Goal: Transaction & Acquisition: Subscribe to service/newsletter

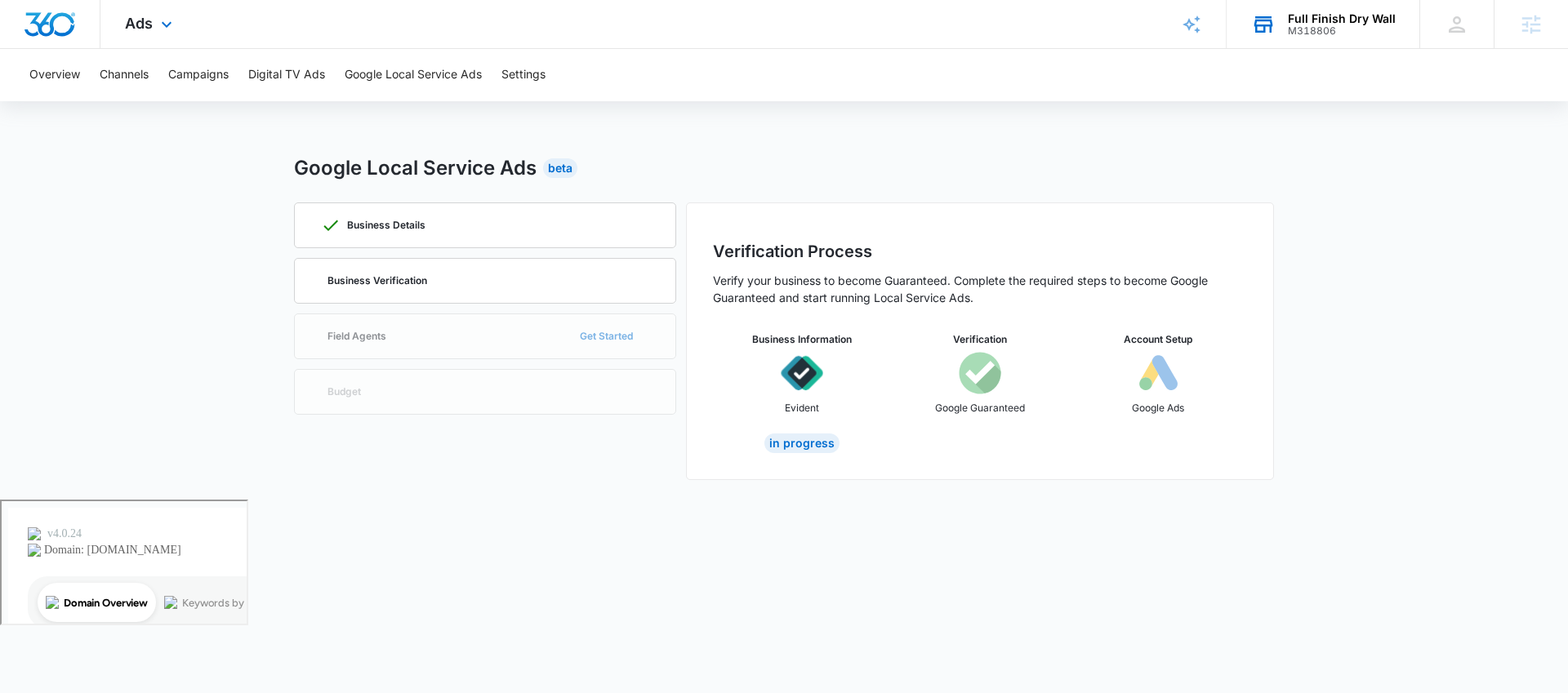
click at [1302, 21] on div "Full Finish Dry Wall" at bounding box center [1342, 18] width 107 height 13
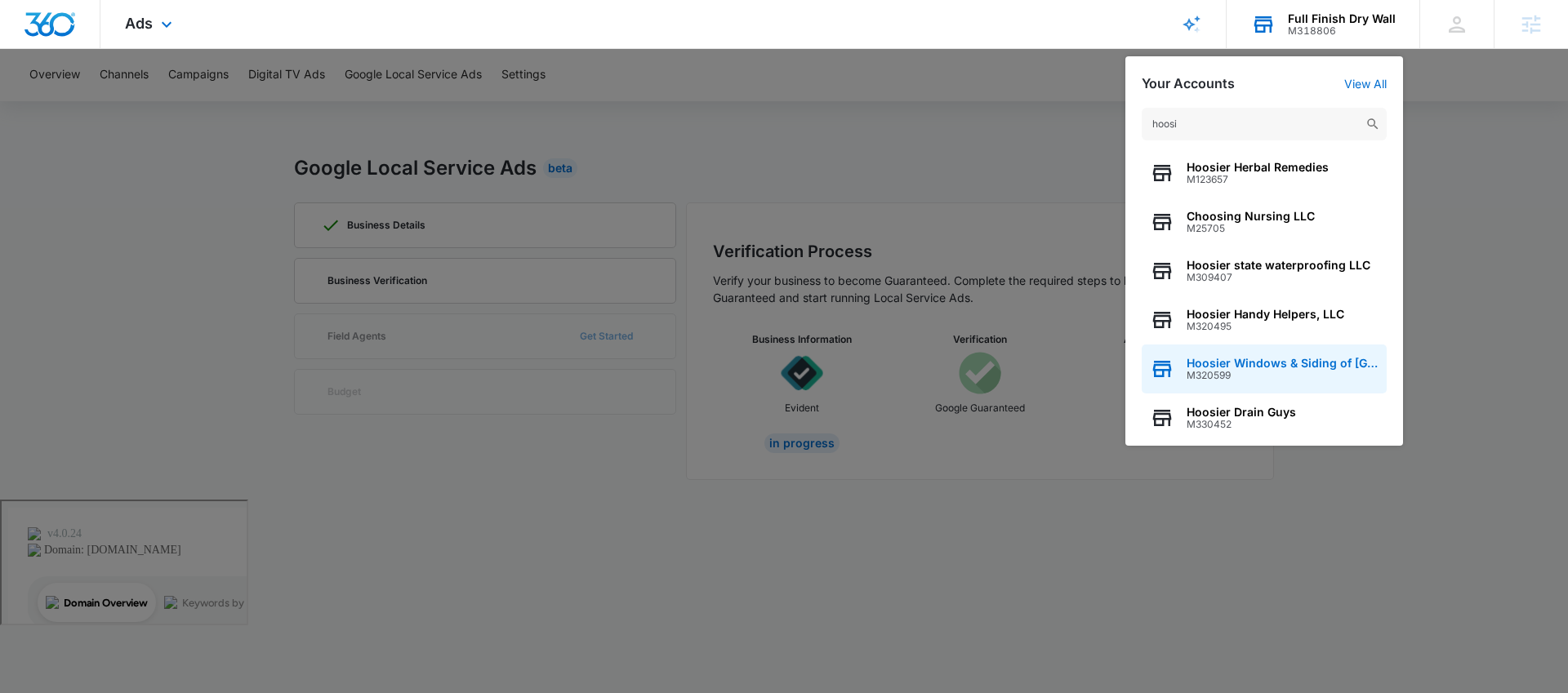
type input "hoosi"
click at [1292, 365] on span "Hoosier Windows & Siding of [GEOGRAPHIC_DATA]" at bounding box center [1282, 363] width 192 height 13
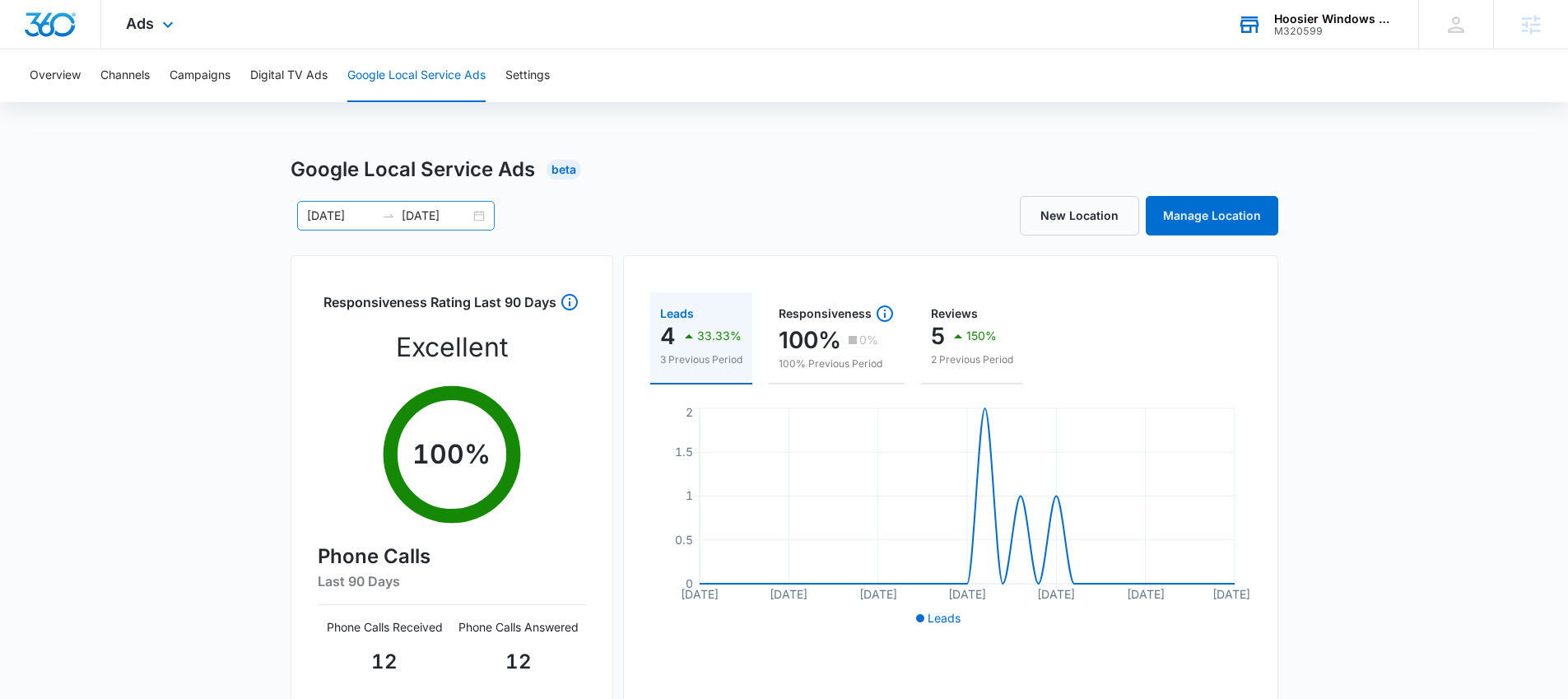
click at [480, 216] on div "07/12/2025 08/11/2025" at bounding box center [395, 216] width 197 height 29
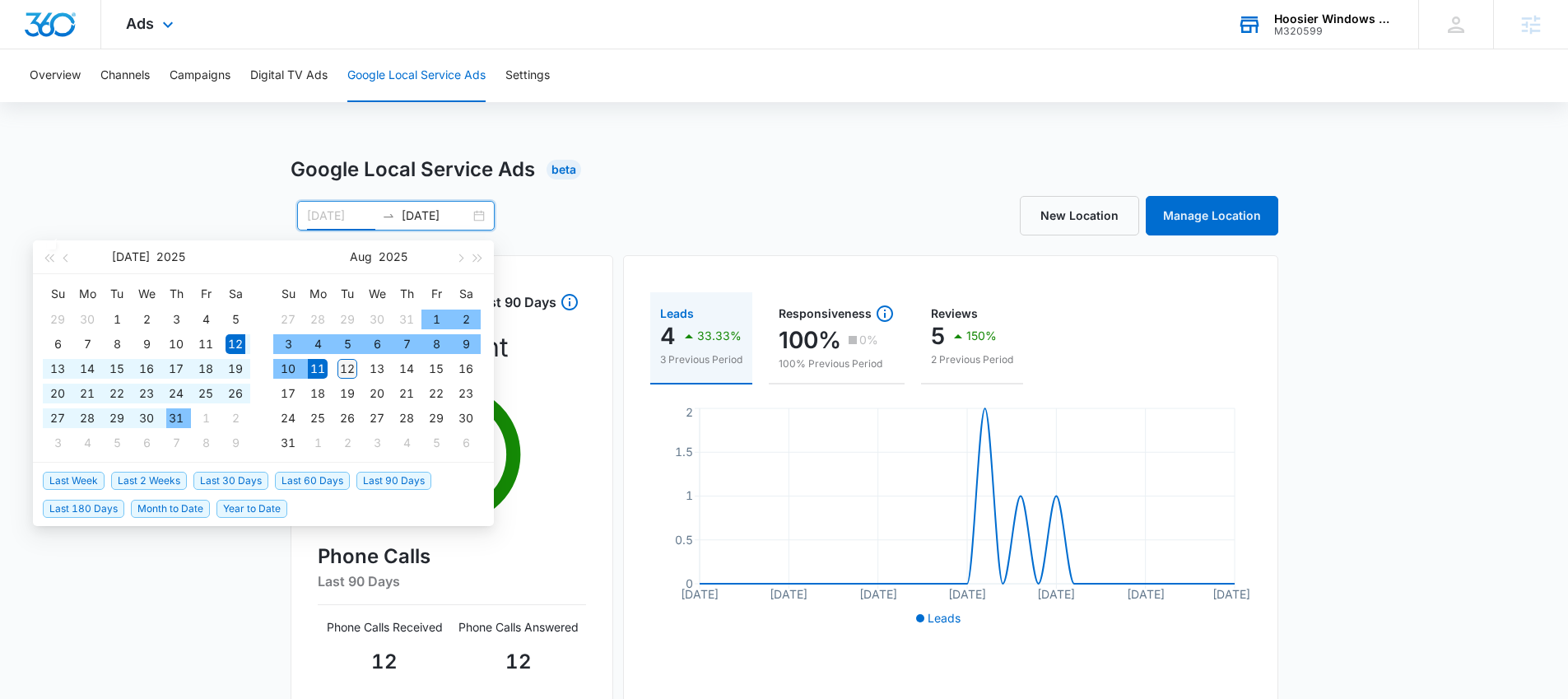
type input "08/12/2025"
click at [348, 368] on div "12" at bounding box center [348, 369] width 20 height 20
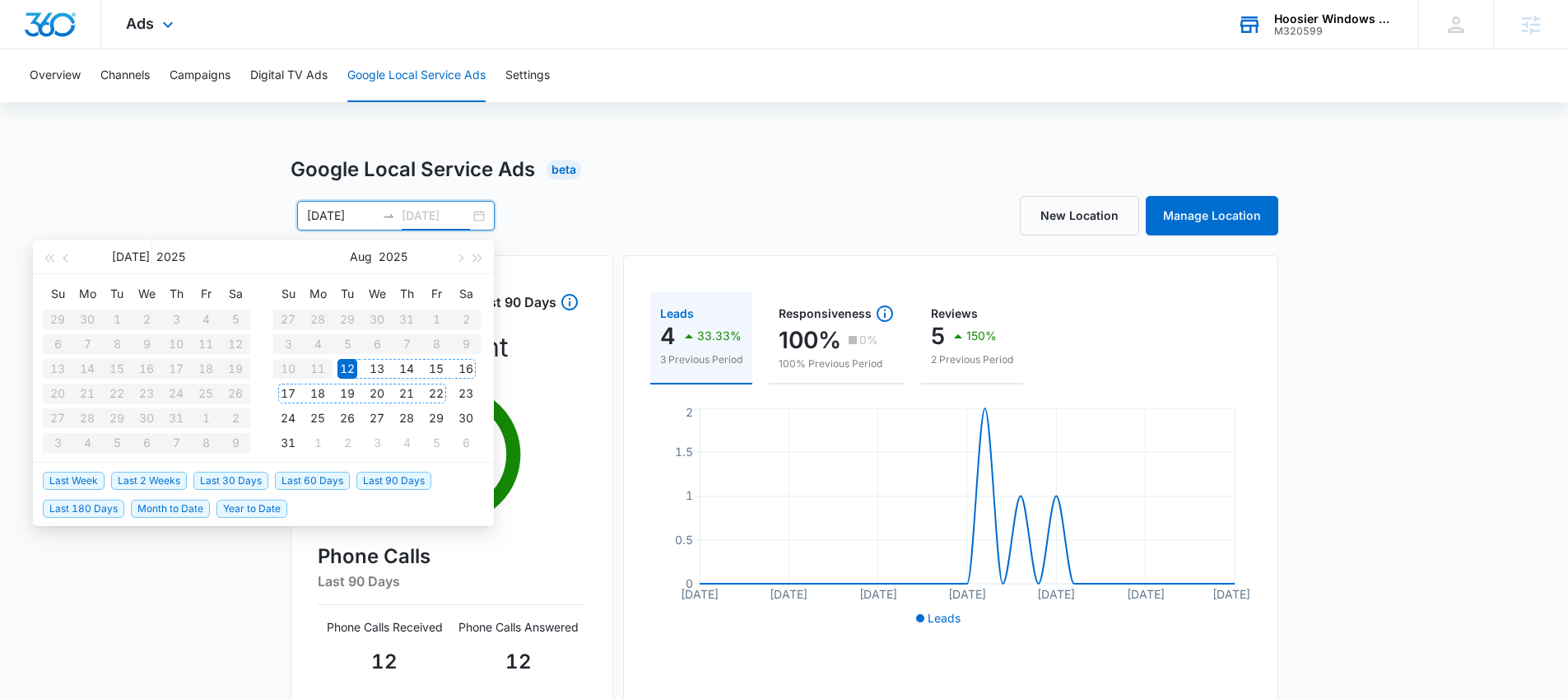
type input "08/23/2025"
type input "08/12/2025"
click at [282, 320] on table "Su Mo Tu We Th Fr Sa 27 28 29 30 31 1 2 3 4 5 6 7 8 9 10 11 12 13 14 15 16 17 1…" at bounding box center [377, 368] width 207 height 174
drag, startPoint x: 278, startPoint y: 364, endPoint x: 333, endPoint y: 346, distance: 57.9
click at [279, 364] on table "Su Mo Tu We Th Fr Sa 27 28 29 30 31 1 2 3 4 5 6 7 8 9 10 11 12 13 14 15 16 17 1…" at bounding box center [377, 368] width 207 height 174
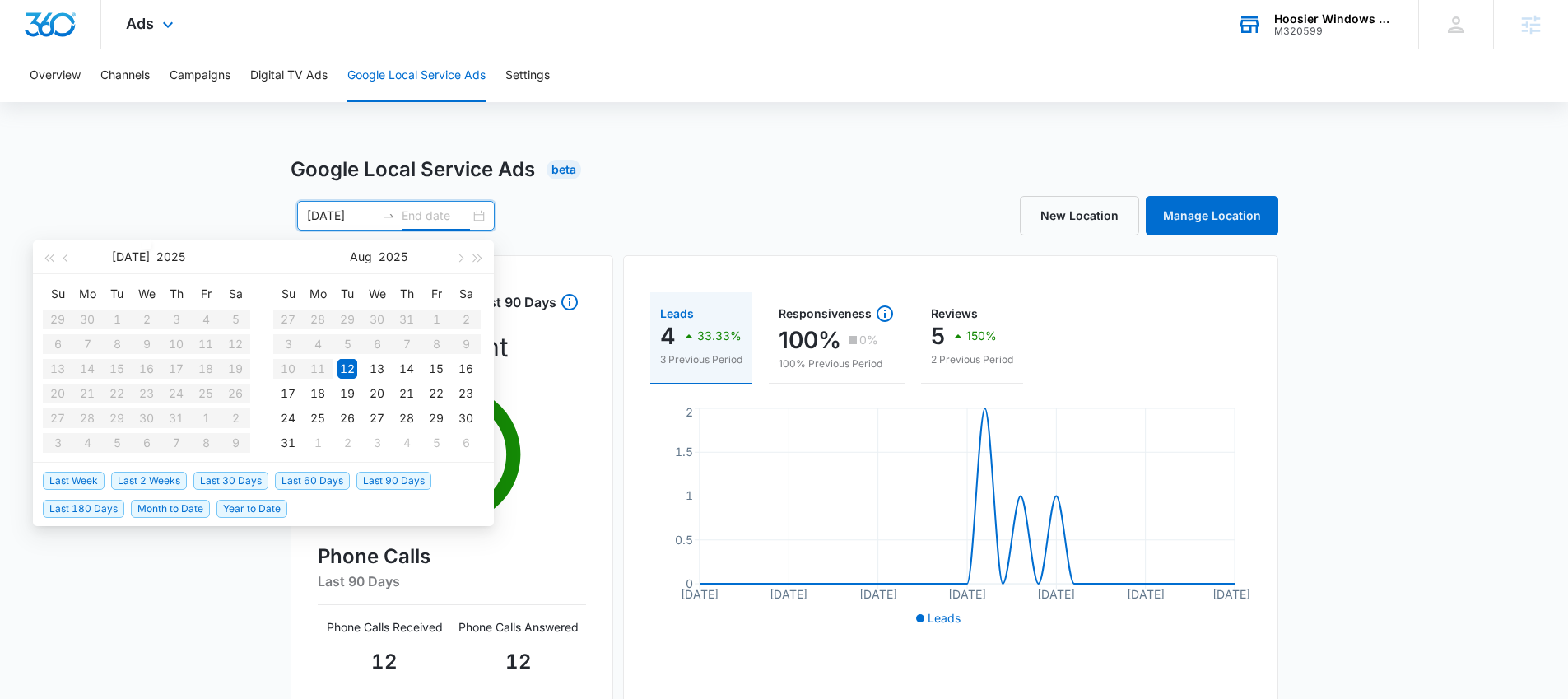
click at [372, 338] on table "Su Mo Tu We Th Fr Sa 27 28 29 30 31 1 2 3 4 5 6 7 8 9 10 11 12 13 14 15 16 17 1…" at bounding box center [377, 368] width 207 height 174
click at [426, 334] on table "Su Mo Tu We Th Fr Sa 27 28 29 30 31 1 2 3 4 5 6 7 8 9 10 11 12 13 14 15 16 17 1…" at bounding box center [377, 368] width 207 height 174
click at [329, 213] on input "08/12/2025" at bounding box center [341, 216] width 69 height 18
type input "08/07/2025"
click at [420, 338] on td "7" at bounding box center [406, 344] width 29 height 25
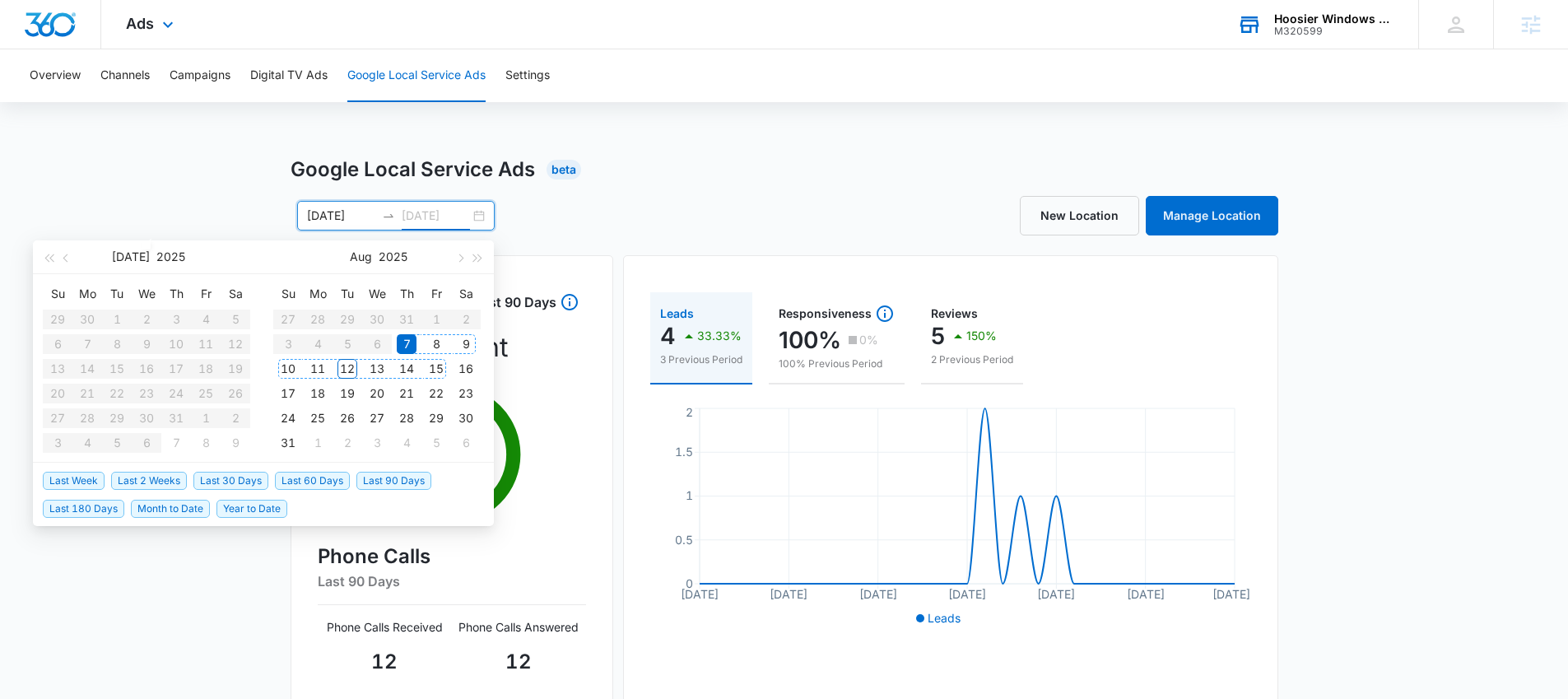
type input "09/03/2025"
type input "08/12/2025"
click at [345, 363] on div "12" at bounding box center [348, 369] width 20 height 20
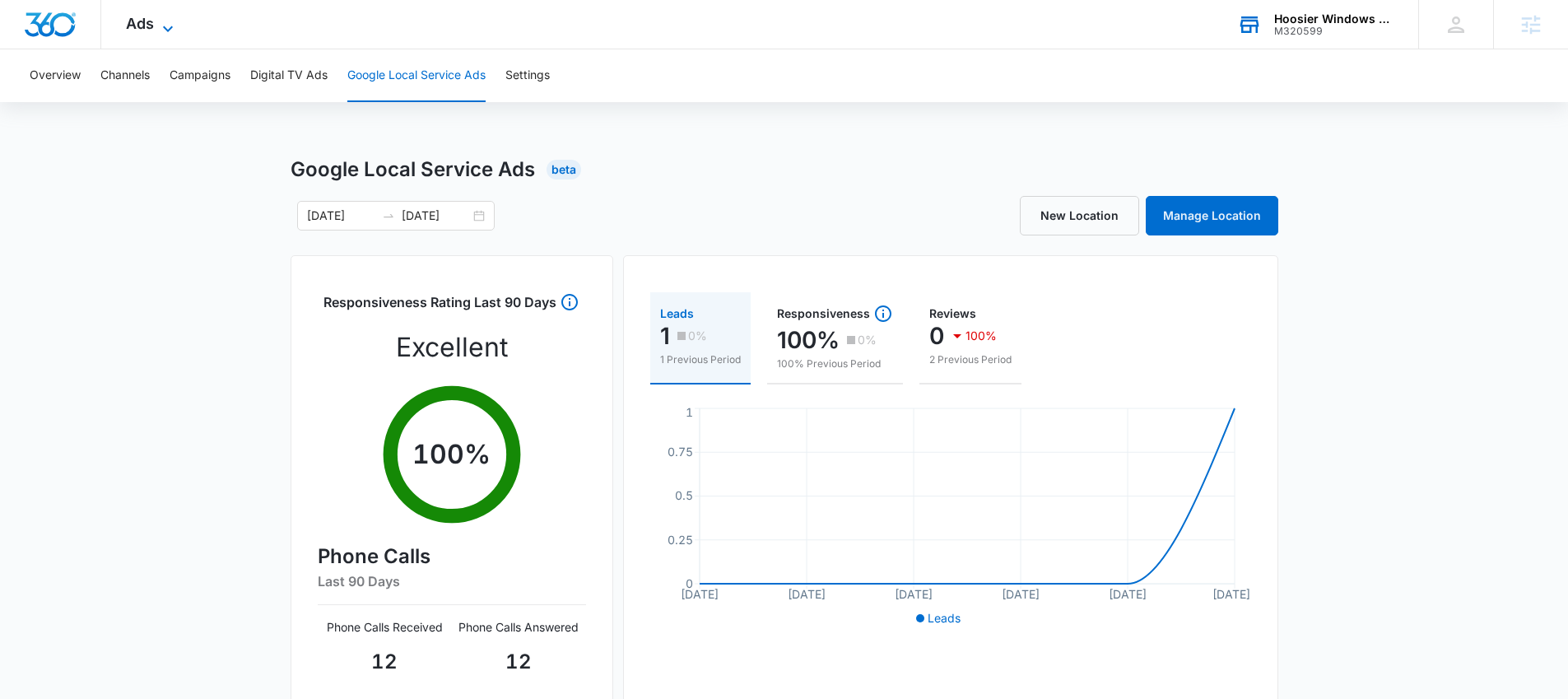
click at [151, 28] on span "Ads" at bounding box center [139, 23] width 28 height 17
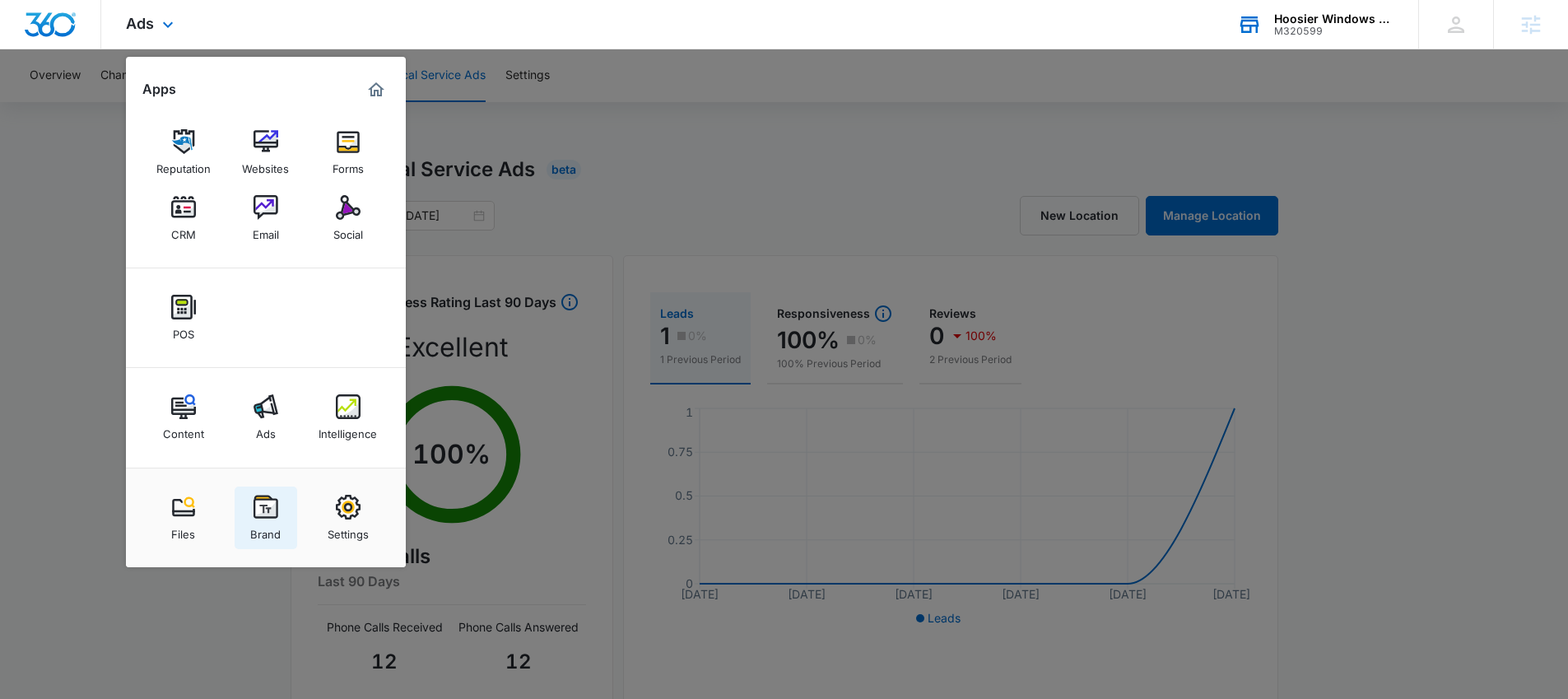
click at [274, 503] on img at bounding box center [265, 506] width 25 height 25
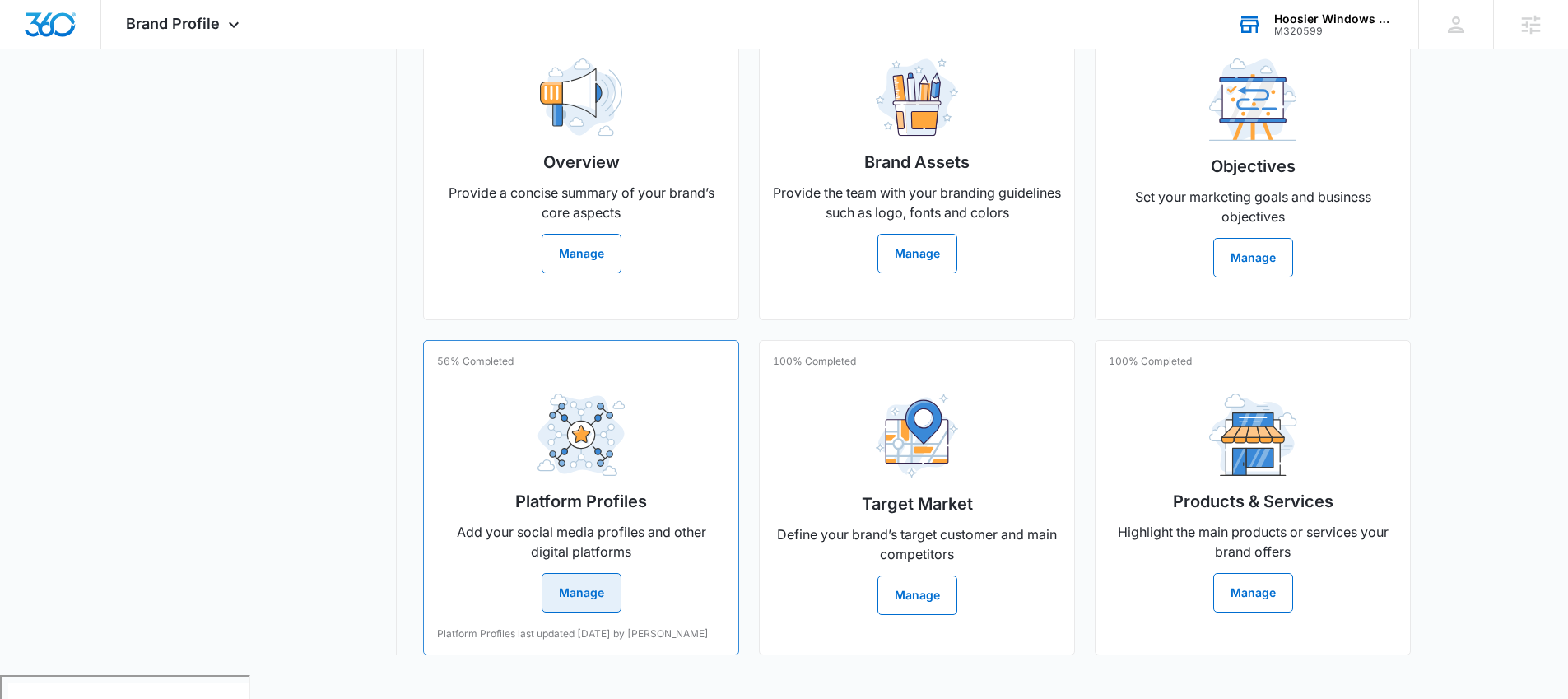
scroll to position [357, 0]
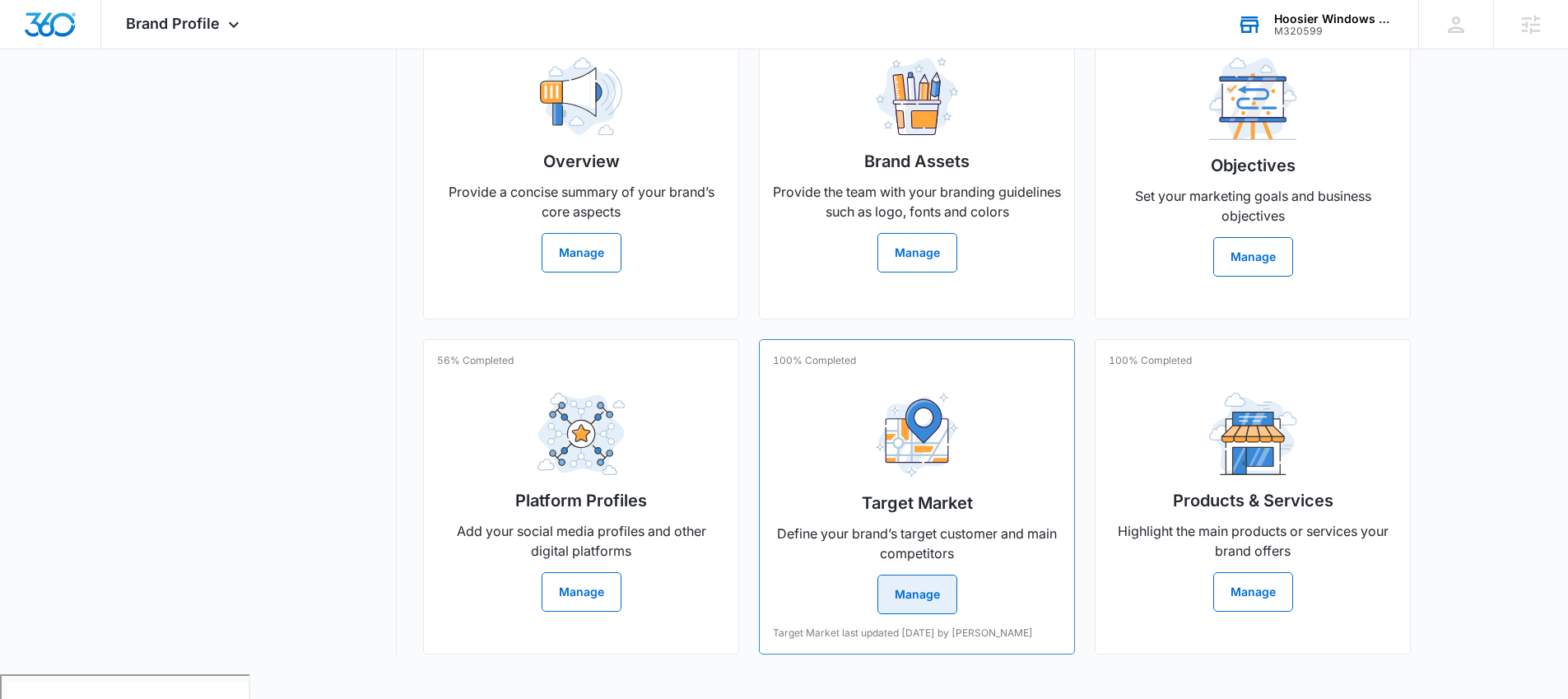
click at [906, 598] on button "Manage" at bounding box center [917, 594] width 80 height 39
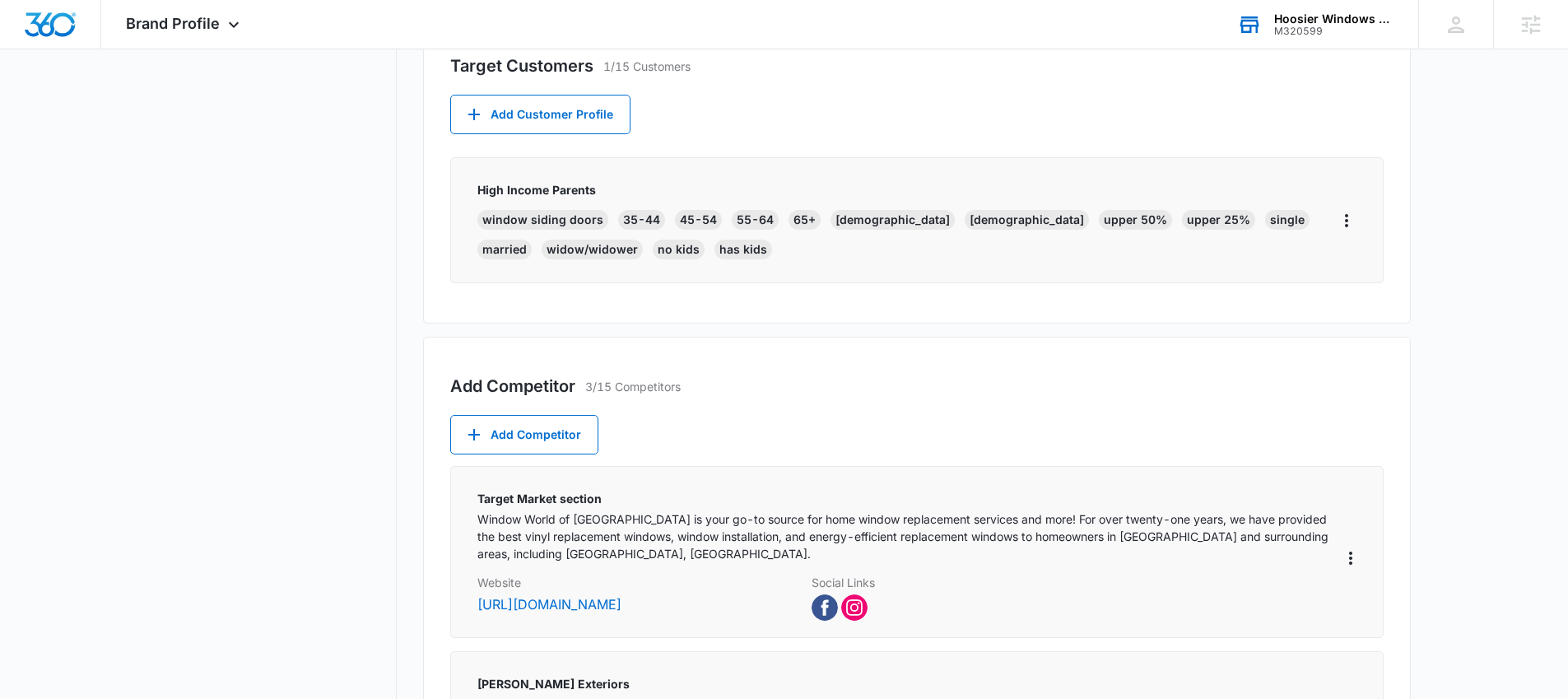
scroll to position [433, 0]
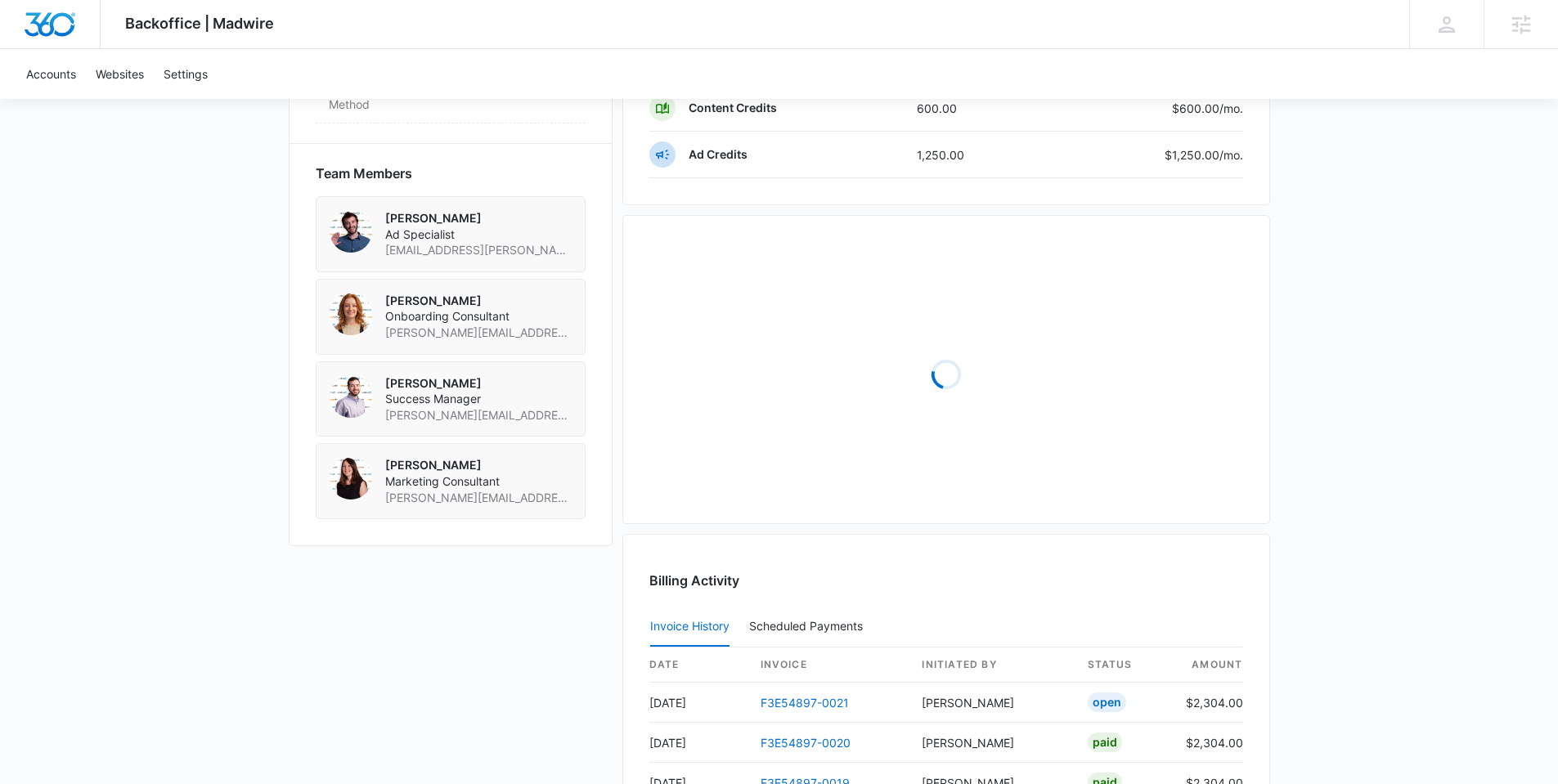
scroll to position [1331, 0]
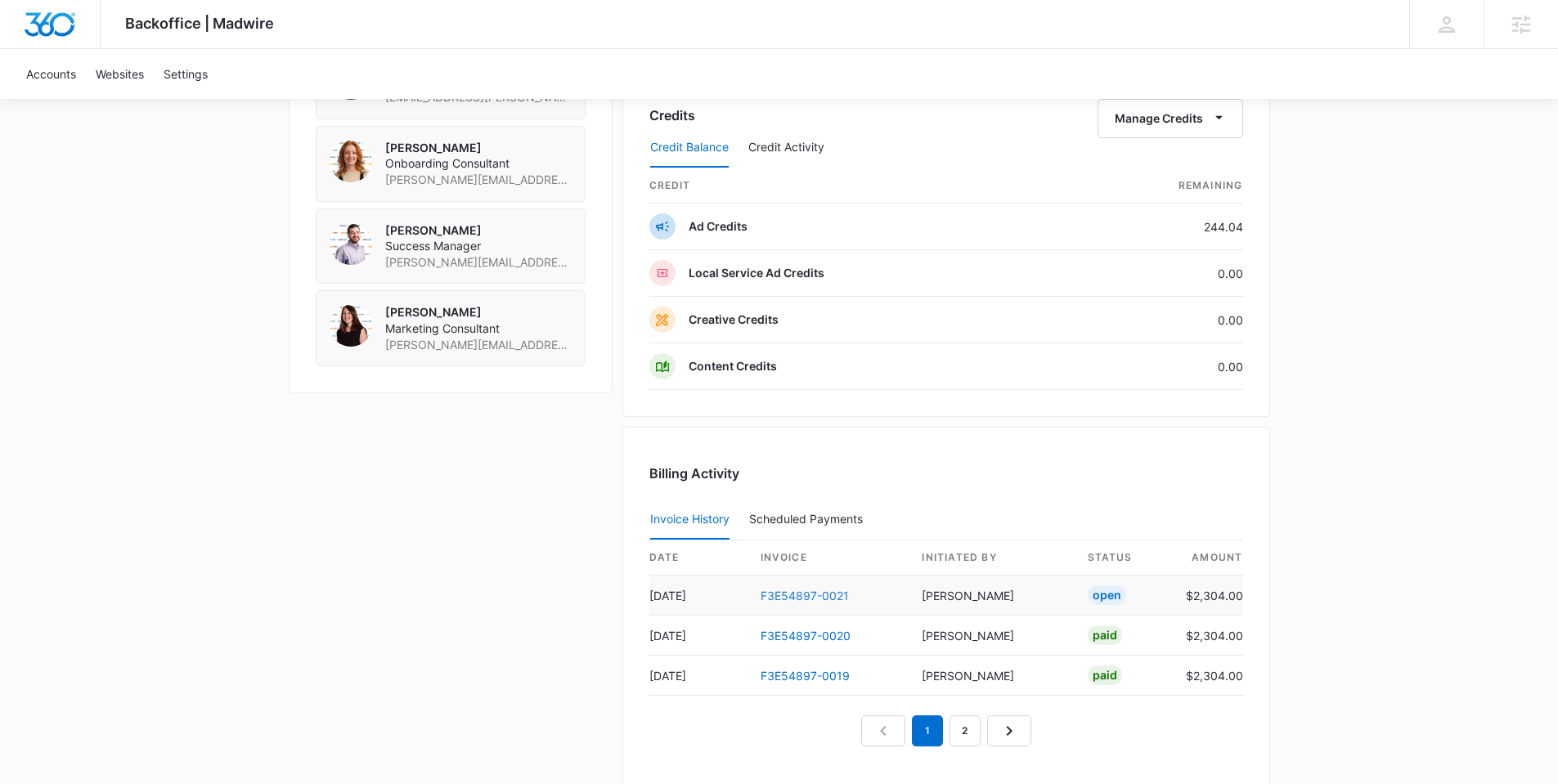
click at [808, 595] on link "F3E54897-0021" at bounding box center [805, 595] width 88 height 14
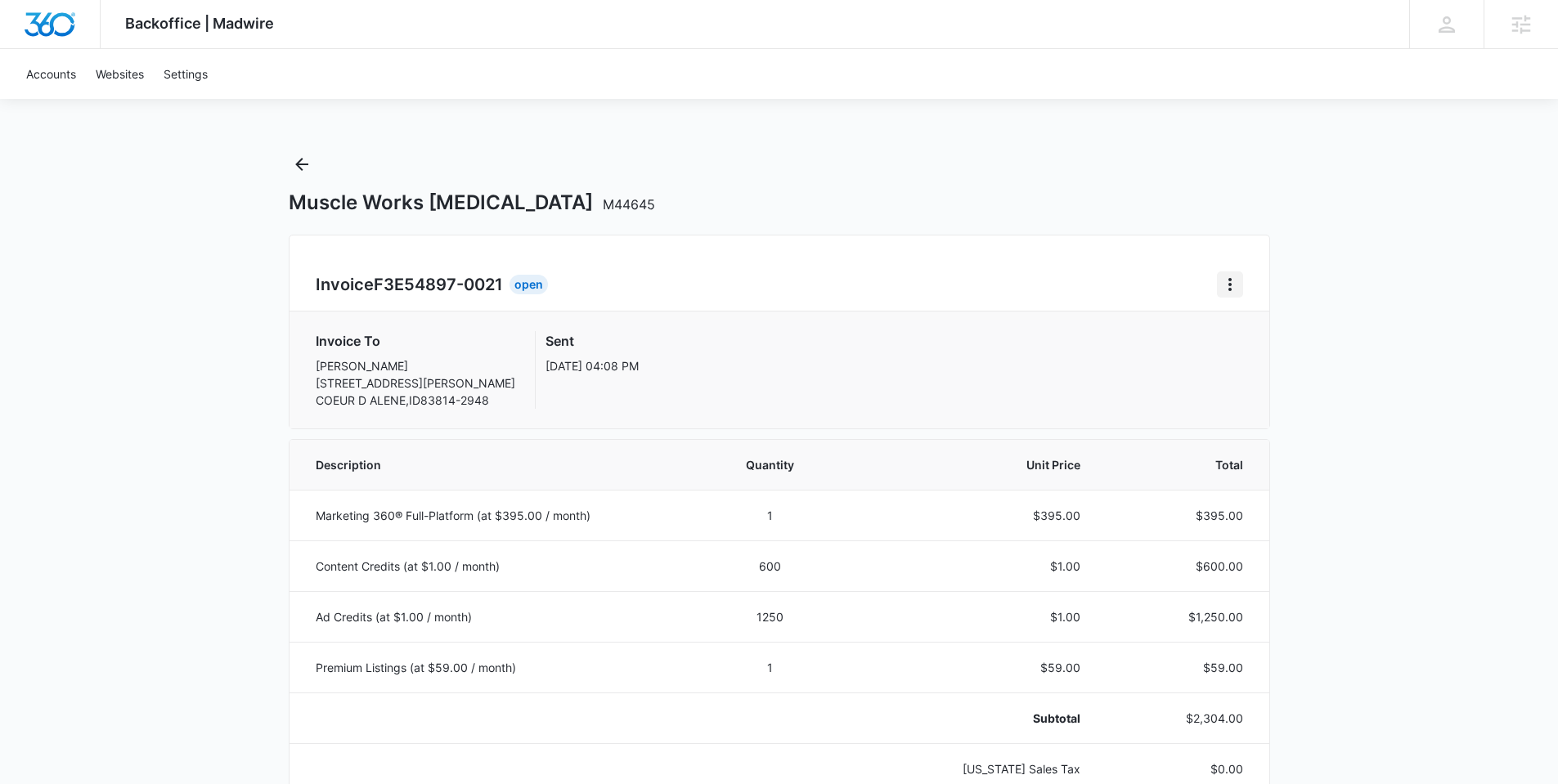
click at [1227, 283] on icon "Home" at bounding box center [1230, 285] width 20 height 20
click at [1277, 326] on link "Download Invoice" at bounding box center [1285, 330] width 95 height 14
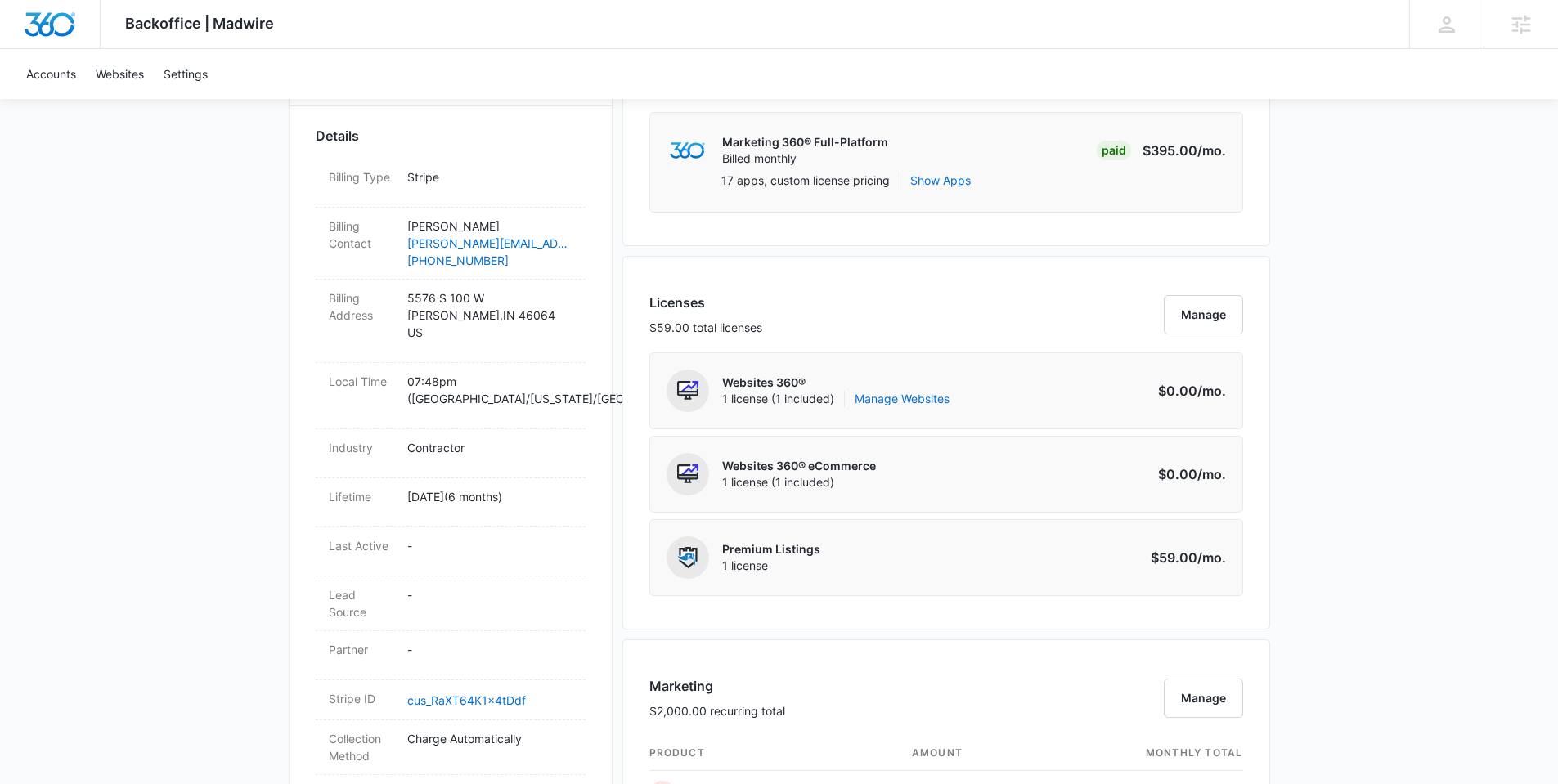
scroll to position [982, 0]
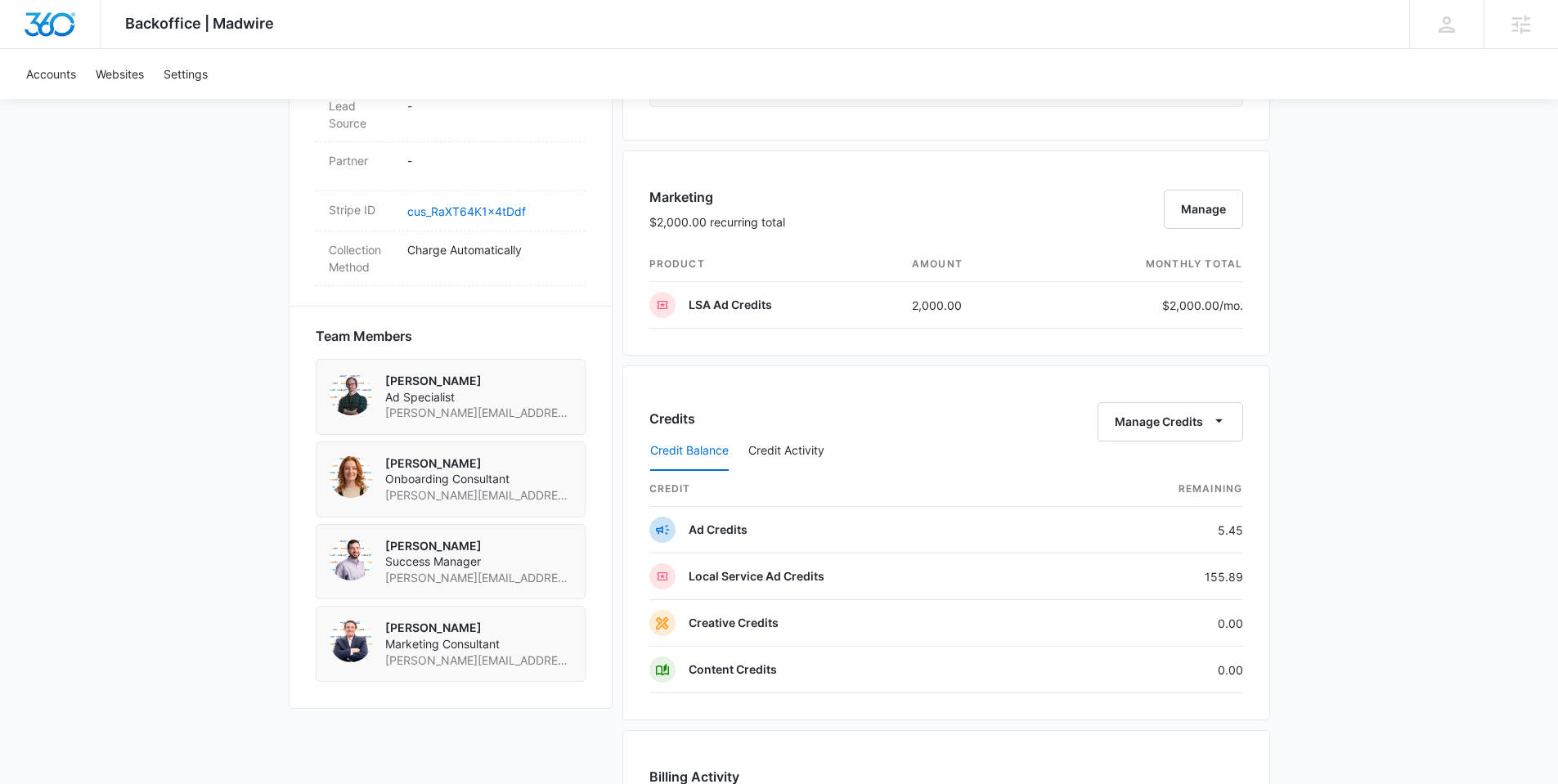
click at [799, 428] on div "Credits Manage Credits" at bounding box center [947, 422] width 594 height 39
click at [808, 446] on button "Credit Activity" at bounding box center [785, 451] width 76 height 39
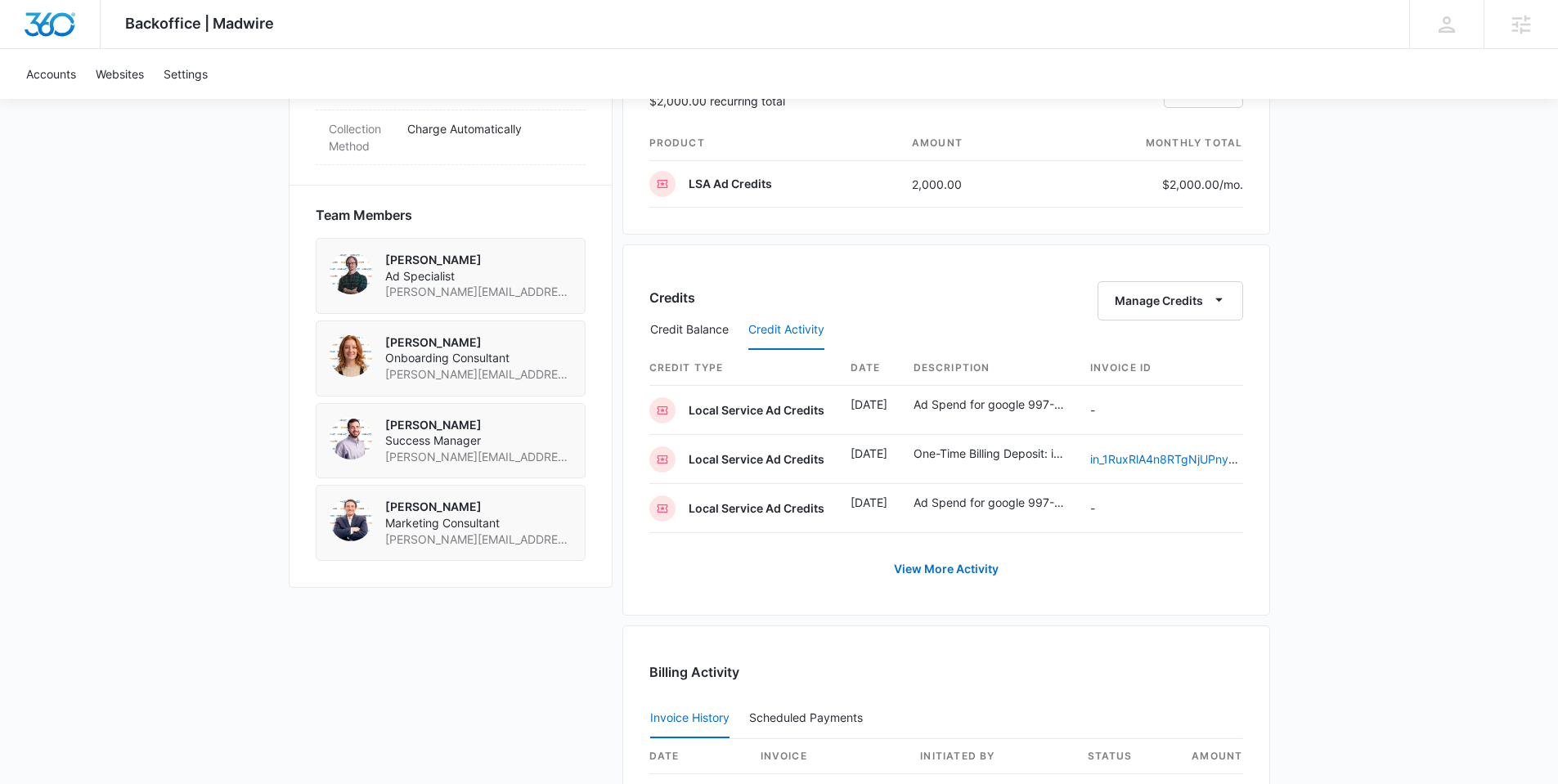
scroll to position [1113, 0]
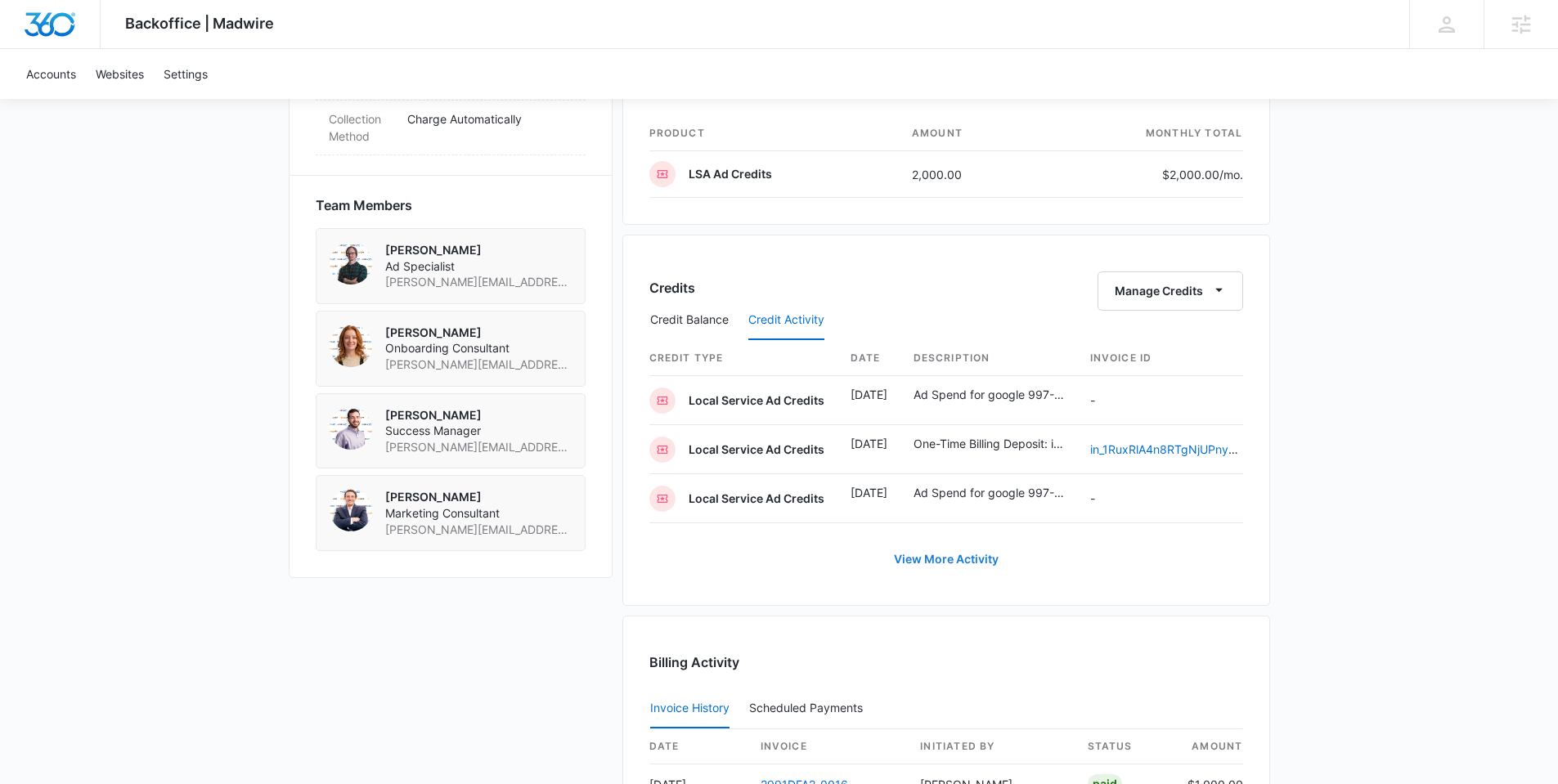
click at [944, 573] on button "View More Activity" at bounding box center [946, 558] width 138 height 39
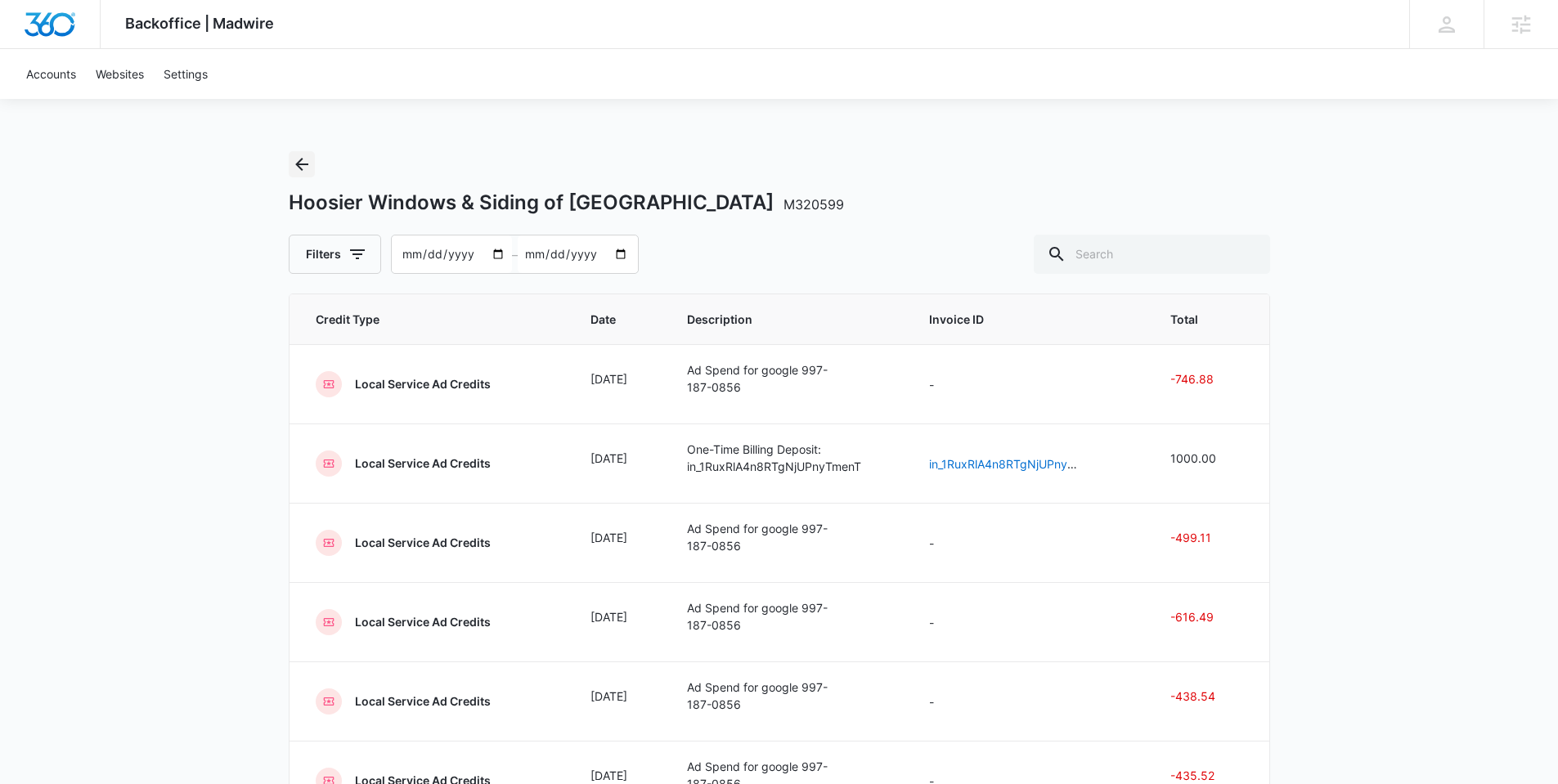
click at [298, 164] on icon "Back" at bounding box center [302, 164] width 13 height 13
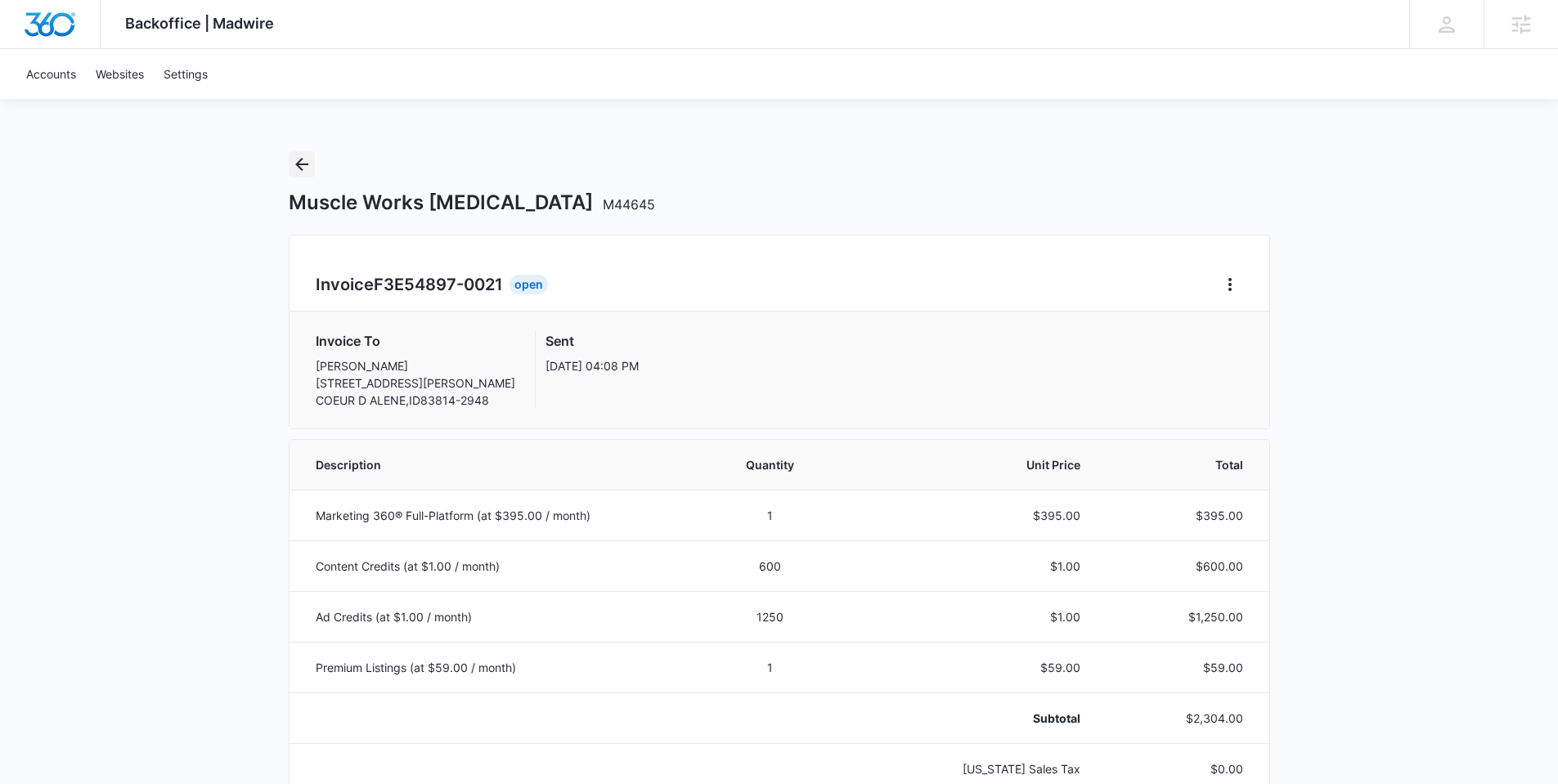
click at [293, 160] on icon "Back" at bounding box center [302, 165] width 20 height 20
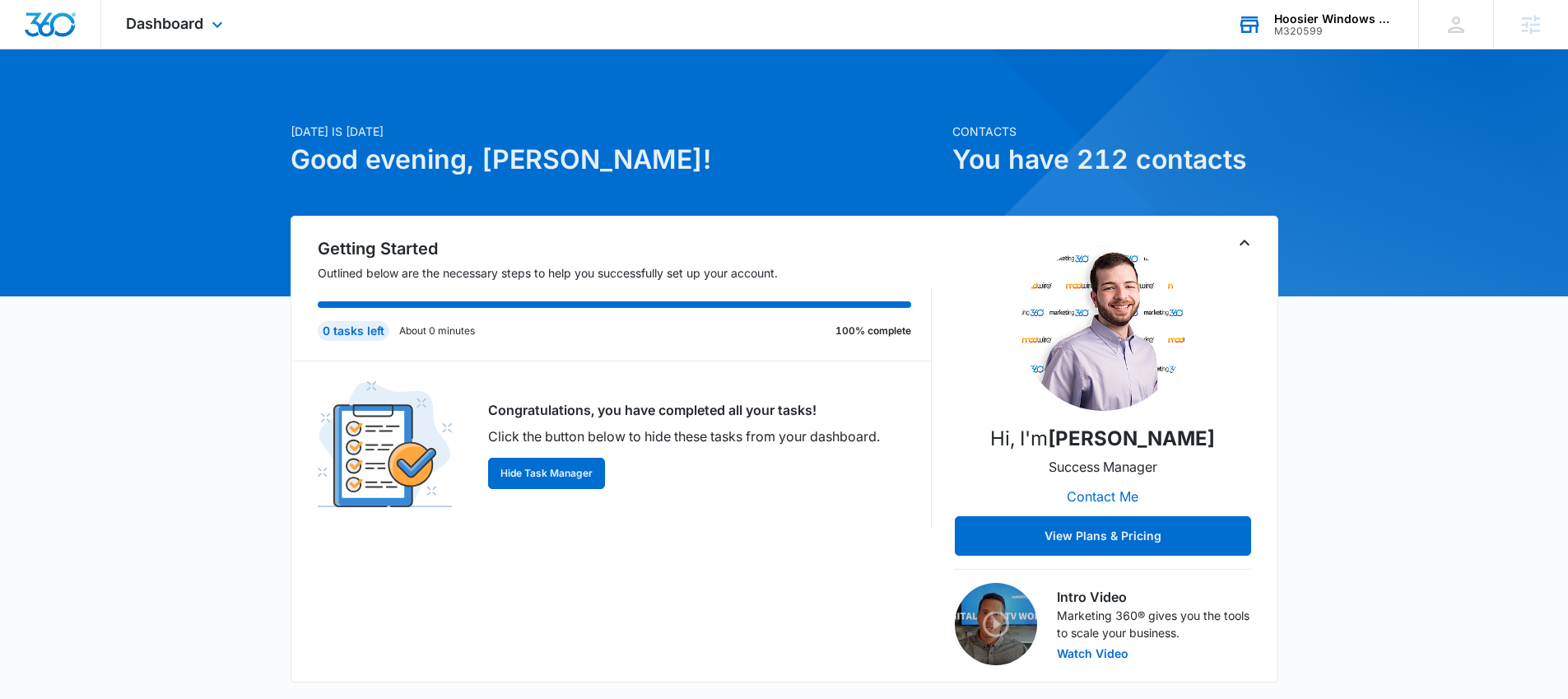
click at [1320, 21] on div "Hoosier Windows & Siding of [GEOGRAPHIC_DATA]" at bounding box center [1334, 18] width 120 height 13
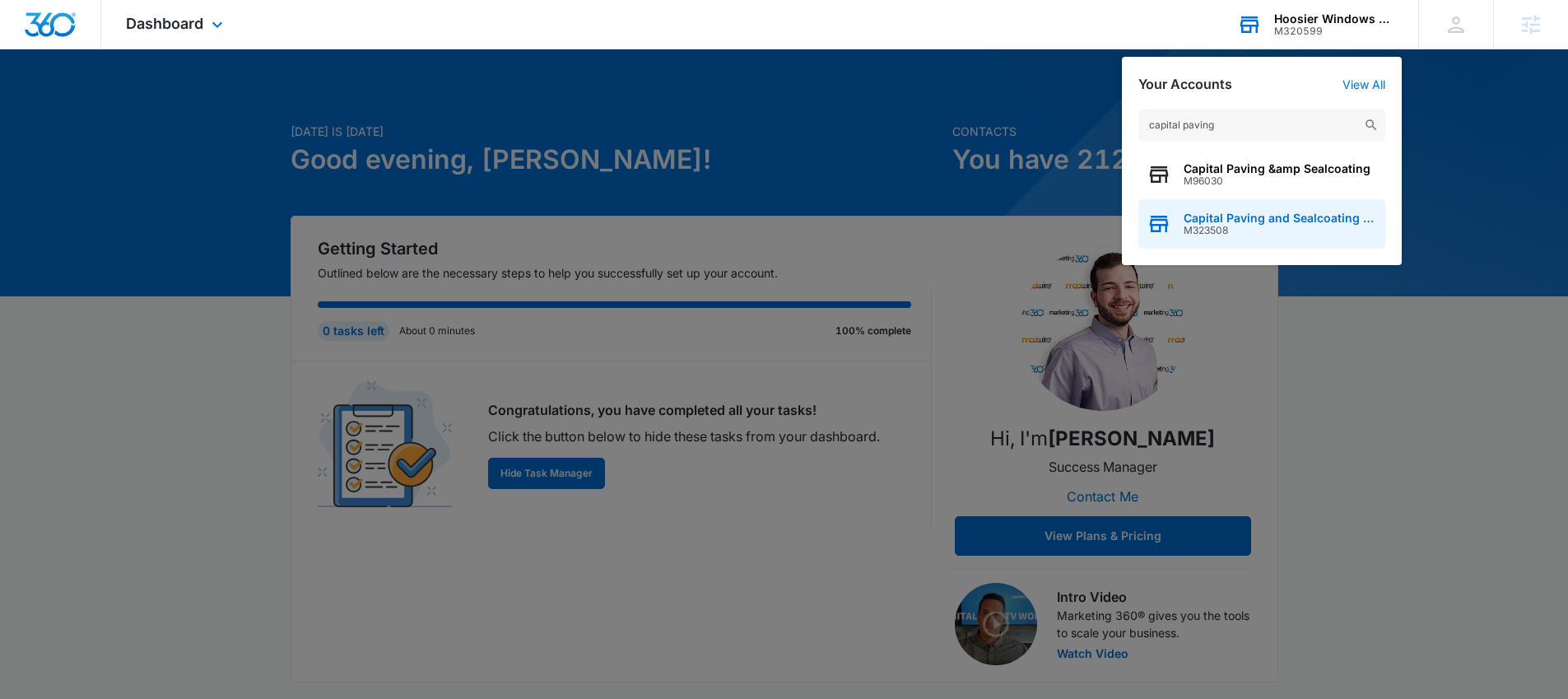
type input "capital paving"
click at [1258, 217] on span "Capital Paving and Sealcoating LLC" at bounding box center [1280, 218] width 193 height 13
click at [1243, 221] on span "Capital Paving and Sealcoating LLC" at bounding box center [1280, 218] width 193 height 13
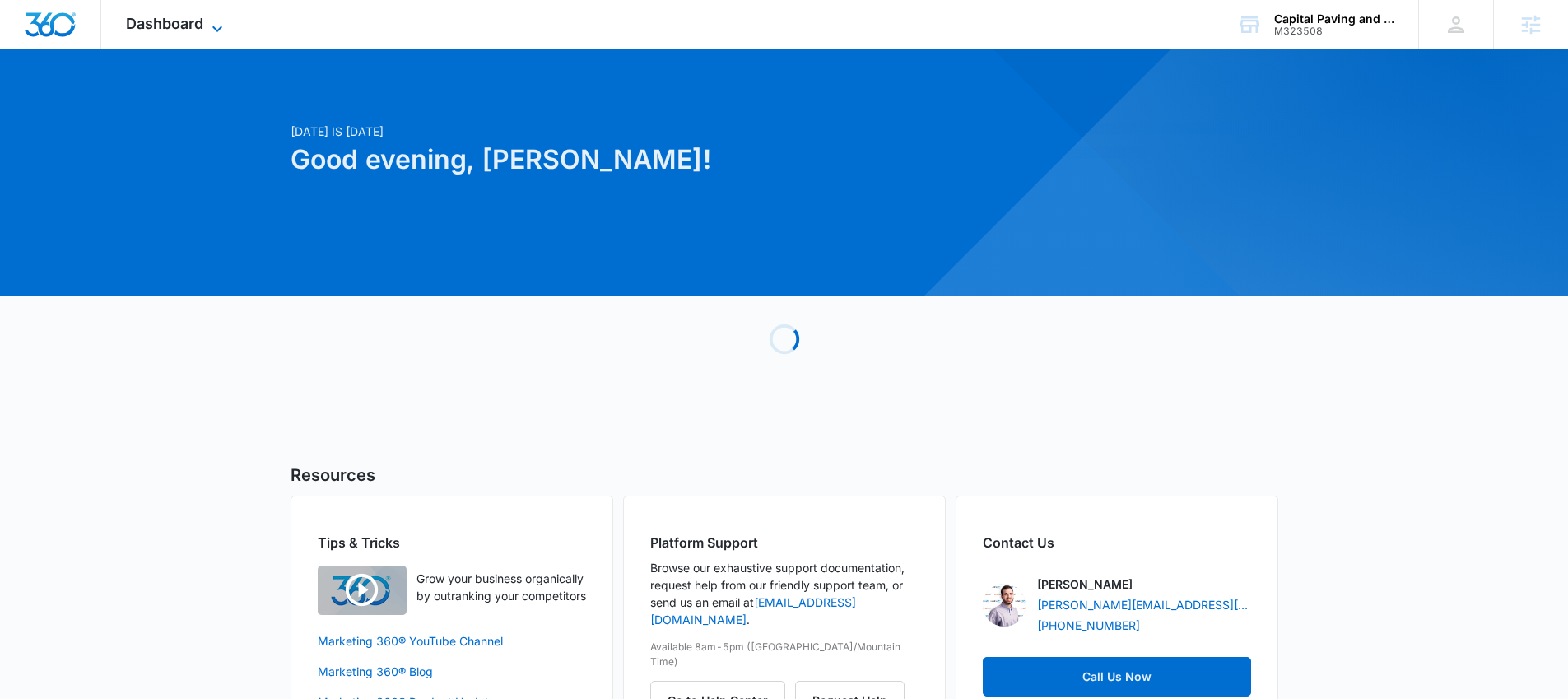
click at [199, 20] on span "Dashboard" at bounding box center [164, 23] width 77 height 17
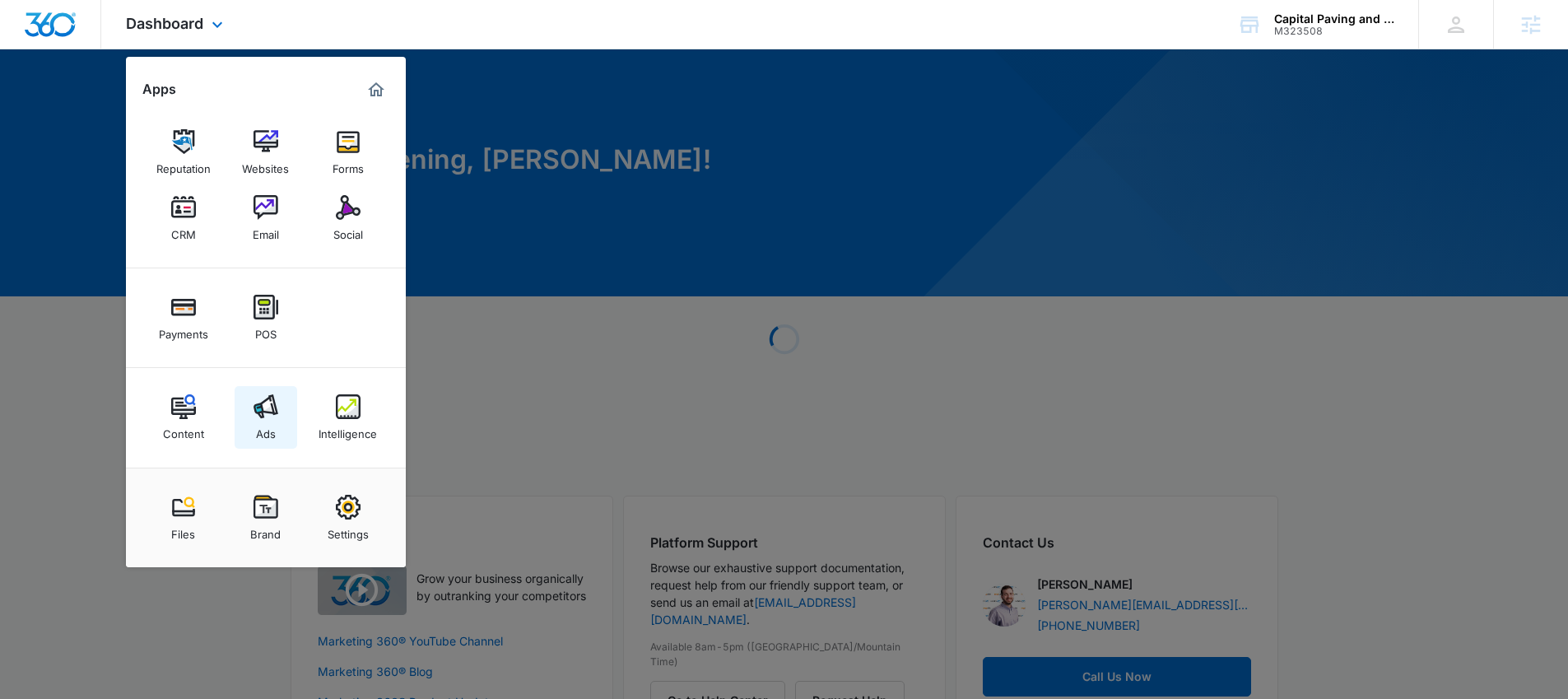
click at [282, 407] on link "Ads" at bounding box center [266, 417] width 62 height 62
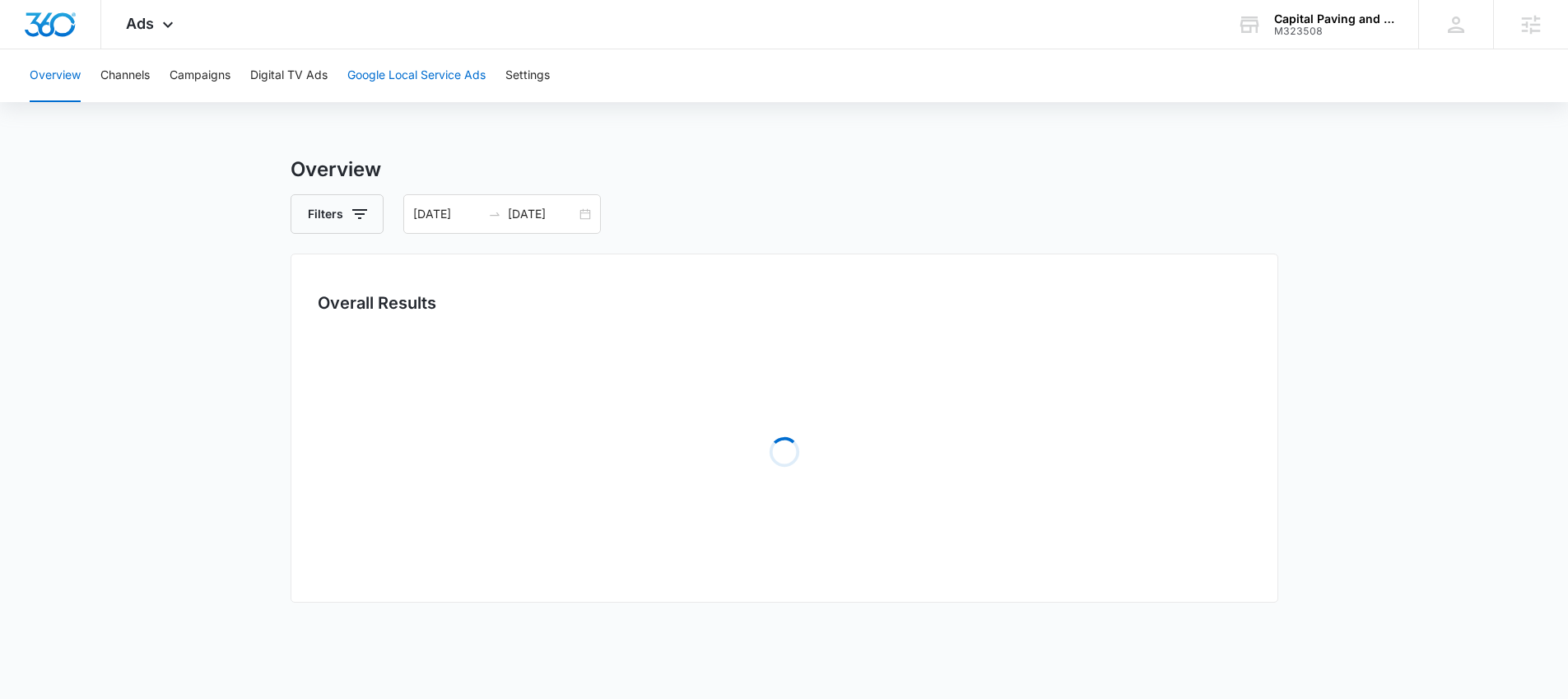
click at [426, 85] on button "Google Local Service Ads" at bounding box center [416, 75] width 138 height 52
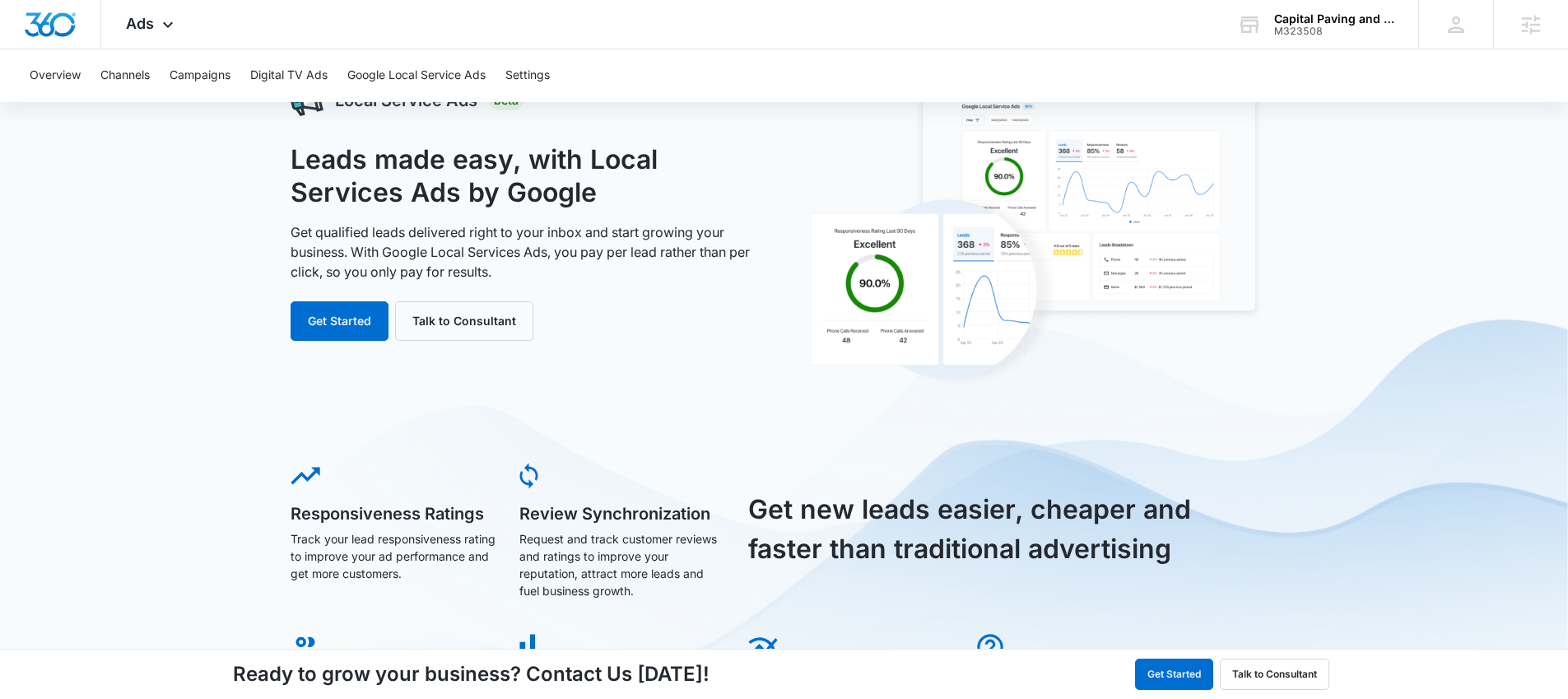
scroll to position [76, 0]
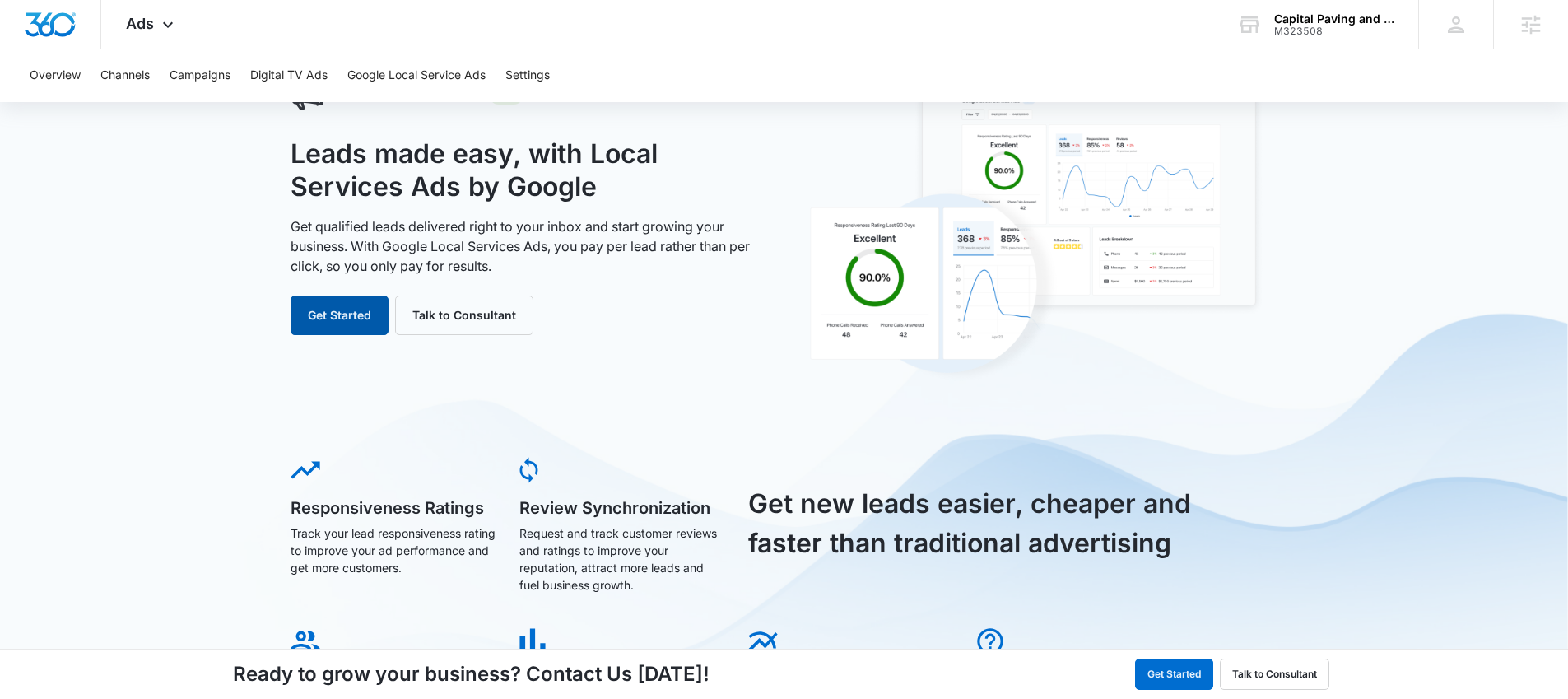
click at [349, 311] on button "Get Started" at bounding box center [339, 315] width 98 height 39
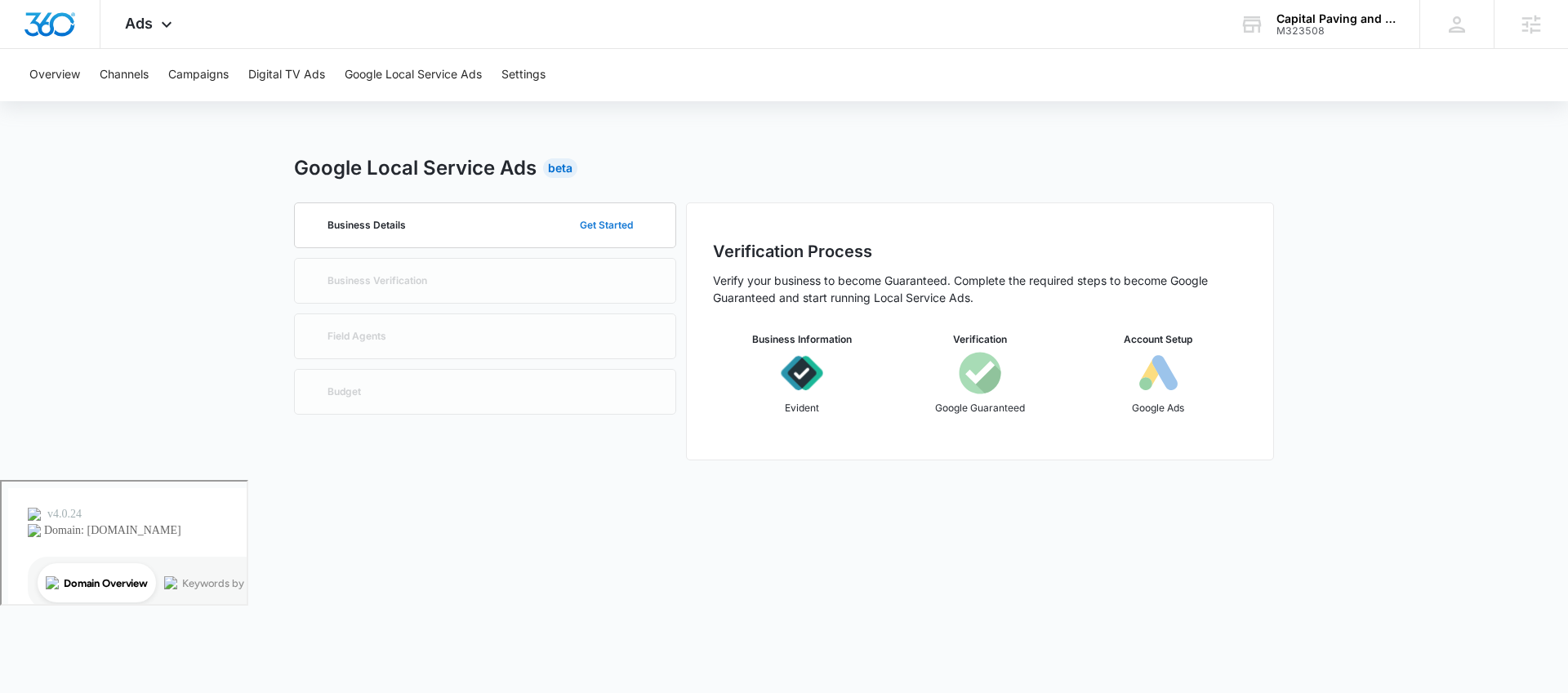
click at [618, 225] on button "Get Started" at bounding box center [606, 225] width 86 height 39
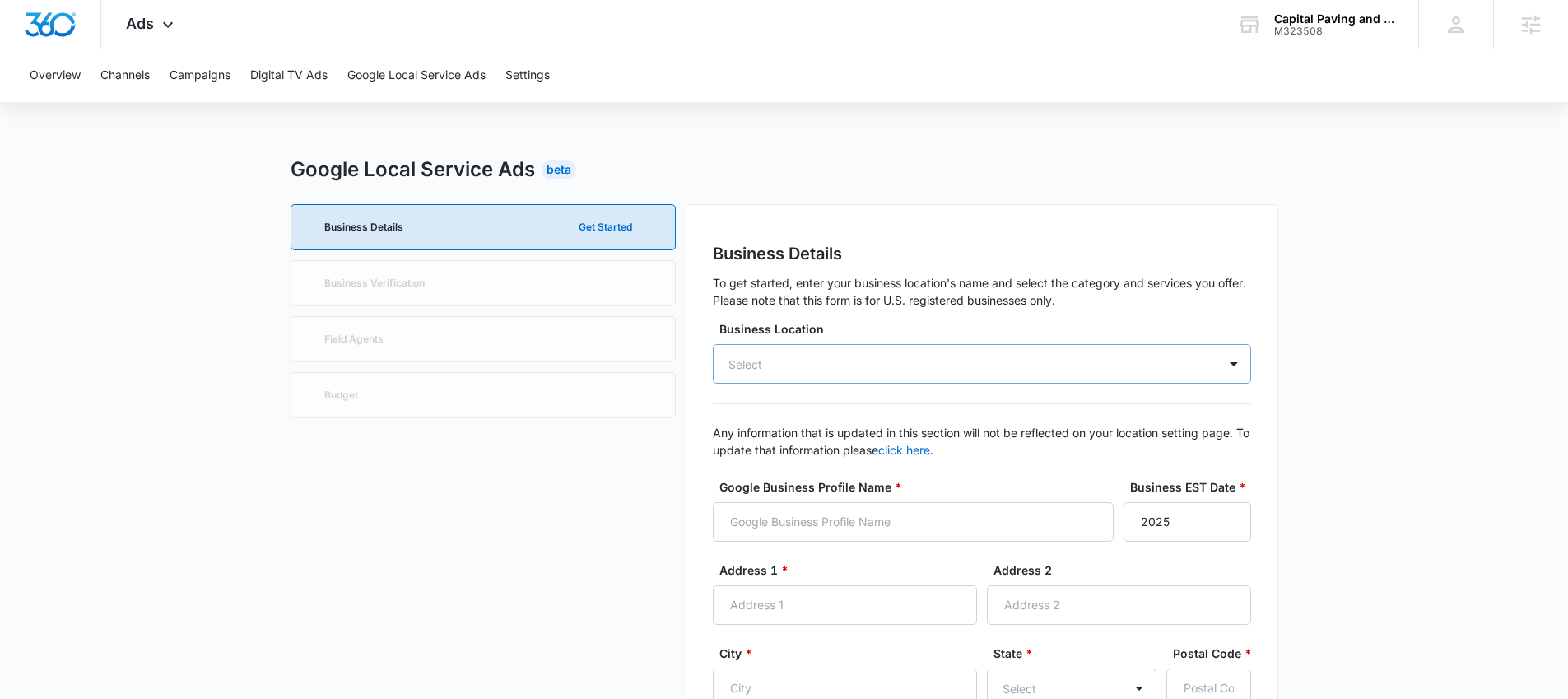
click at [947, 366] on div "Select" at bounding box center [981, 363] width 538 height 39
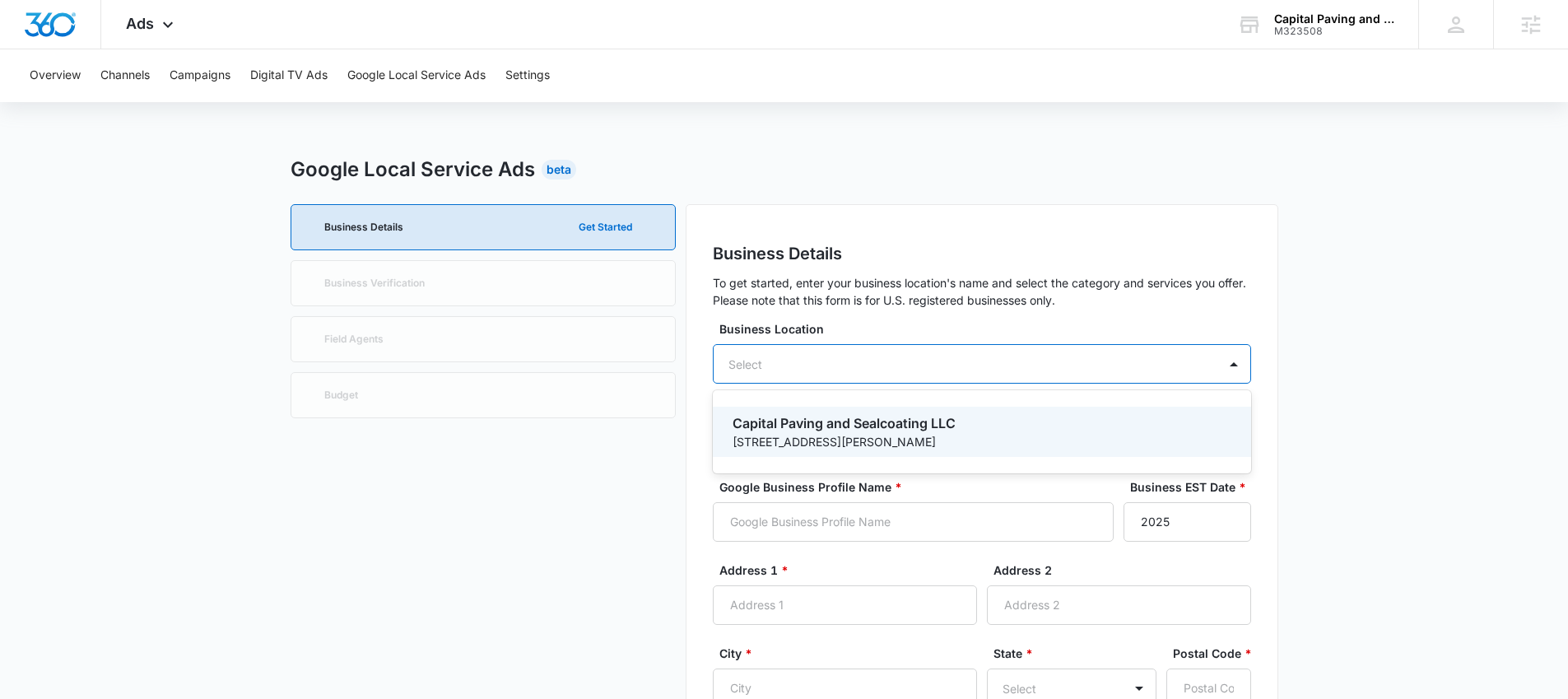
click at [856, 426] on p "Capital Paving and Sealcoating LLC" at bounding box center [980, 424] width 495 height 20
type input "Capital Paving and Sealcoating LLC"
type input "2103 Harrison Ave NW"
type input "Ste 2"
type input "Olympia"
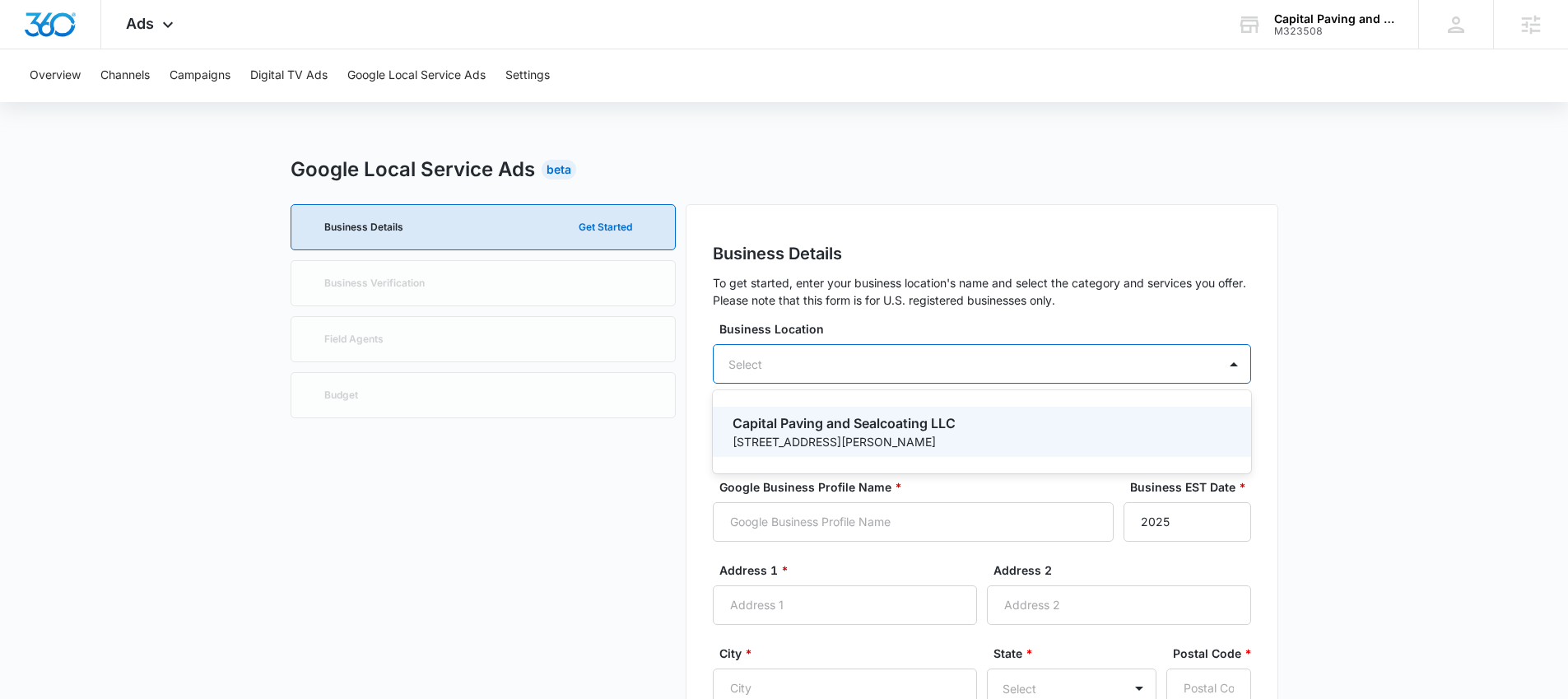
type input "98502"
type input "3605234061"
type input "https://capitalpavingwa.com/"
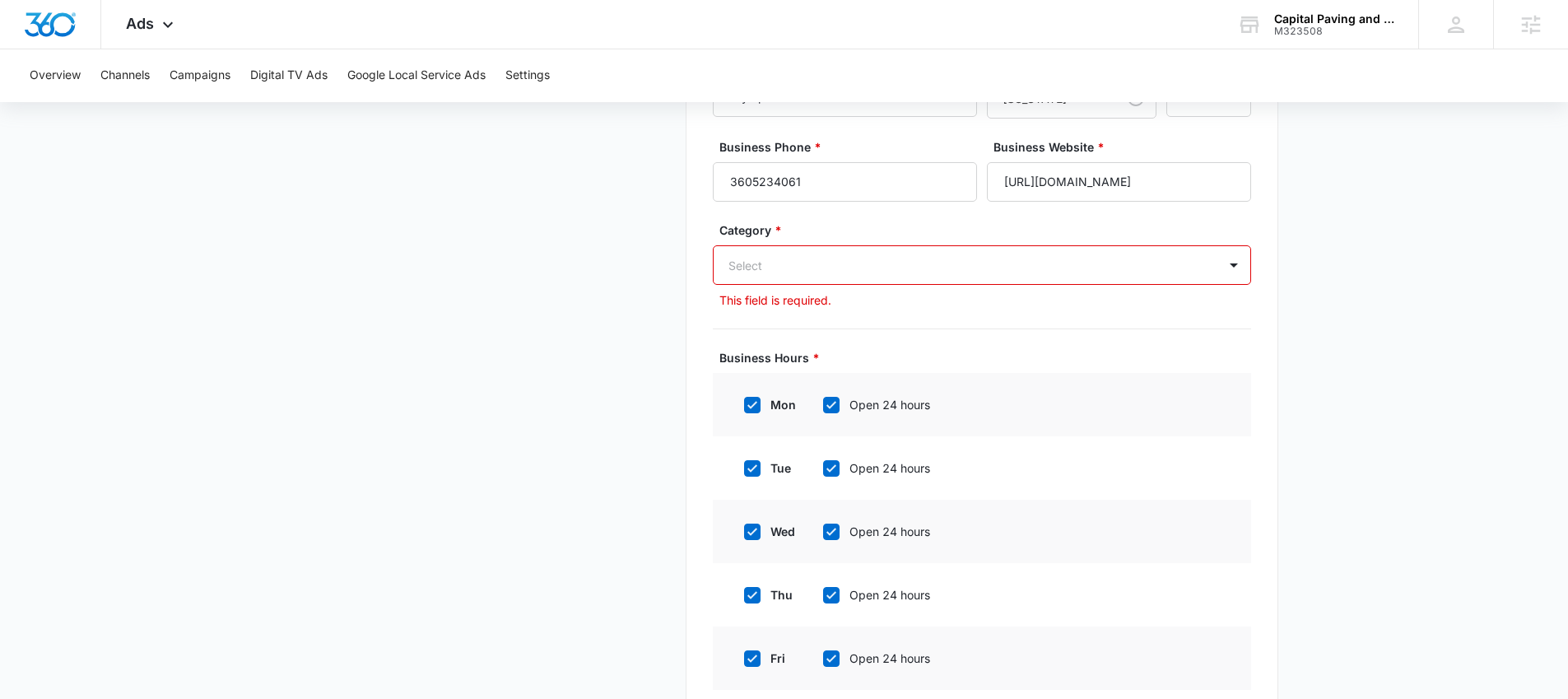
scroll to position [564, 0]
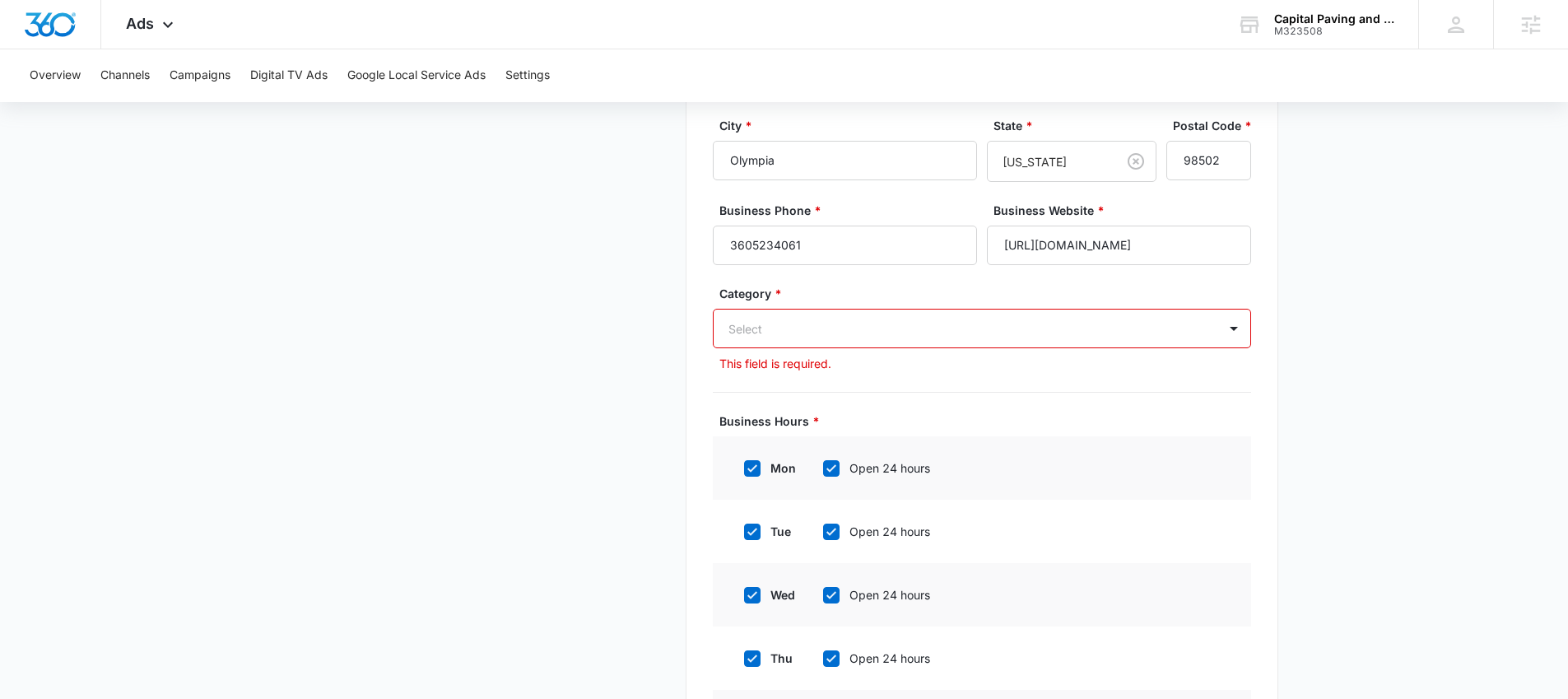
click at [820, 337] on div at bounding box center [962, 328] width 468 height 20
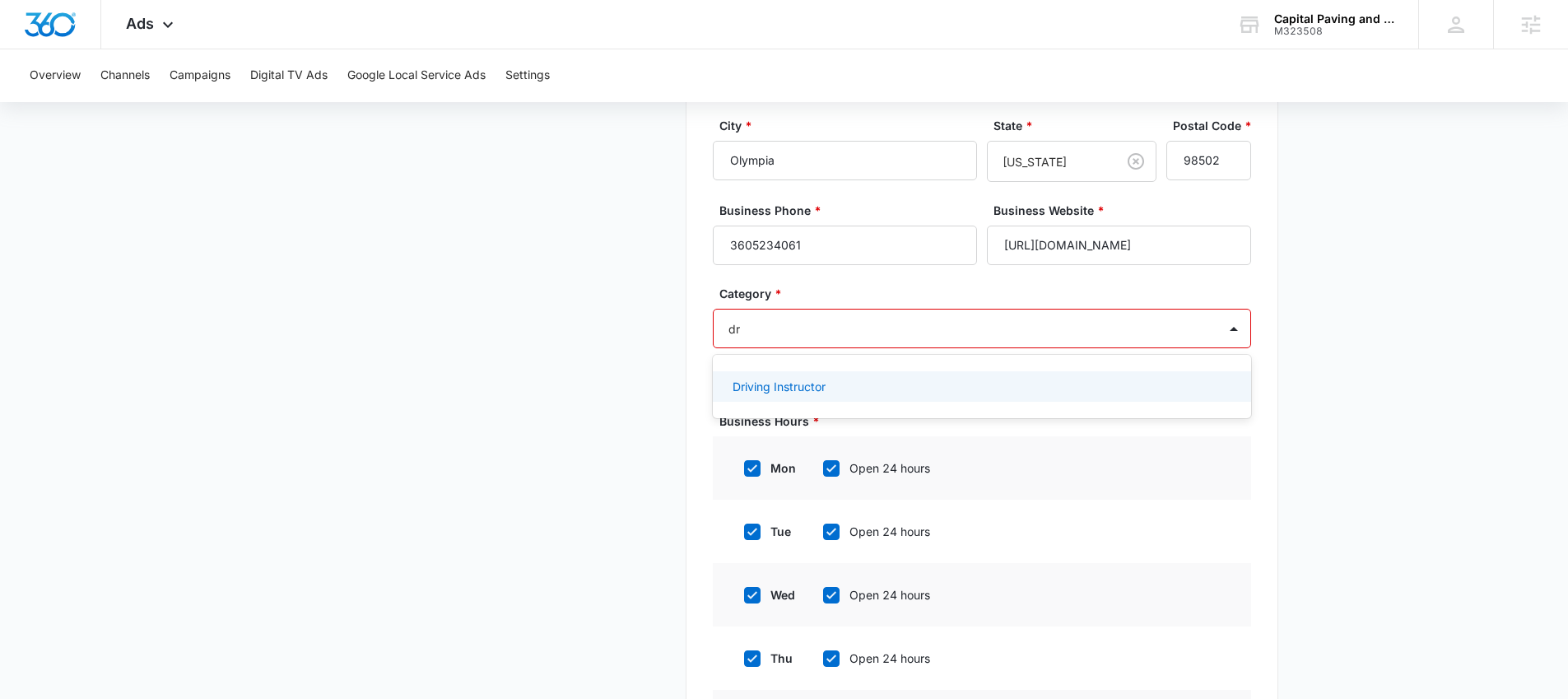
type input "d"
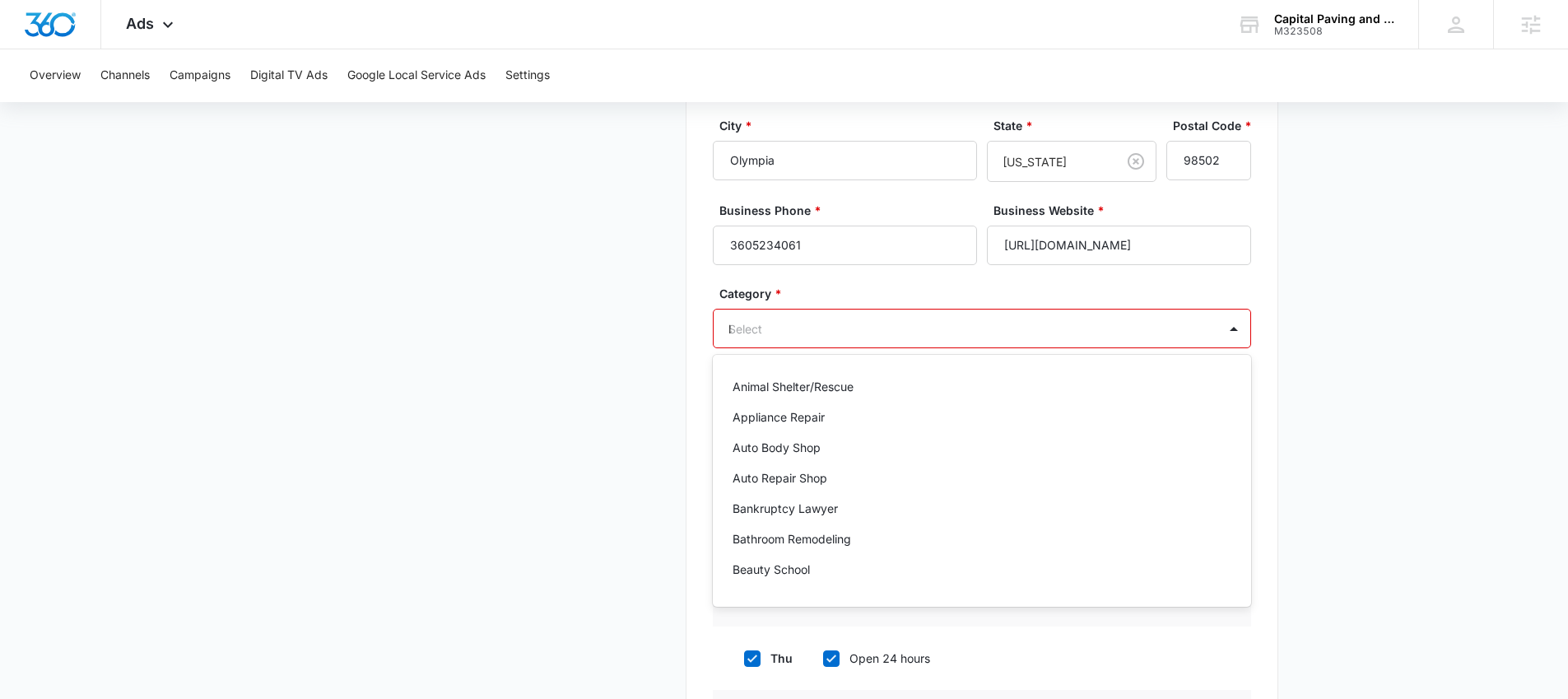
type input "lan"
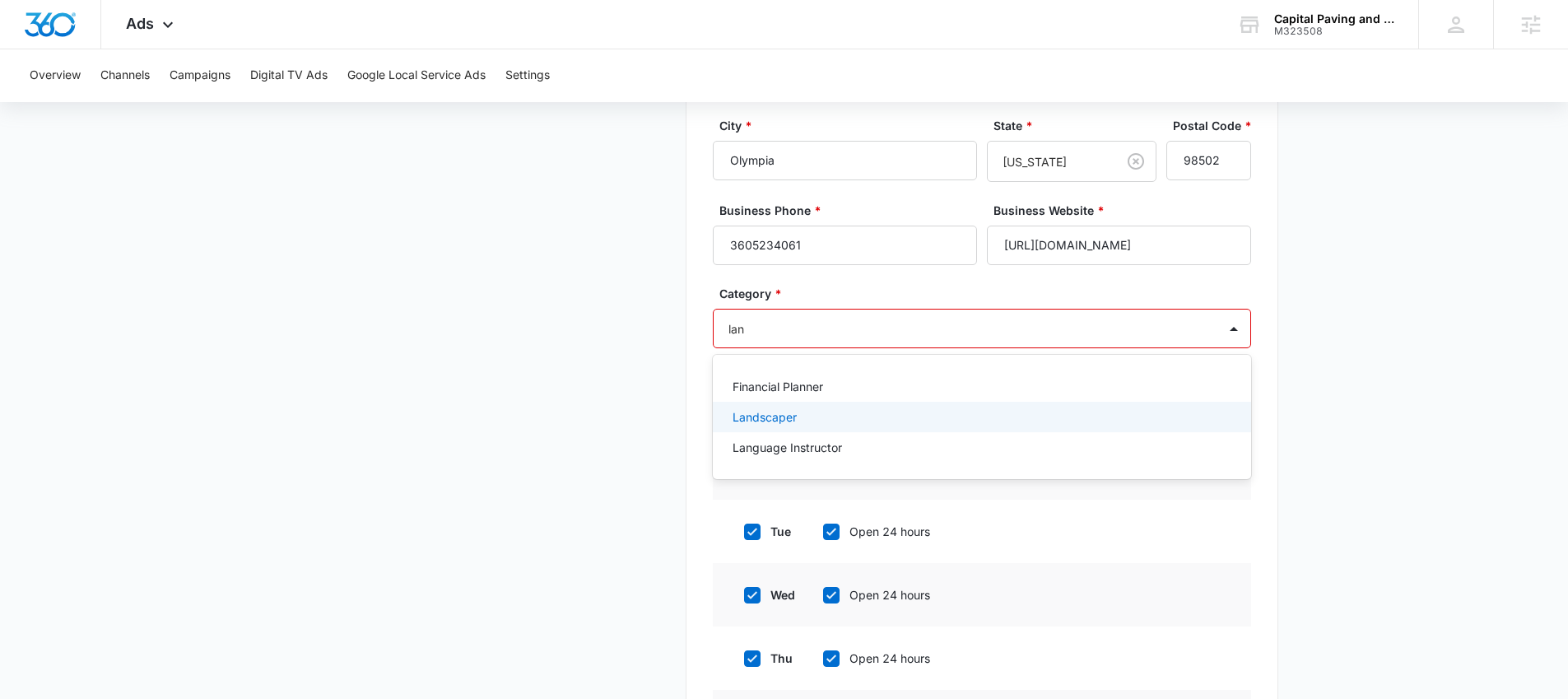
click at [805, 414] on div "Landscaper" at bounding box center [980, 416] width 495 height 17
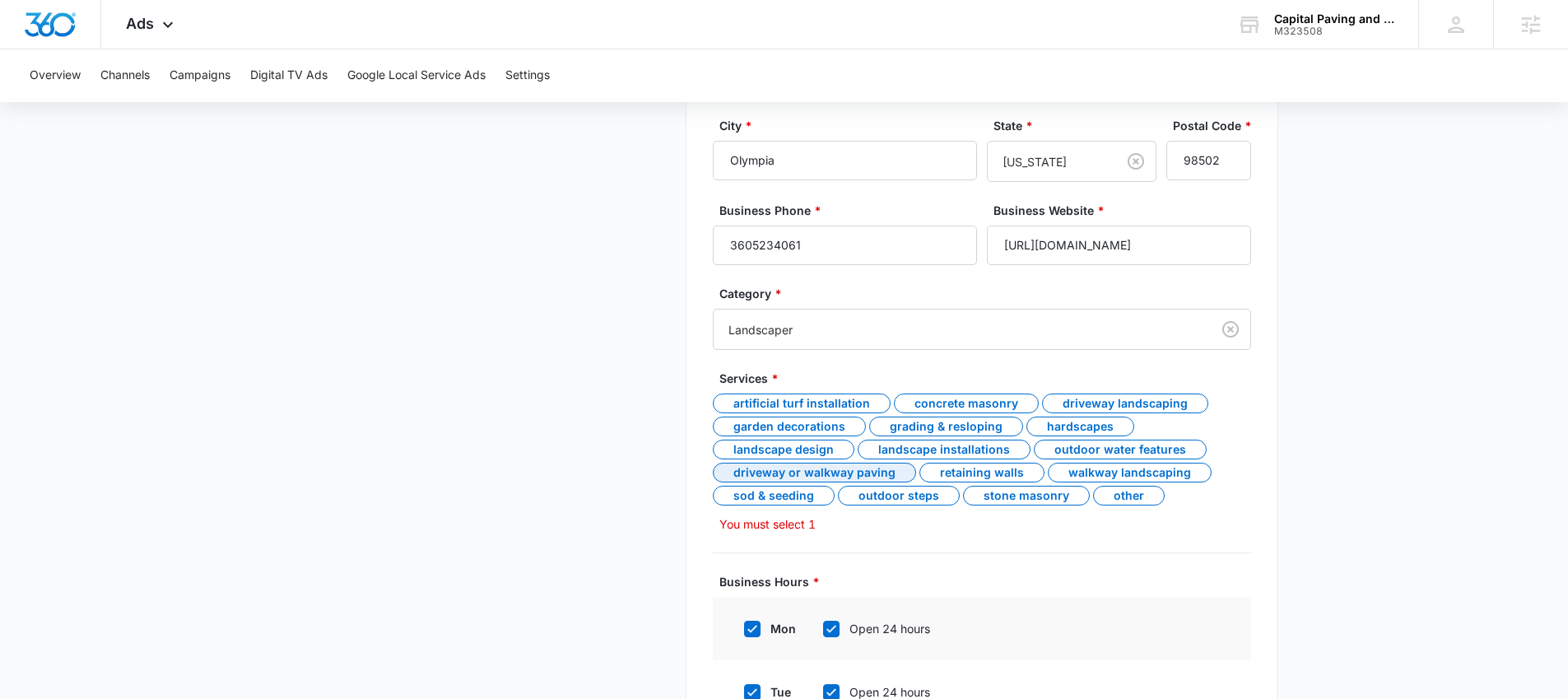
click at [792, 470] on div "Driveway or walkway paving" at bounding box center [814, 472] width 204 height 20
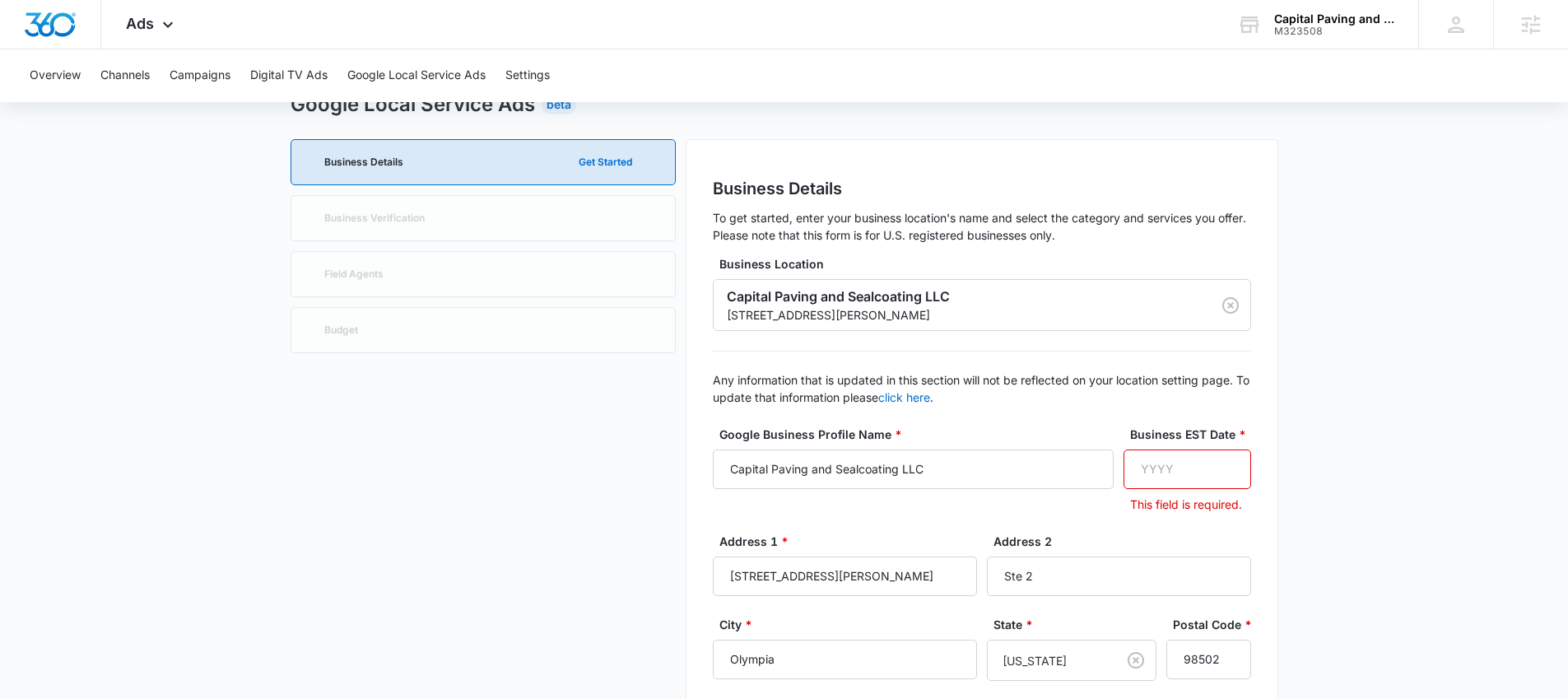
scroll to position [0, 0]
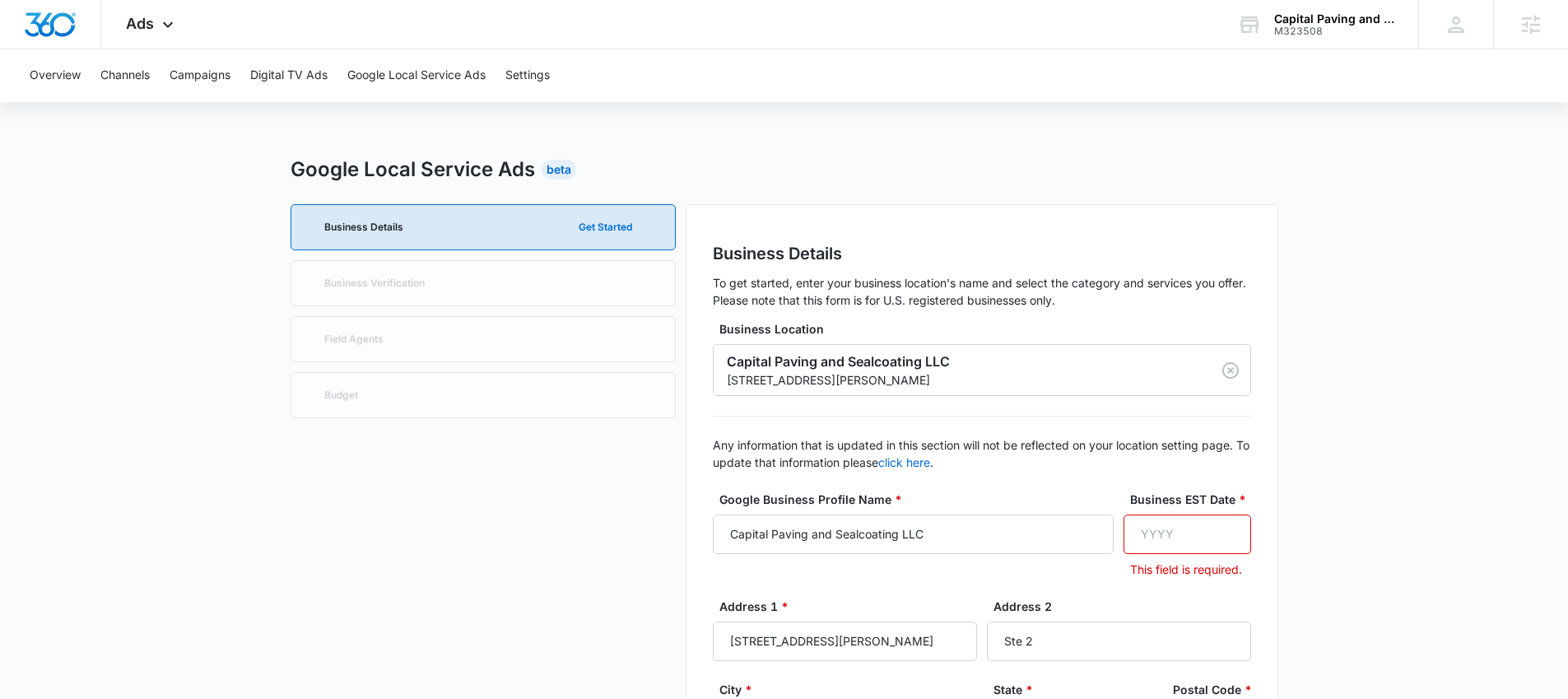
click at [1145, 530] on input "Business EST Date *" at bounding box center [1187, 534] width 127 height 39
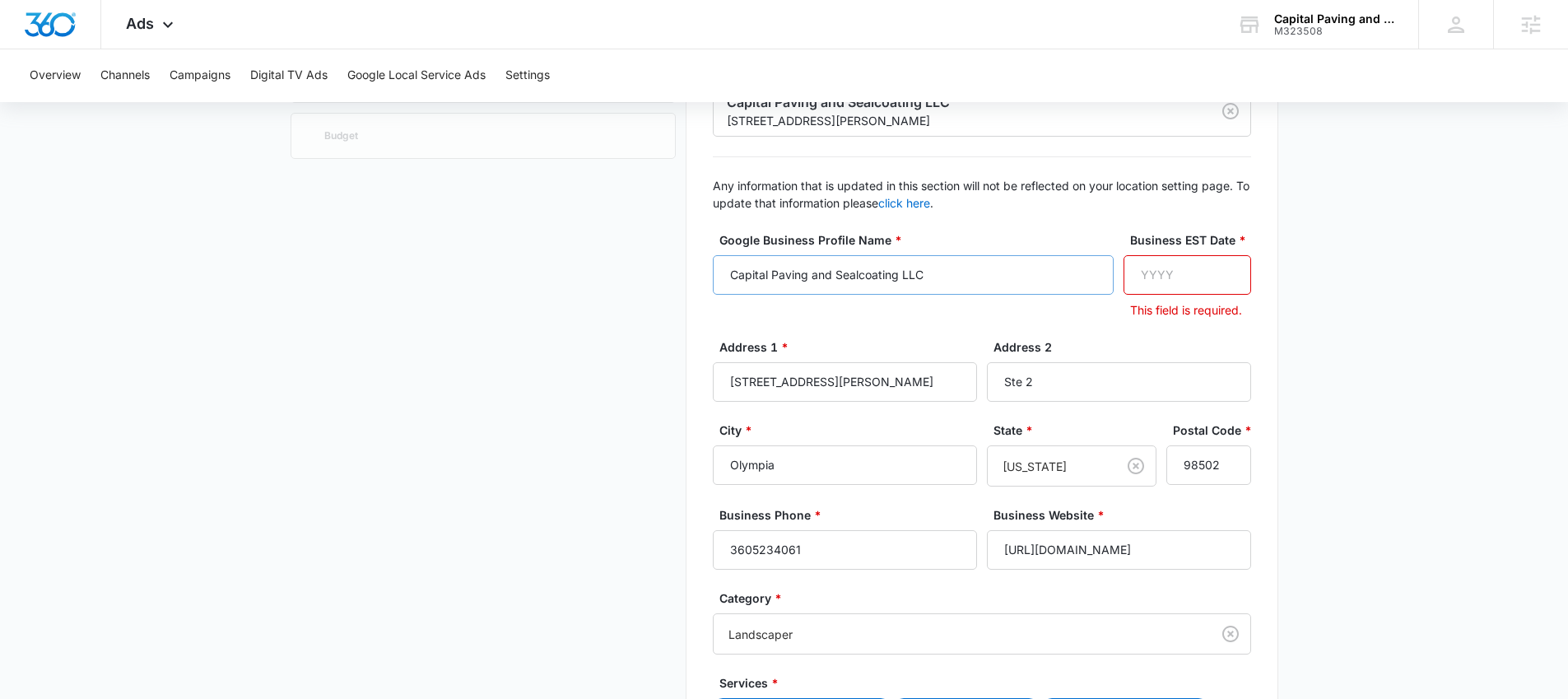
scroll to position [251, 0]
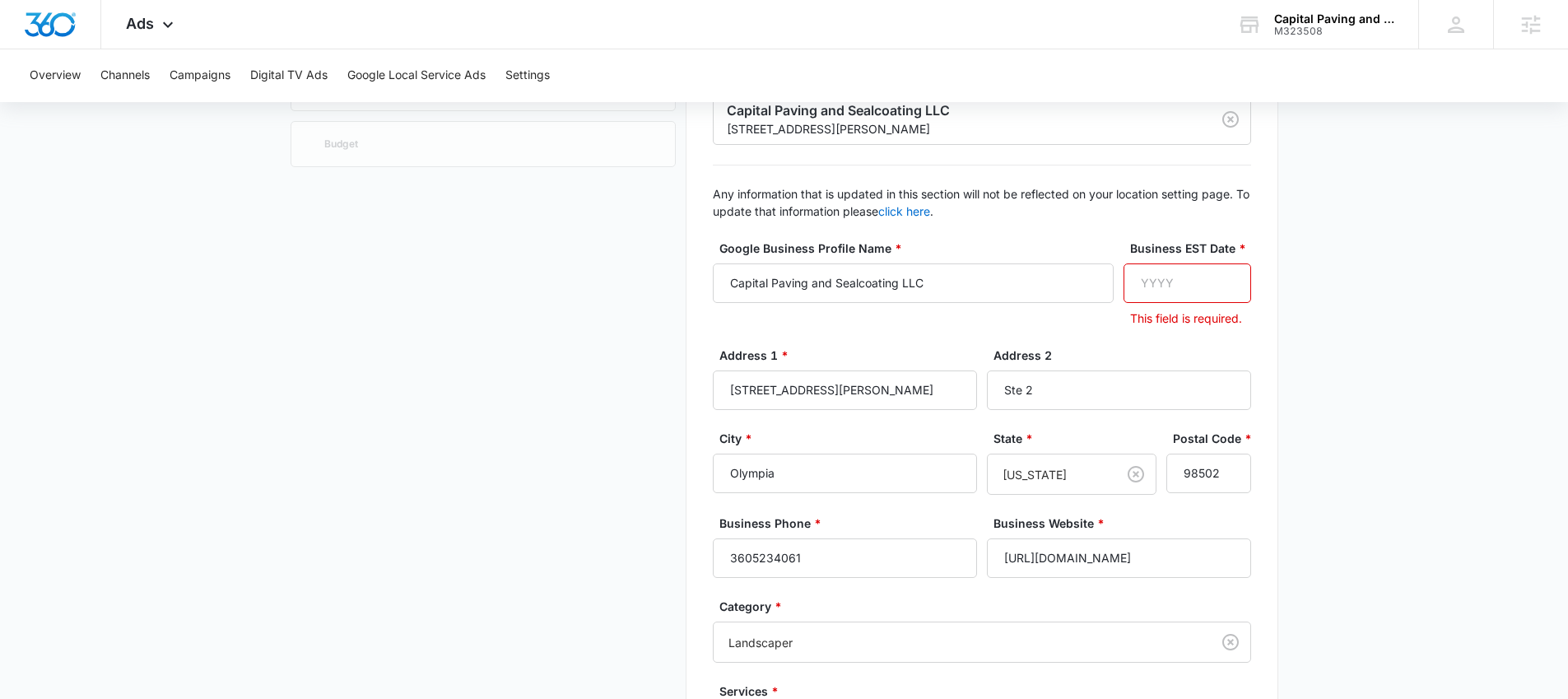
click at [1173, 296] on input "Business EST Date *" at bounding box center [1187, 283] width 127 height 39
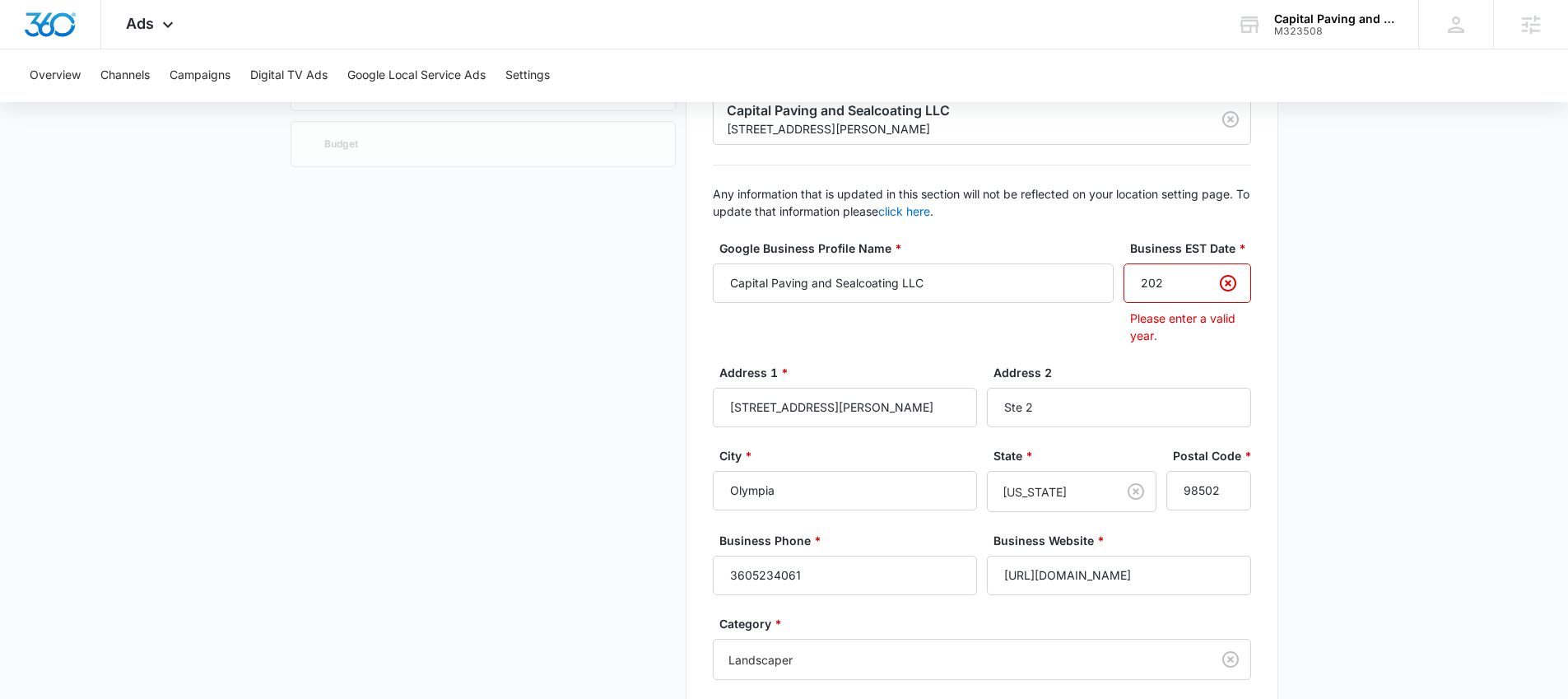
type input "2024"
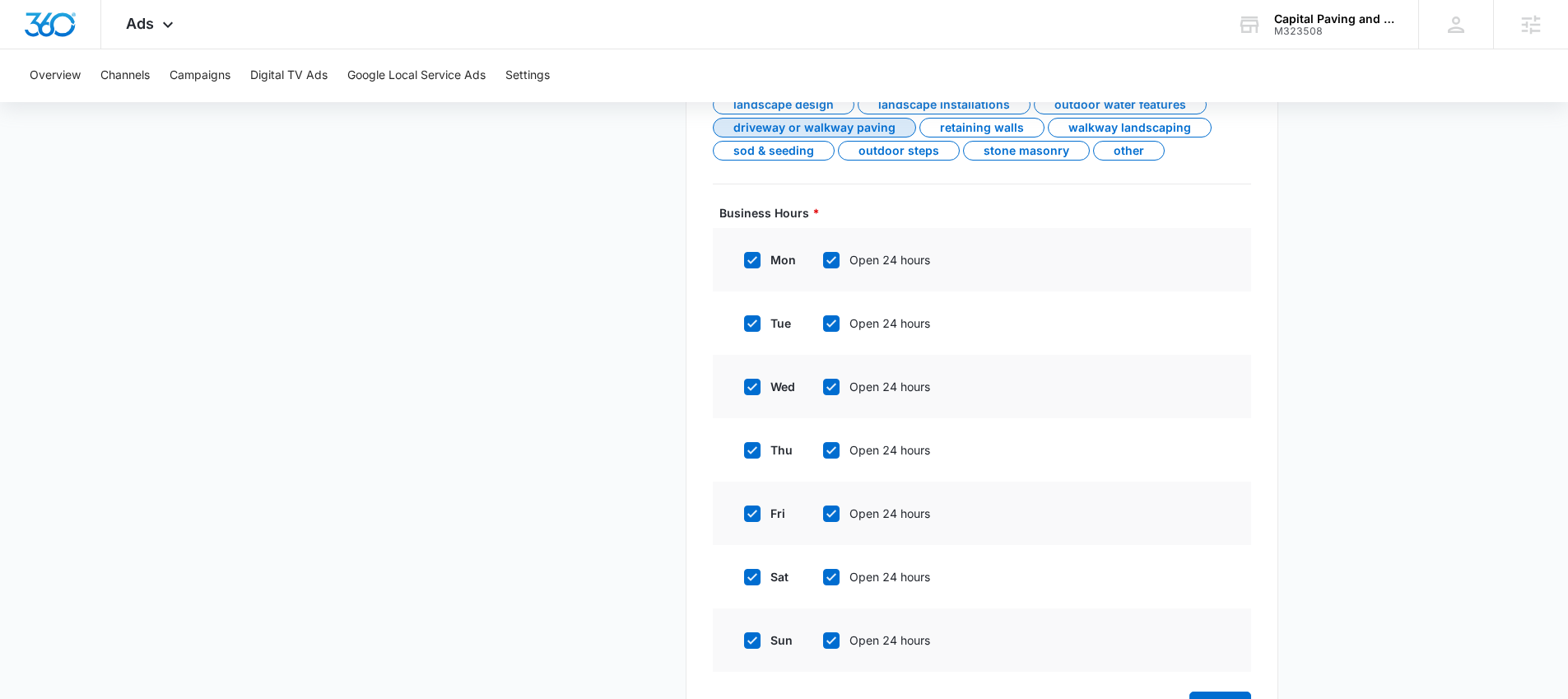
scroll to position [964, 0]
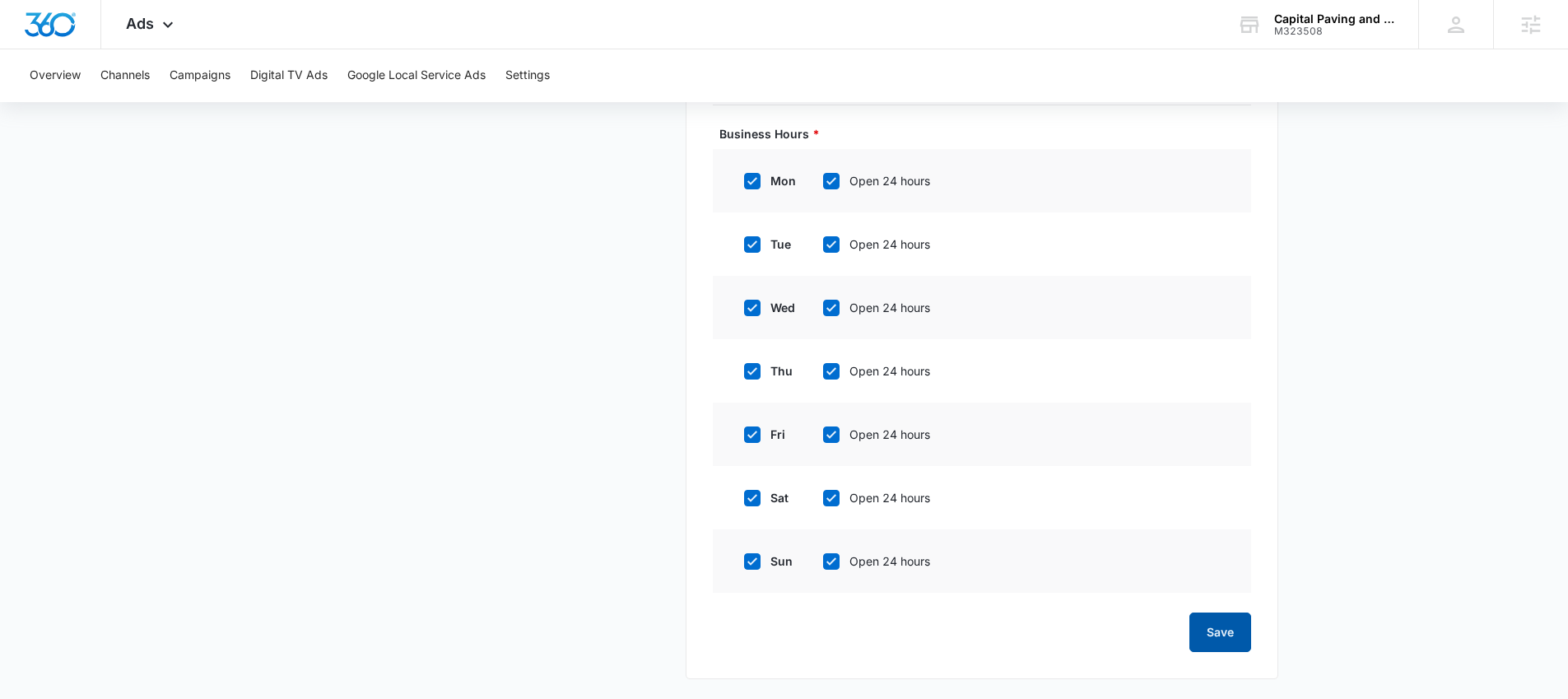
click at [1216, 638] on button "Save" at bounding box center [1220, 632] width 61 height 39
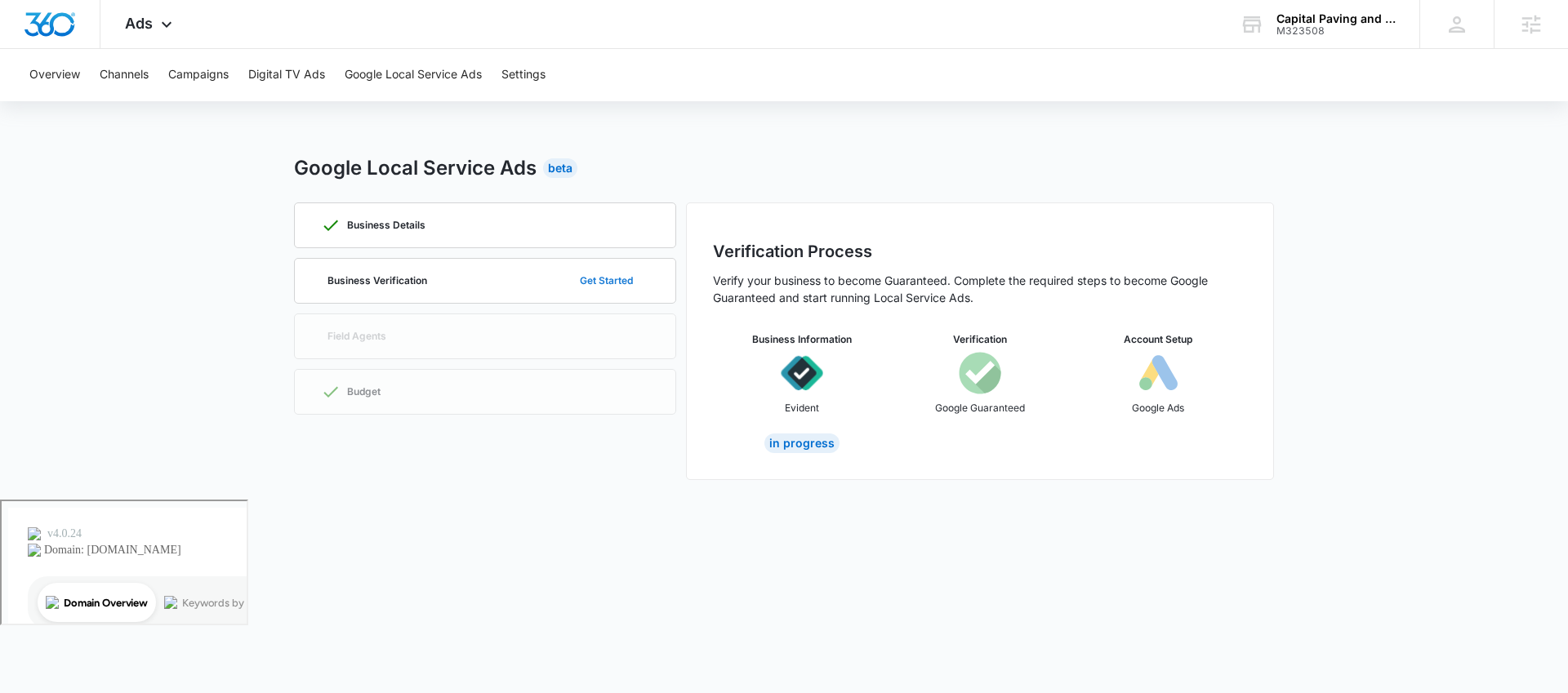
click at [619, 280] on button "Get Started" at bounding box center [606, 280] width 86 height 39
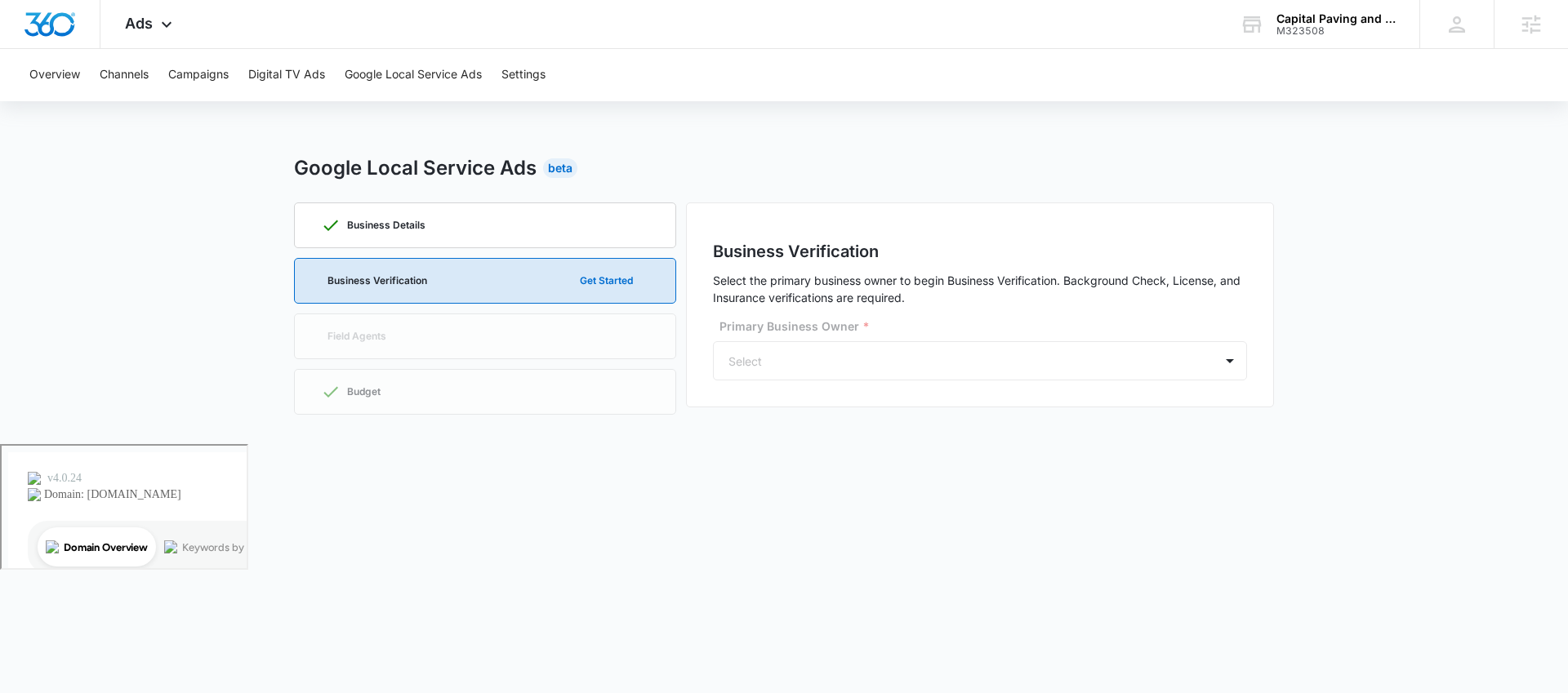
click at [822, 350] on div "Primary Business Owner * Select" at bounding box center [980, 348] width 534 height 63
click at [1245, 364] on div "Primary Business Owner * Select" at bounding box center [980, 348] width 534 height 63
click at [1225, 355] on div "Primary Business Owner * Select" at bounding box center [980, 348] width 534 height 63
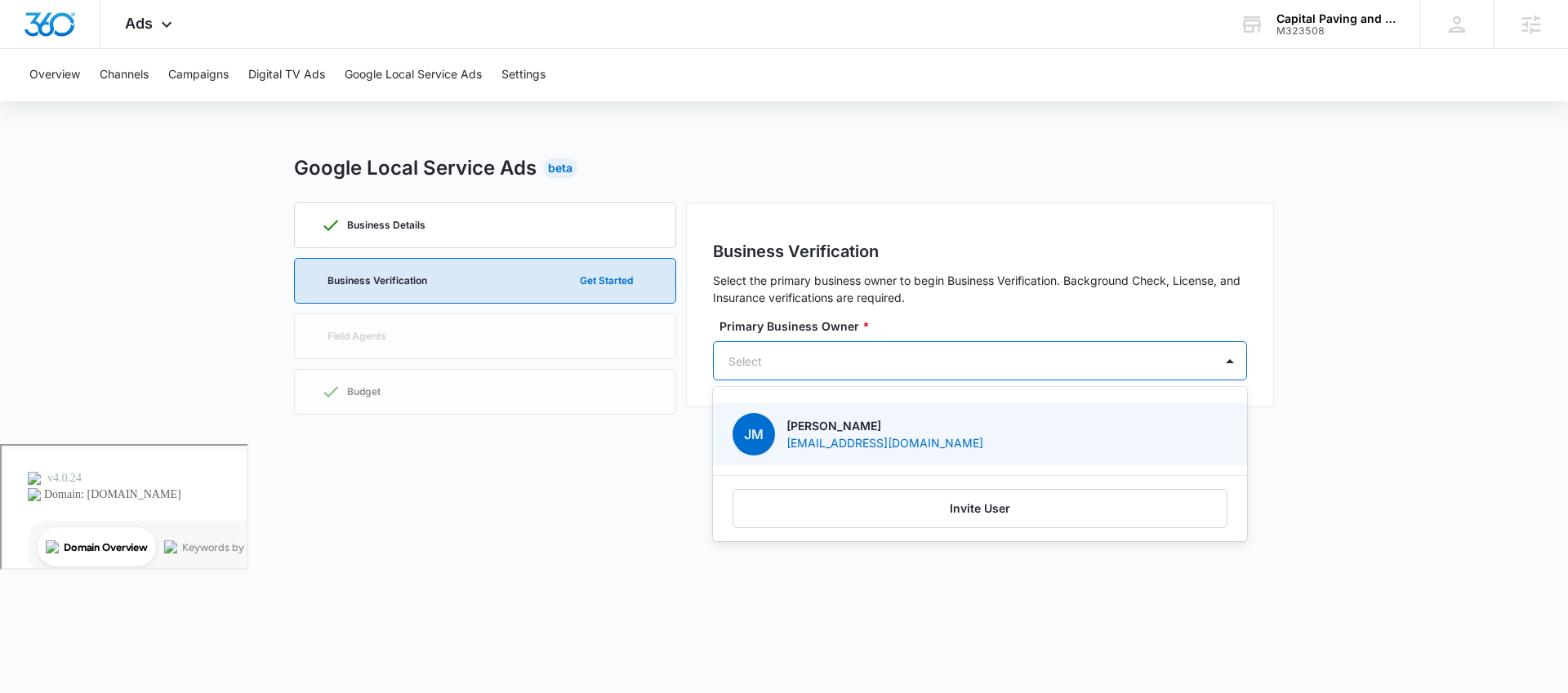
click at [1225, 355] on div at bounding box center [1229, 360] width 26 height 26
click at [916, 420] on p "Josh Meza" at bounding box center [885, 426] width 197 height 17
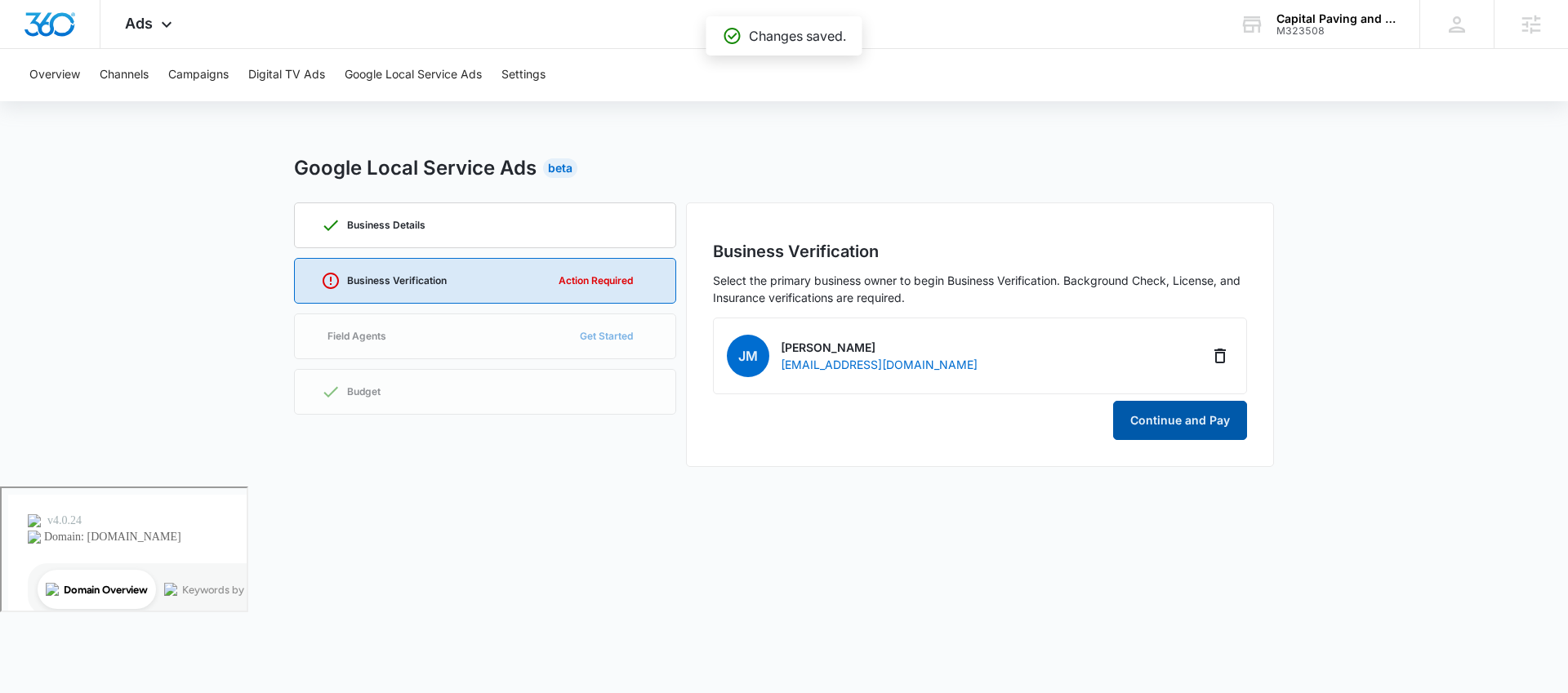
click at [1132, 419] on button "Continue and Pay" at bounding box center [1179, 420] width 134 height 39
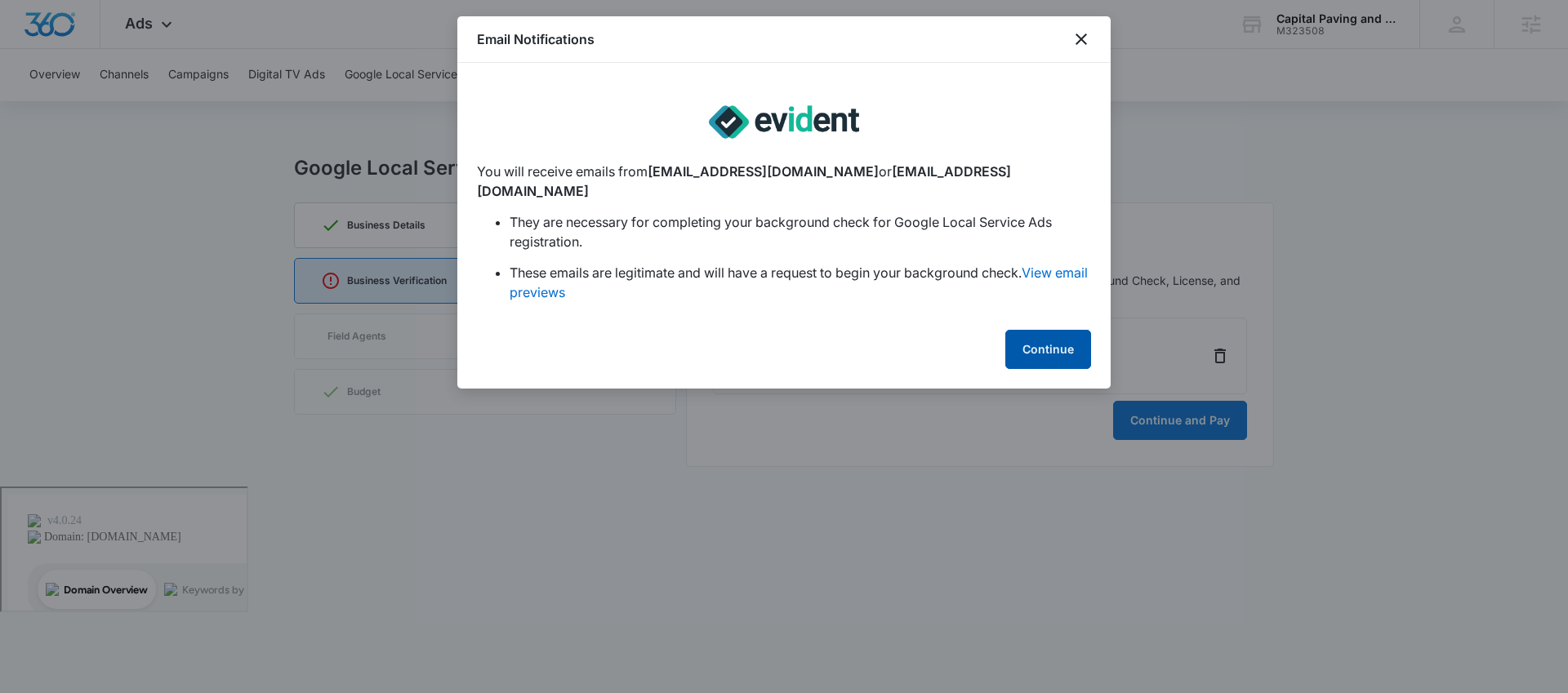
click at [1039, 330] on button "Continue" at bounding box center [1048, 349] width 86 height 39
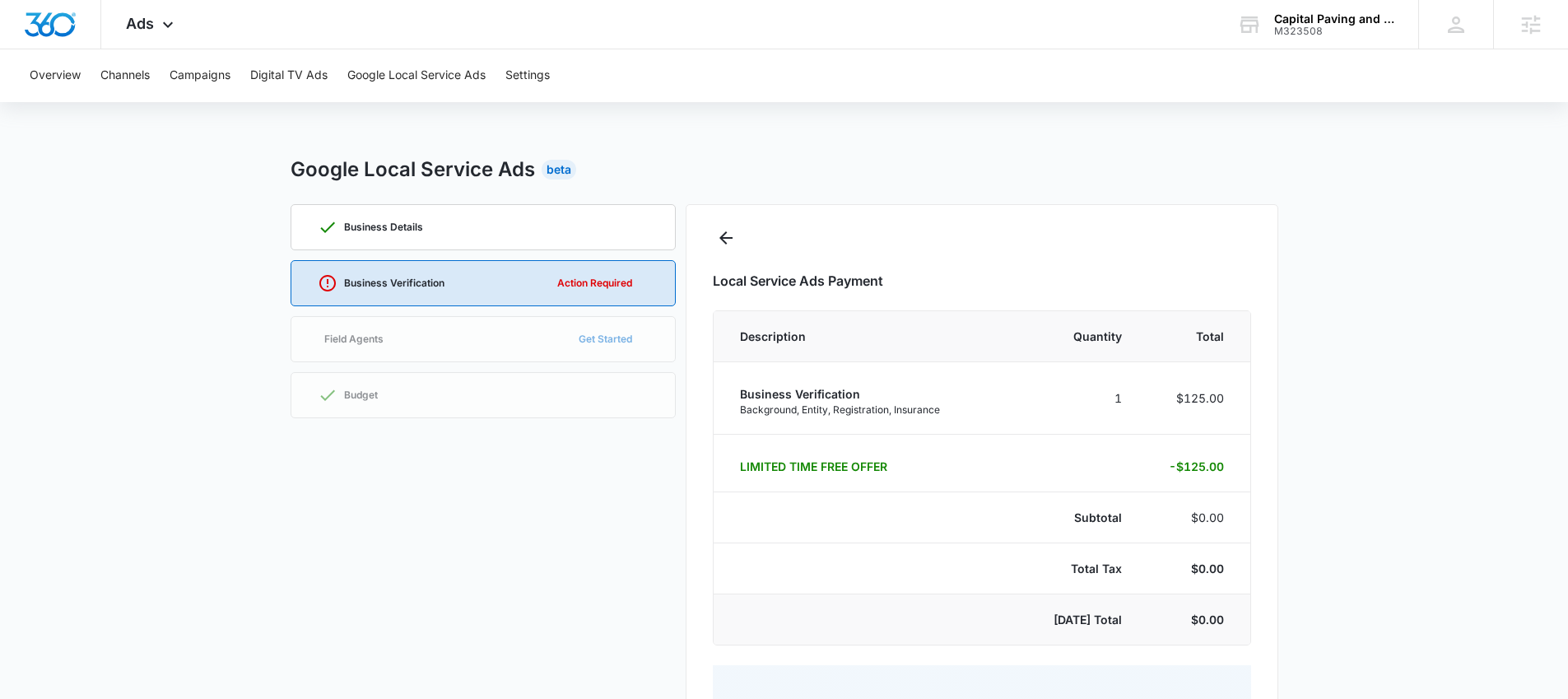
select select "pm_1RYBB7A4n8RTgNjUJieUnh6g"
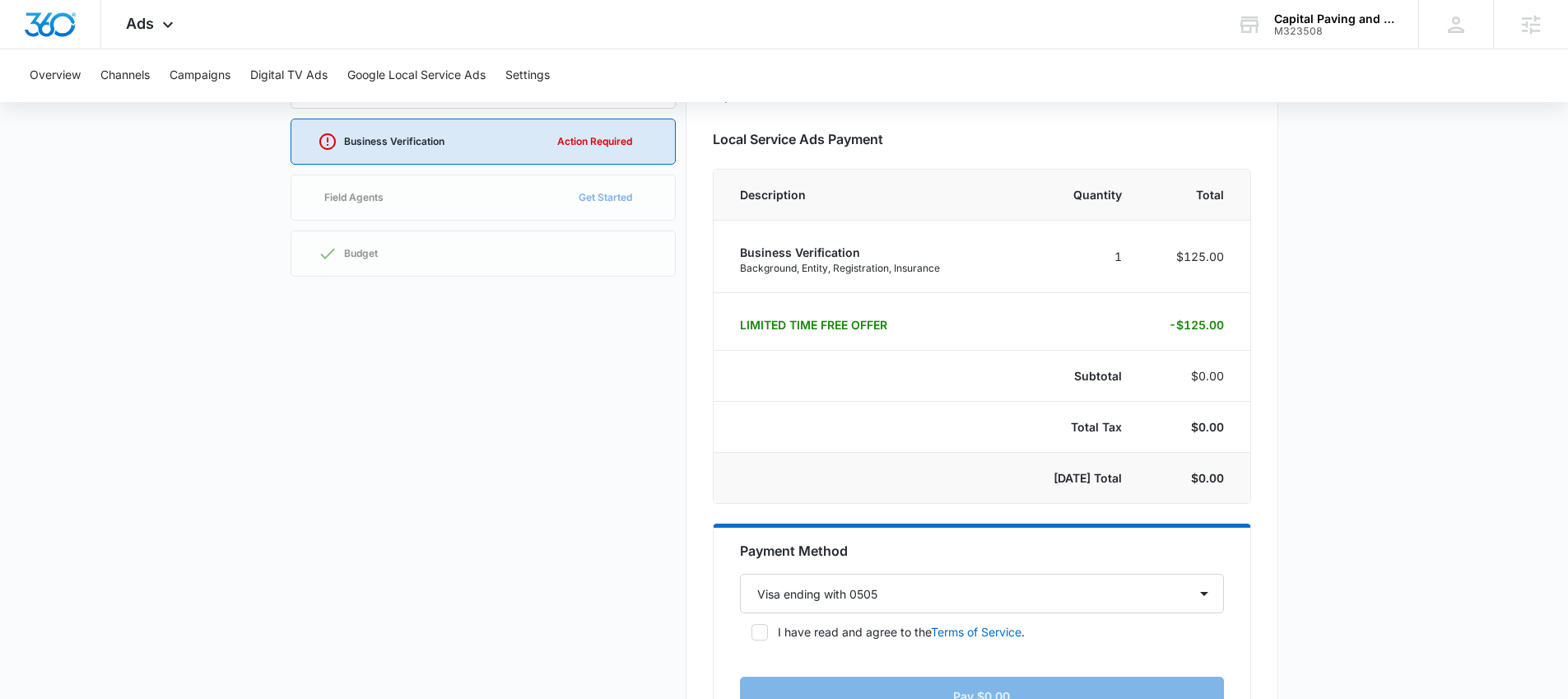
scroll to position [300, 0]
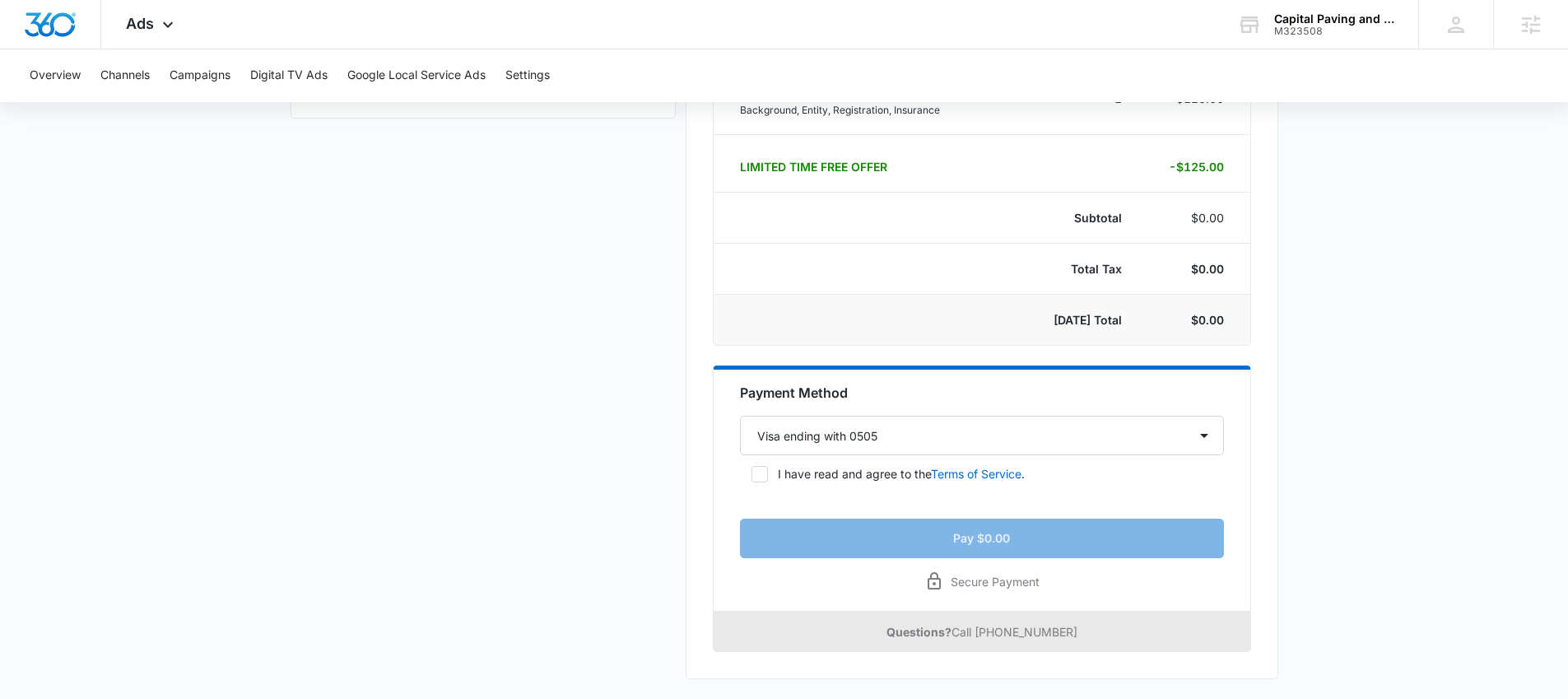
click at [758, 474] on icon at bounding box center [759, 474] width 15 height 15
click at [752, 474] on input "I have read and agree to the Terms of Service ." at bounding box center [745, 474] width 12 height 12
checkbox input "true"
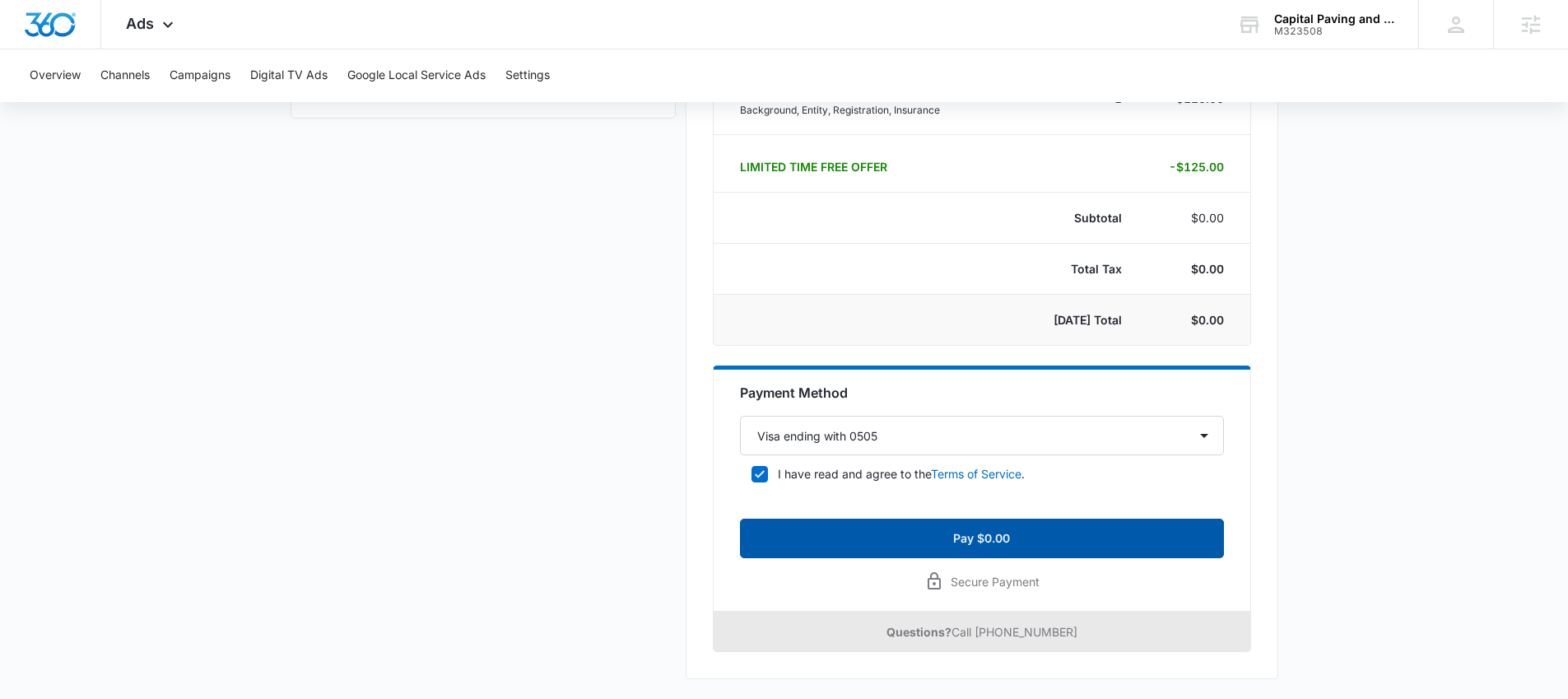
click at [930, 535] on button "Pay $0.00" at bounding box center [982, 538] width 484 height 39
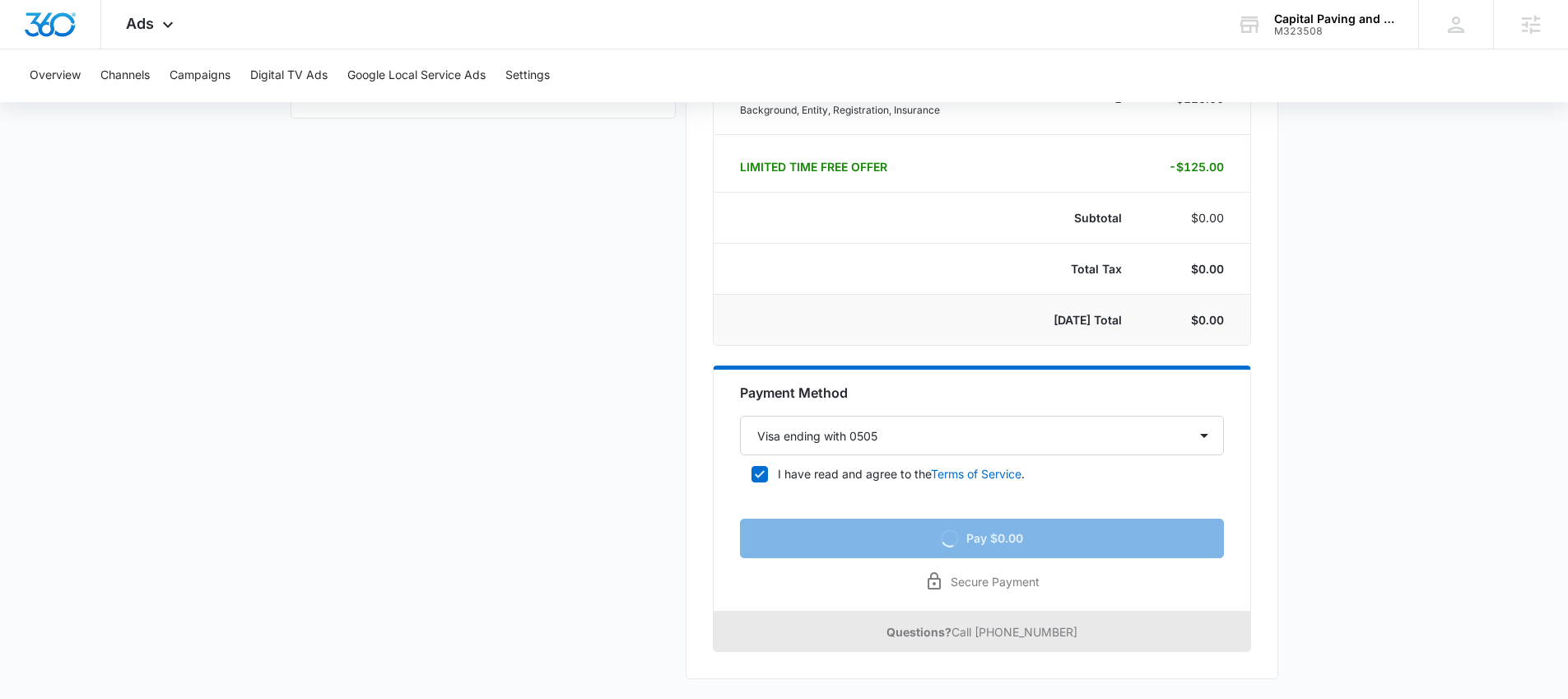
scroll to position [0, 0]
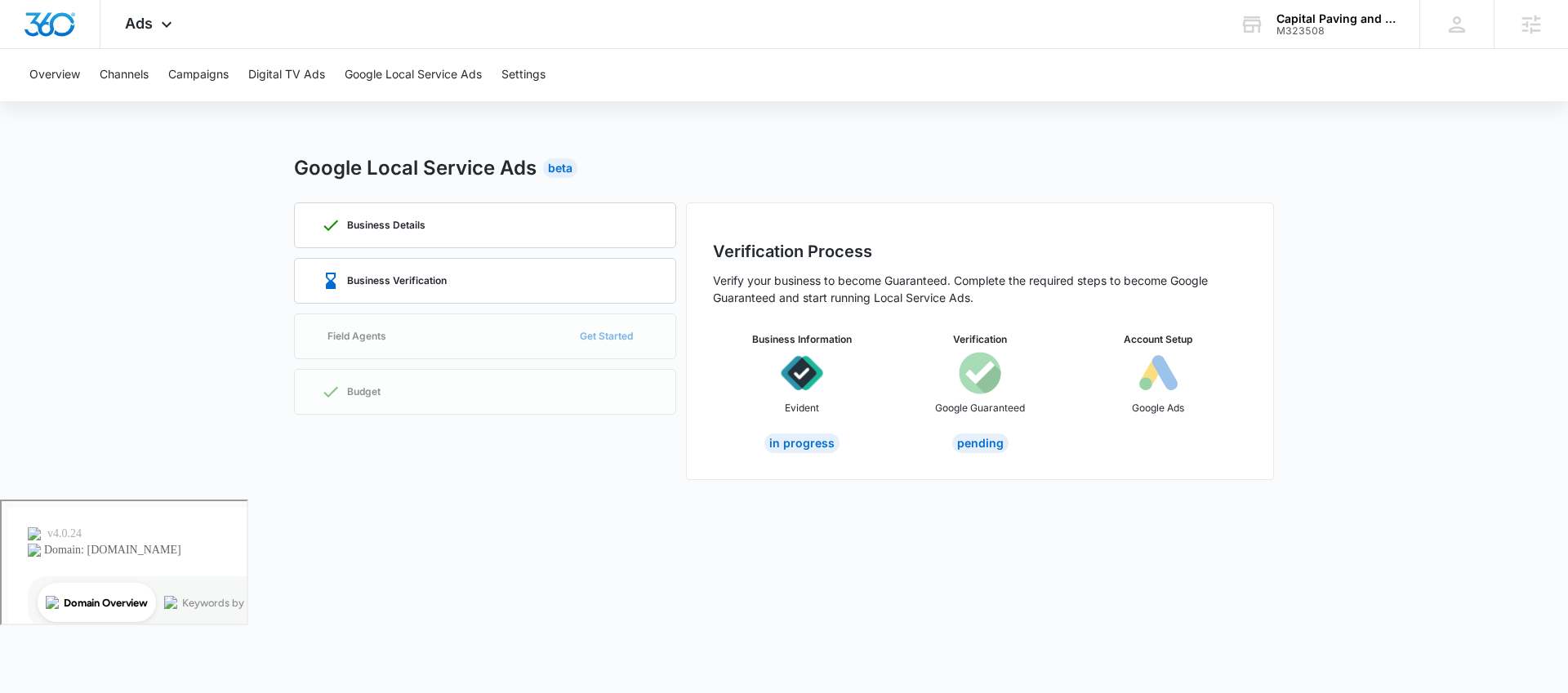
drag, startPoint x: 454, startPoint y: 335, endPoint x: 492, endPoint y: 335, distance: 38.0
click at [492, 335] on div "Business Details Business Verification Field Agents Get Started Budget" at bounding box center [485, 341] width 382 height 277
click at [1320, 22] on div "Capital Paving and Sealcoating LLC" at bounding box center [1336, 18] width 119 height 13
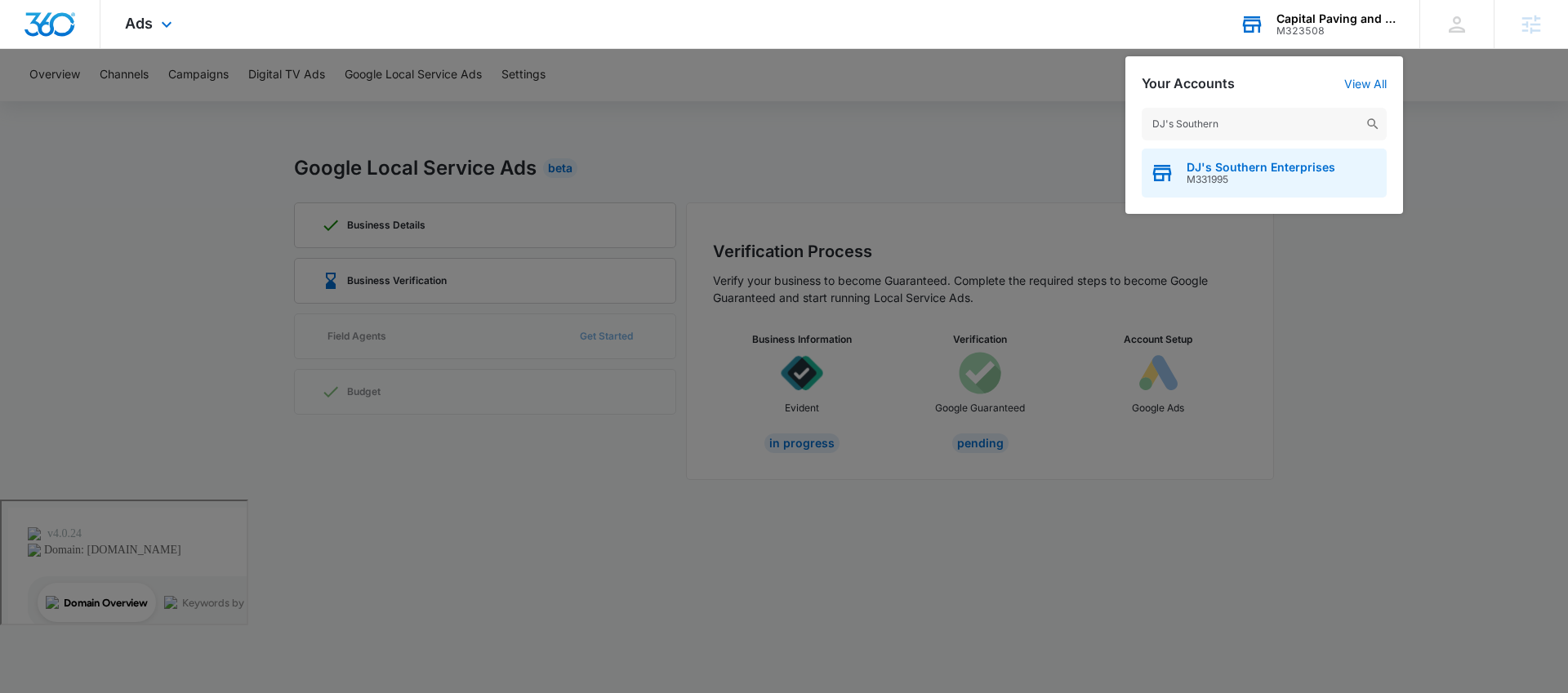
type input "DJ's Southern"
click at [1241, 172] on span "DJ's Southern Enterprises" at bounding box center [1260, 167] width 148 height 13
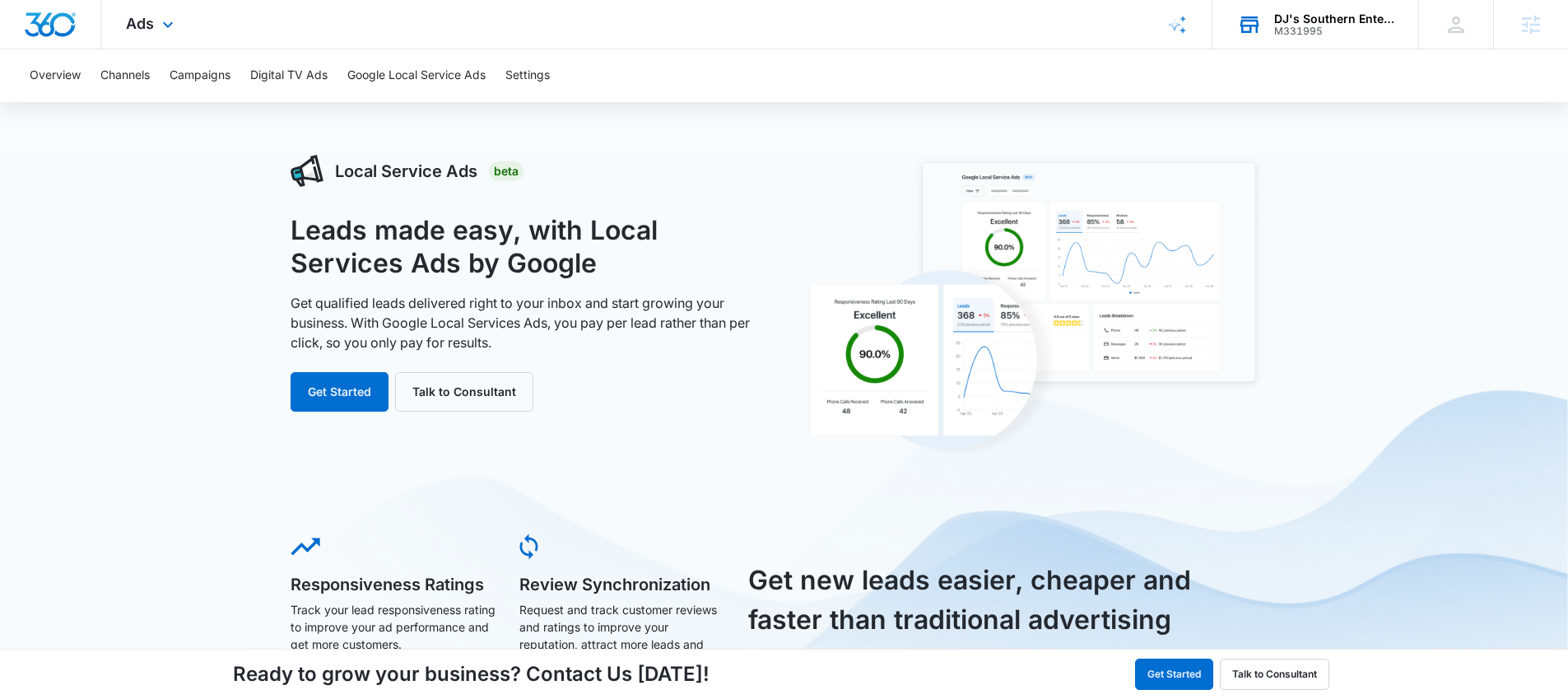
click at [1289, 26] on div "M331995" at bounding box center [1334, 31] width 120 height 12
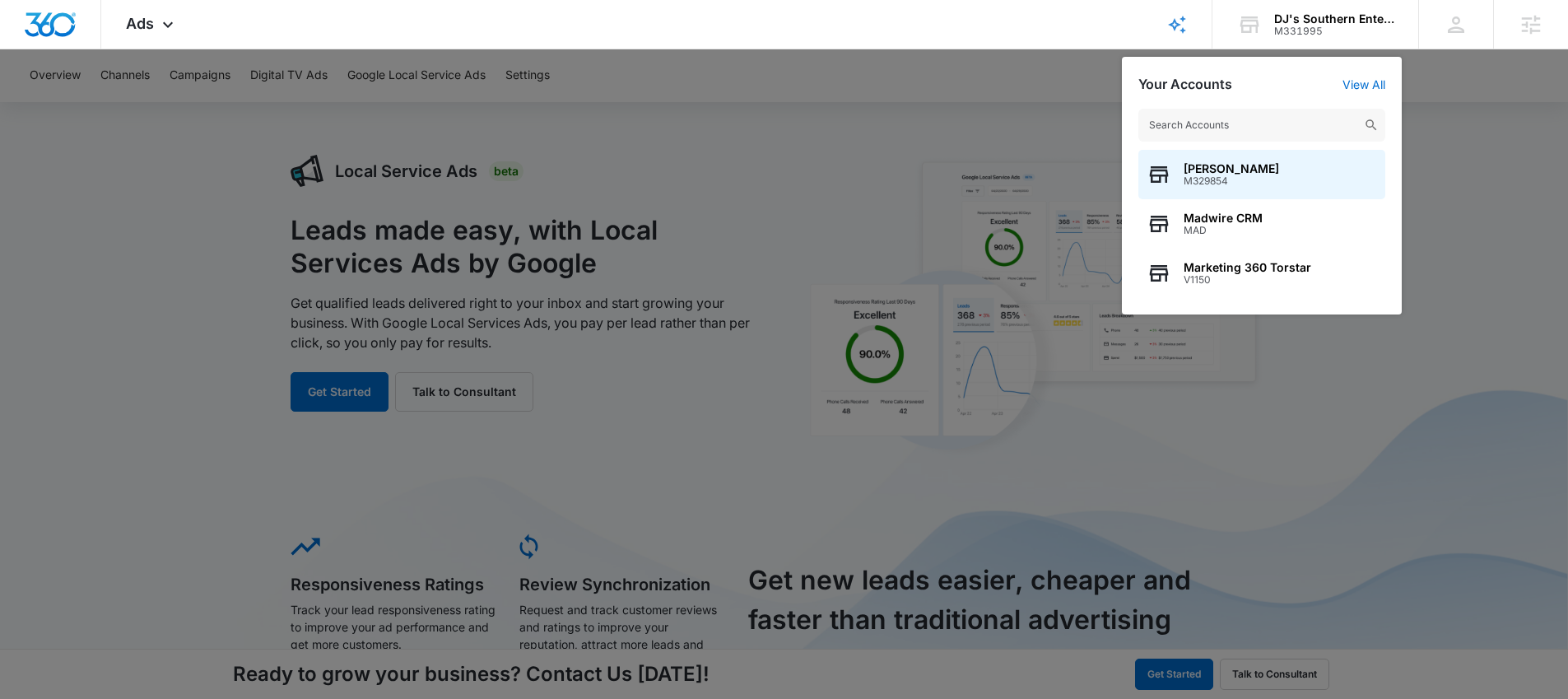
click at [856, 125] on div at bounding box center [784, 350] width 1568 height 699
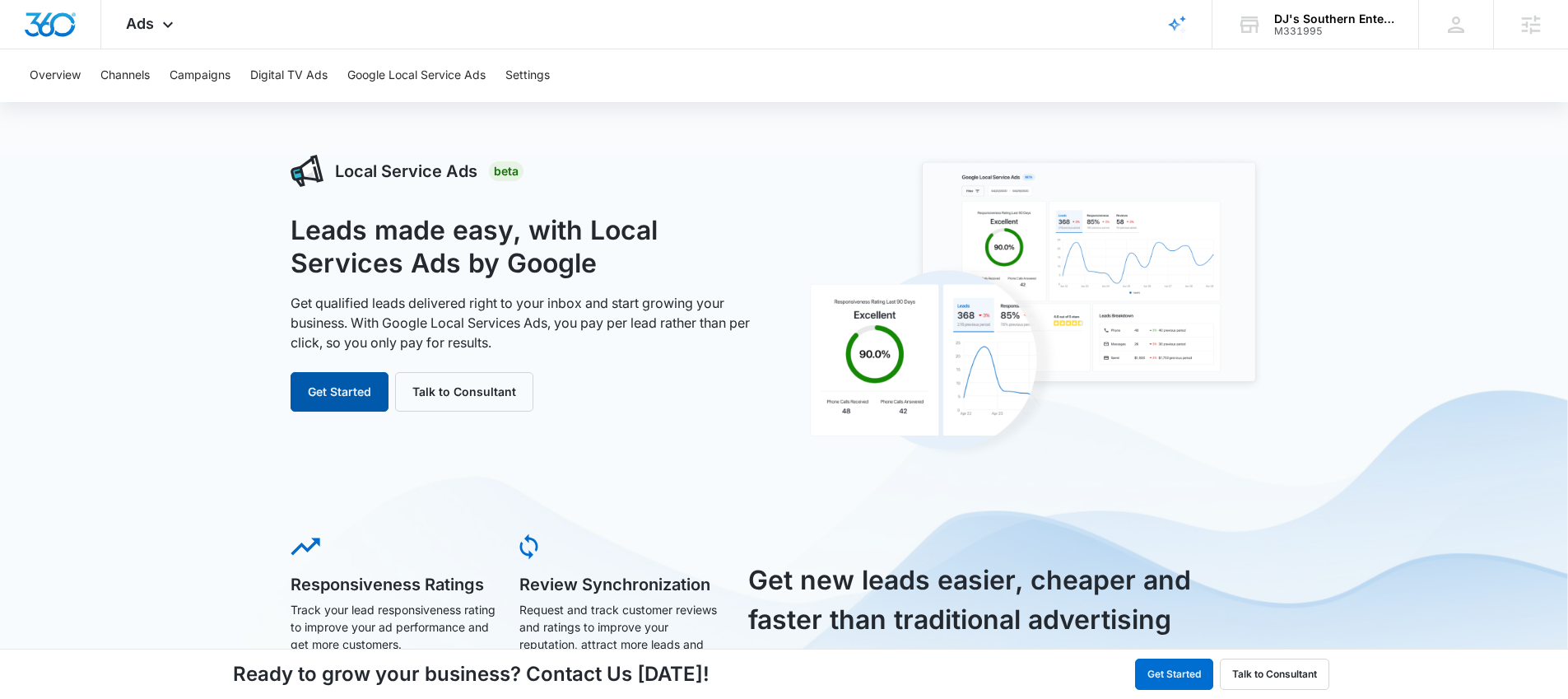
click at [319, 387] on button "Get Started" at bounding box center [339, 392] width 98 height 39
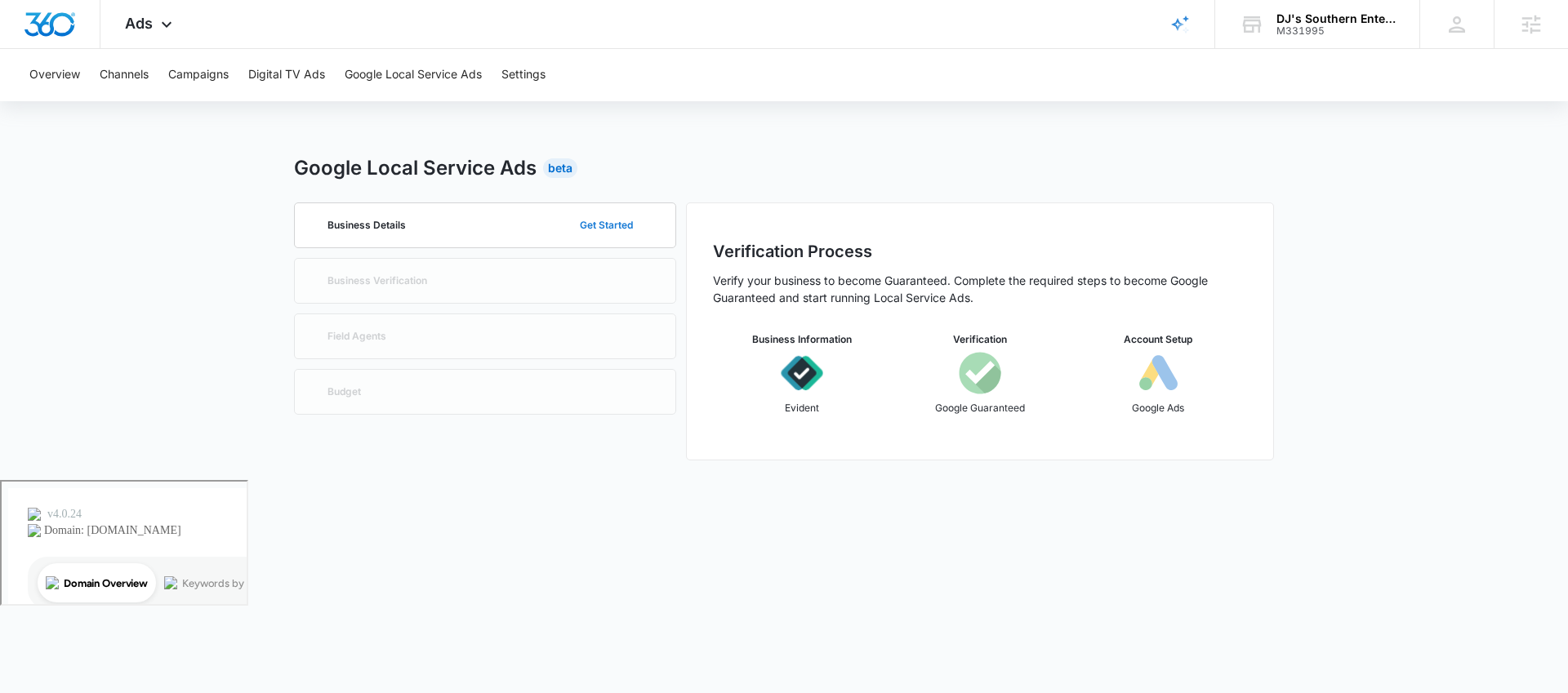
click at [584, 223] on button "Get Started" at bounding box center [606, 225] width 86 height 39
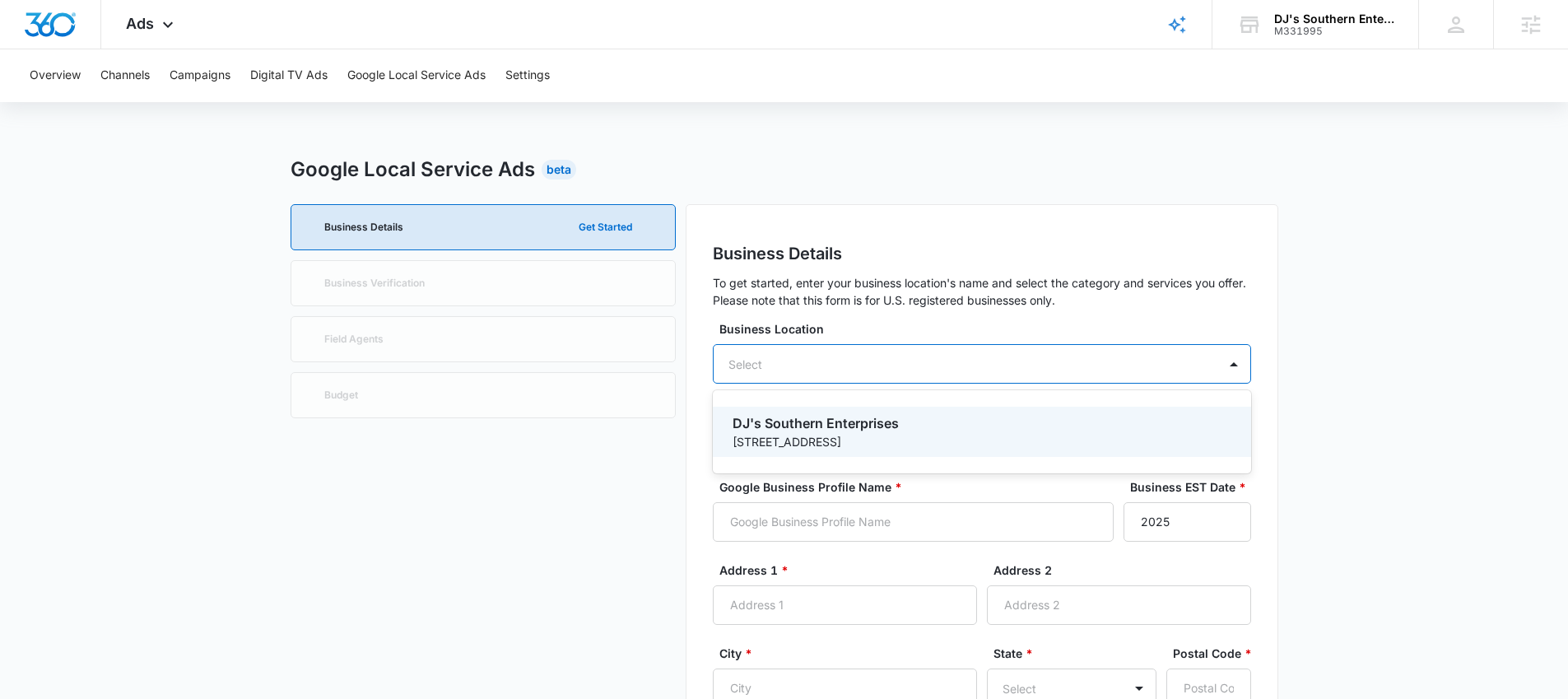
click at [850, 350] on div "Select" at bounding box center [981, 363] width 538 height 39
click at [829, 437] on p "1350 Riviera Dr." at bounding box center [980, 441] width 495 height 17
type input "DJ's Southern Enterprises"
type input "1350 Riviera Dr."
type input "Green Cove Springs"
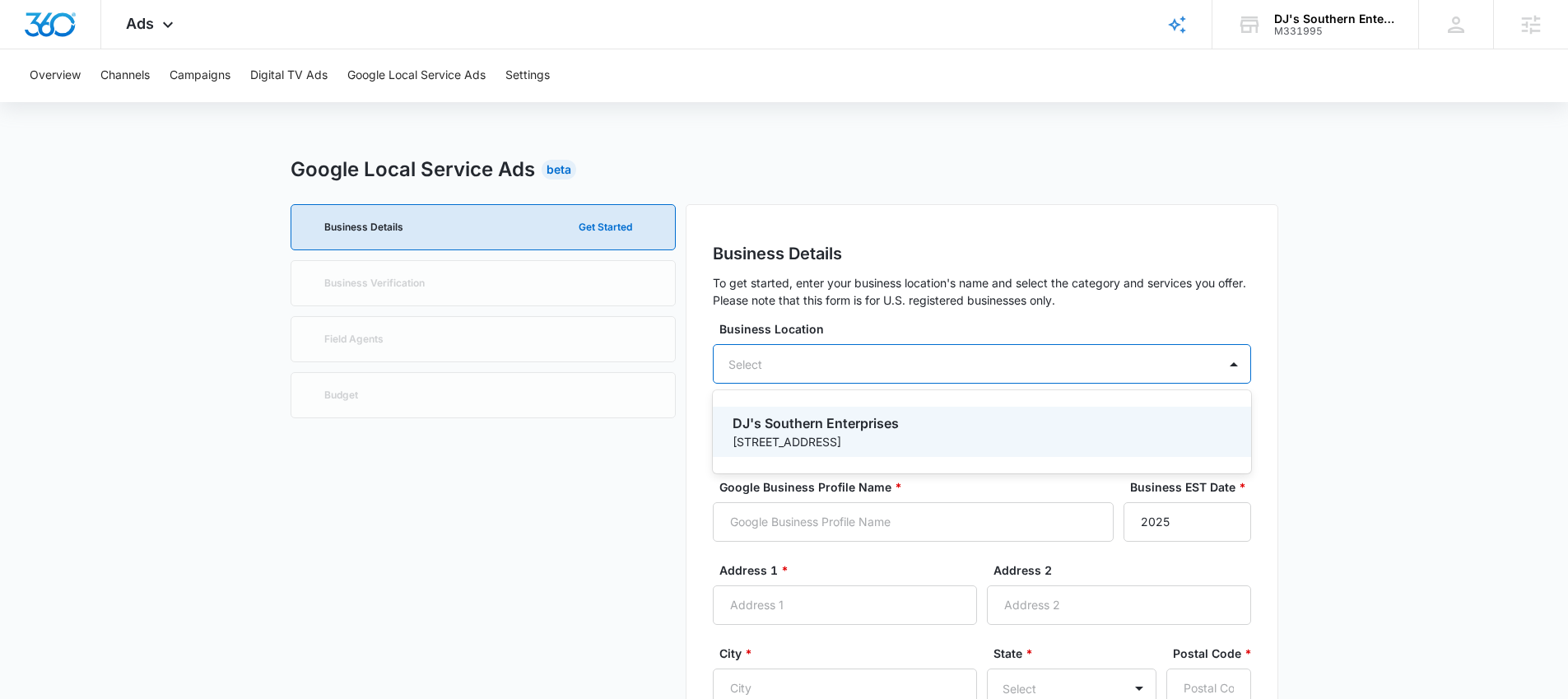
type input "32043"
type input "9047884579"
type input "https://djssouthern.com/"
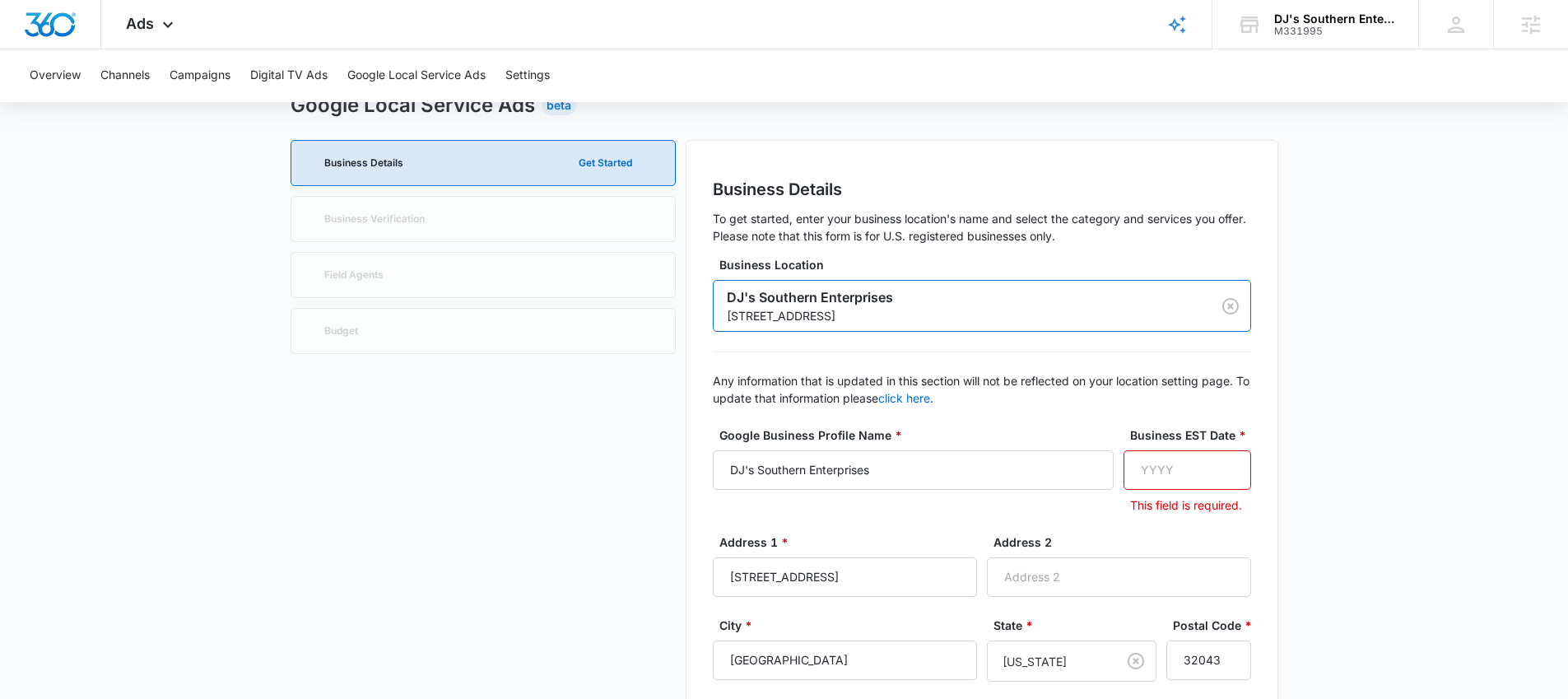
scroll to position [140, 0]
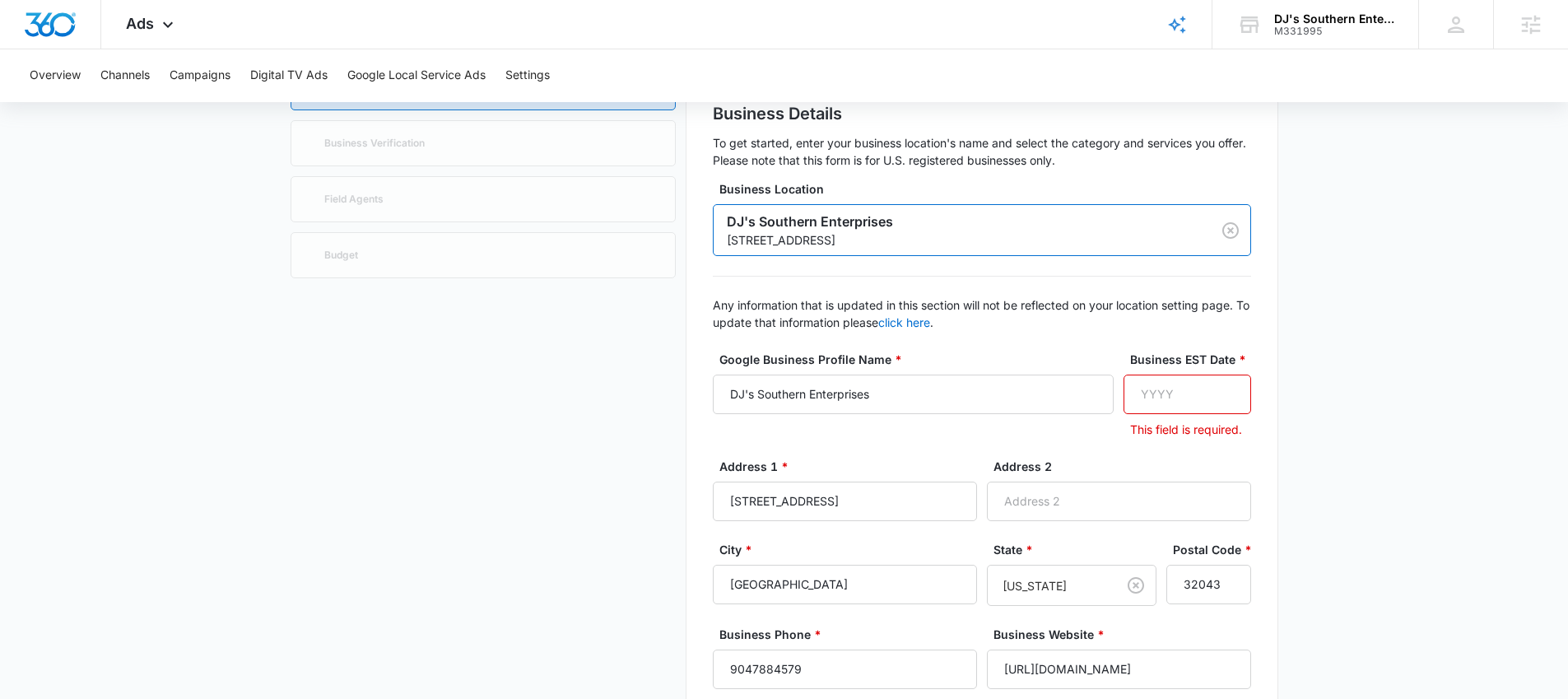
click at [1154, 390] on input "Business EST Date *" at bounding box center [1187, 394] width 127 height 39
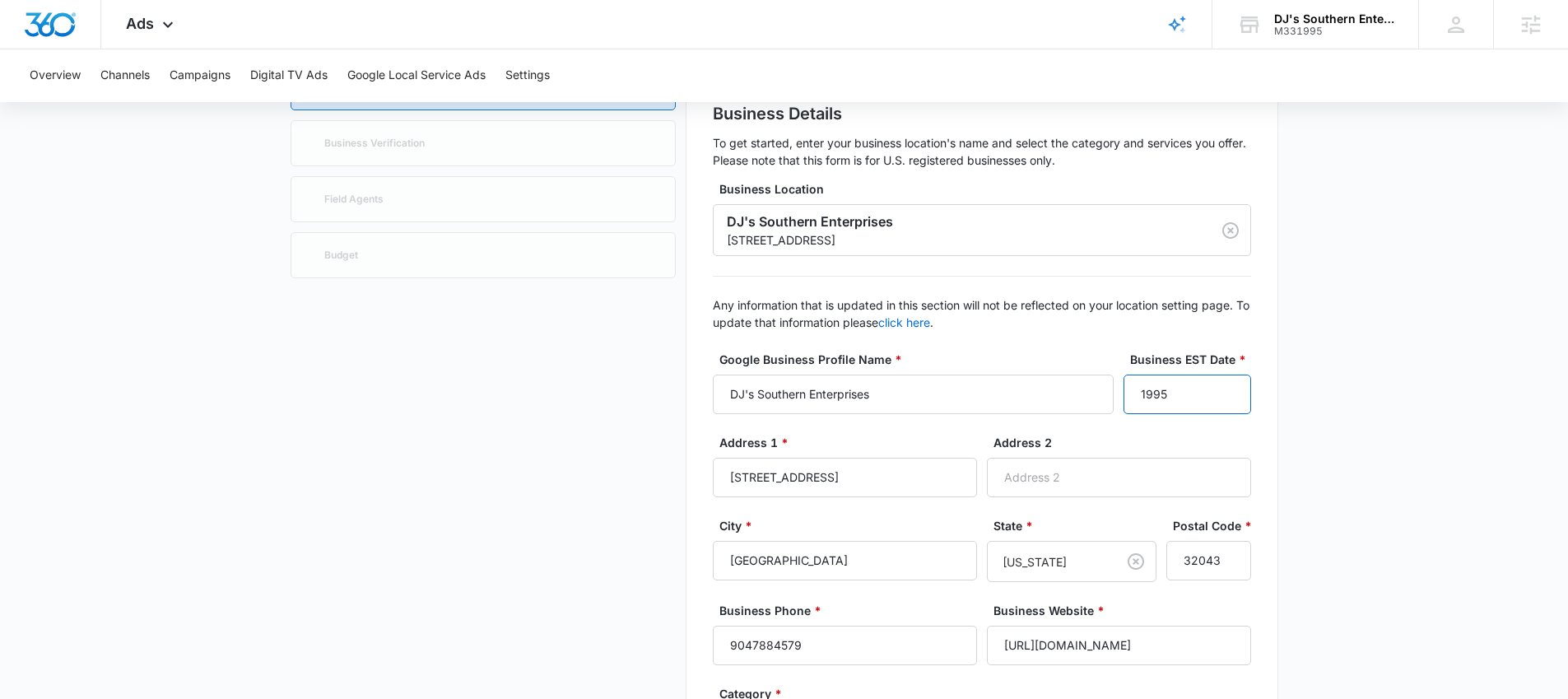
type input "1995"
click at [1449, 372] on main "Google Local Service Ads Beta Business Details Get Started Business Verificatio…" at bounding box center [784, 688] width 1568 height 1348
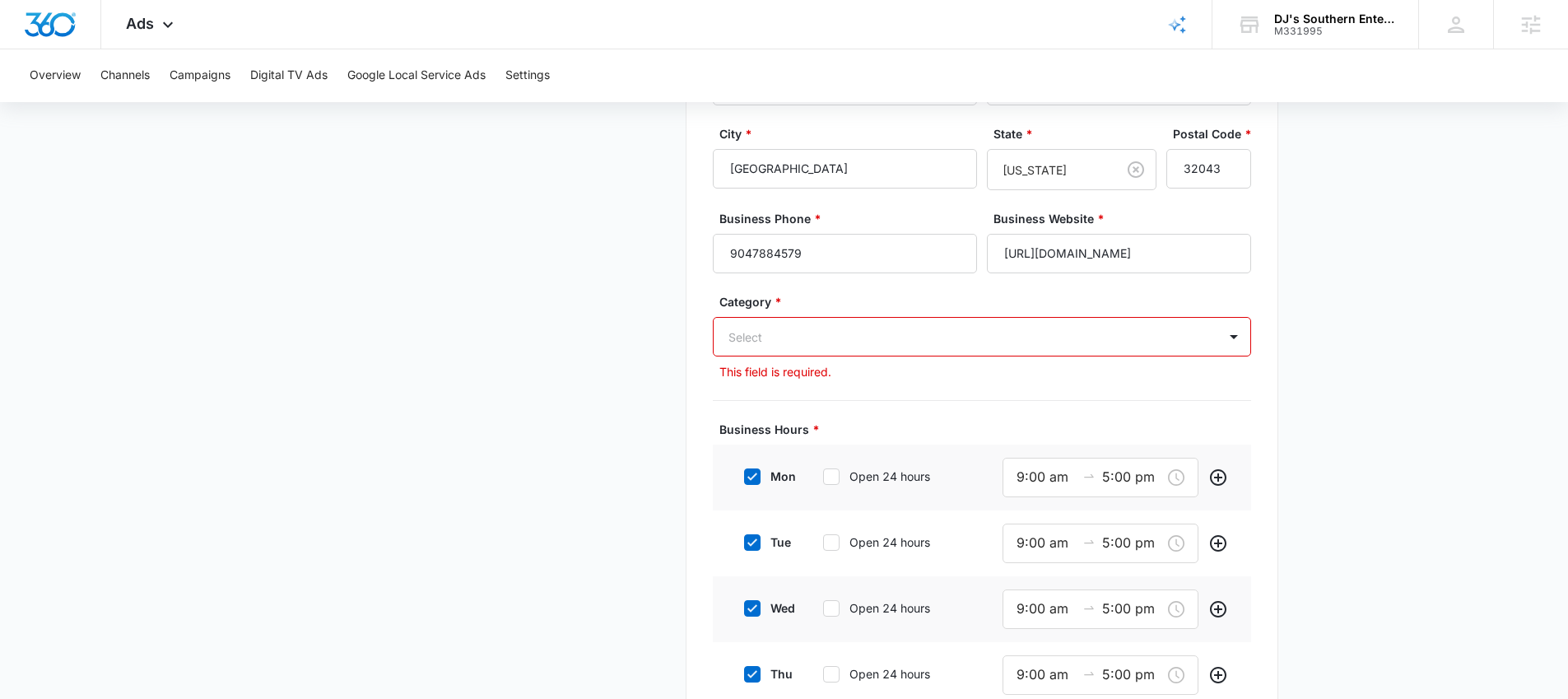
scroll to position [535, 0]
click at [1235, 329] on div at bounding box center [1233, 333] width 27 height 27
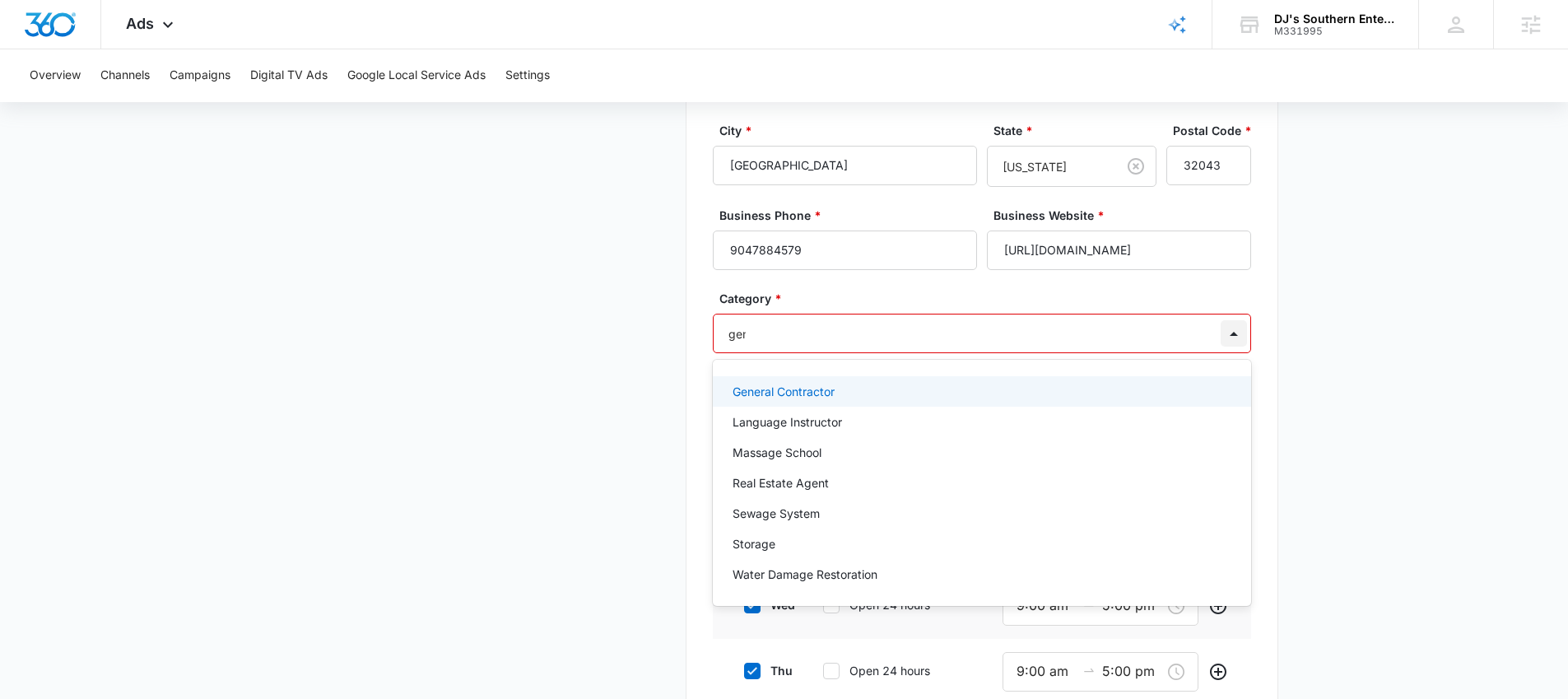
type input "gener"
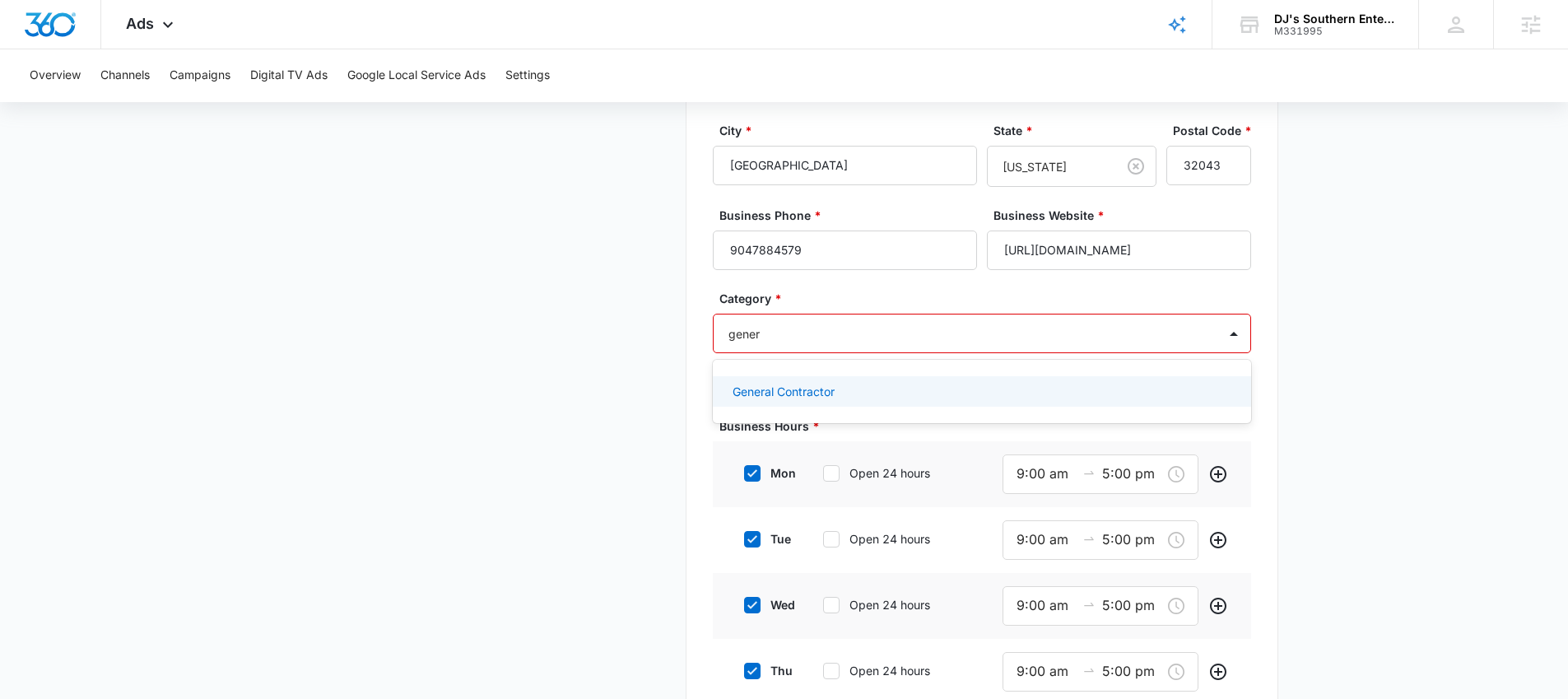
click at [950, 388] on div "General Contractor" at bounding box center [980, 391] width 495 height 17
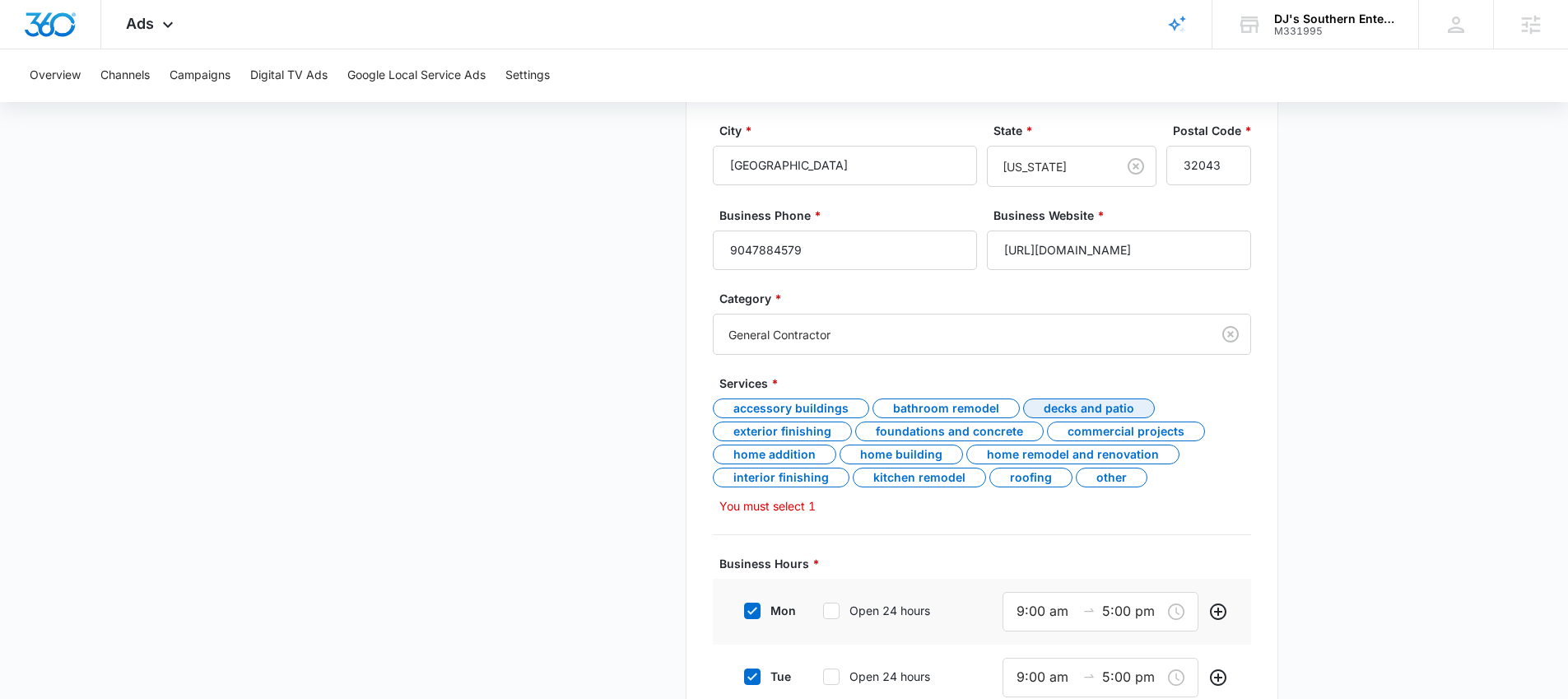
click at [1104, 400] on div "Decks and patio" at bounding box center [1089, 408] width 132 height 20
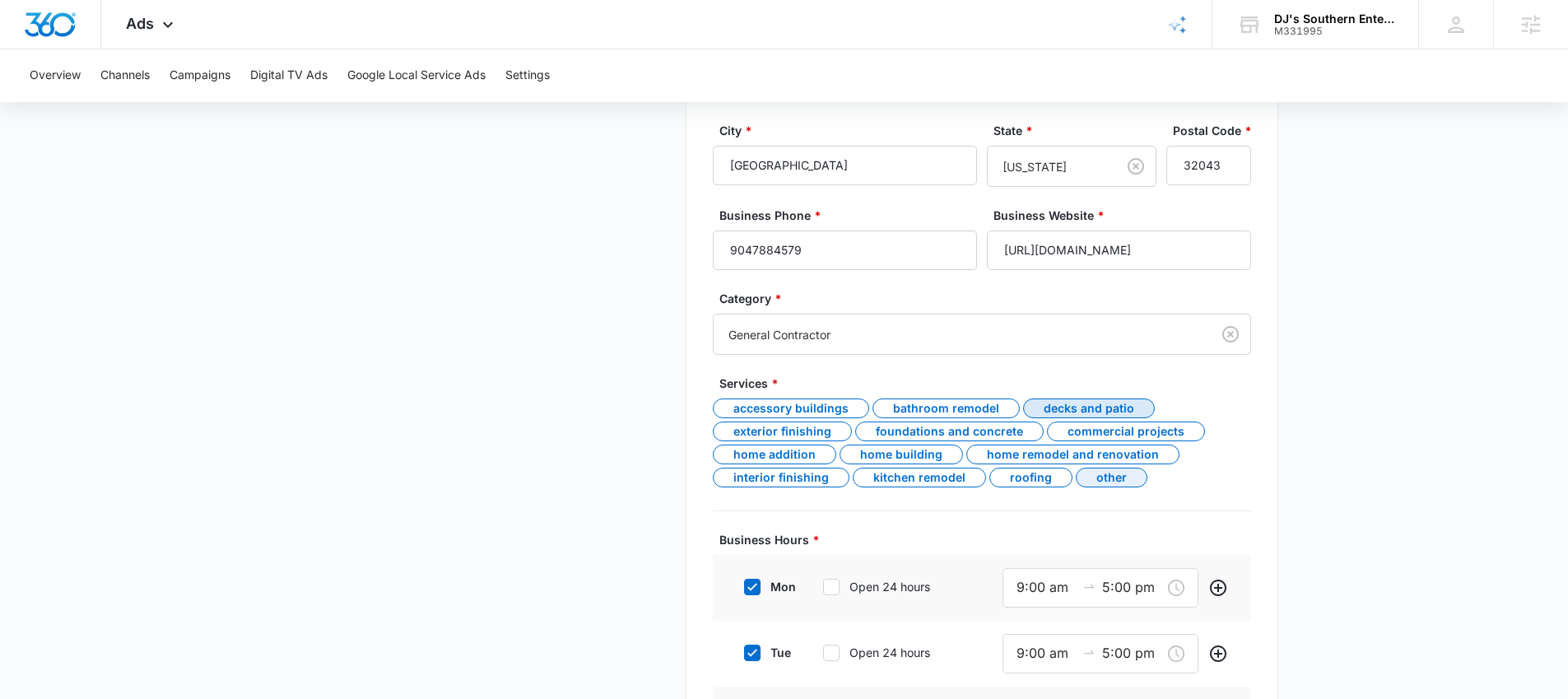
click at [1089, 479] on div "Other" at bounding box center [1111, 478] width 72 height 20
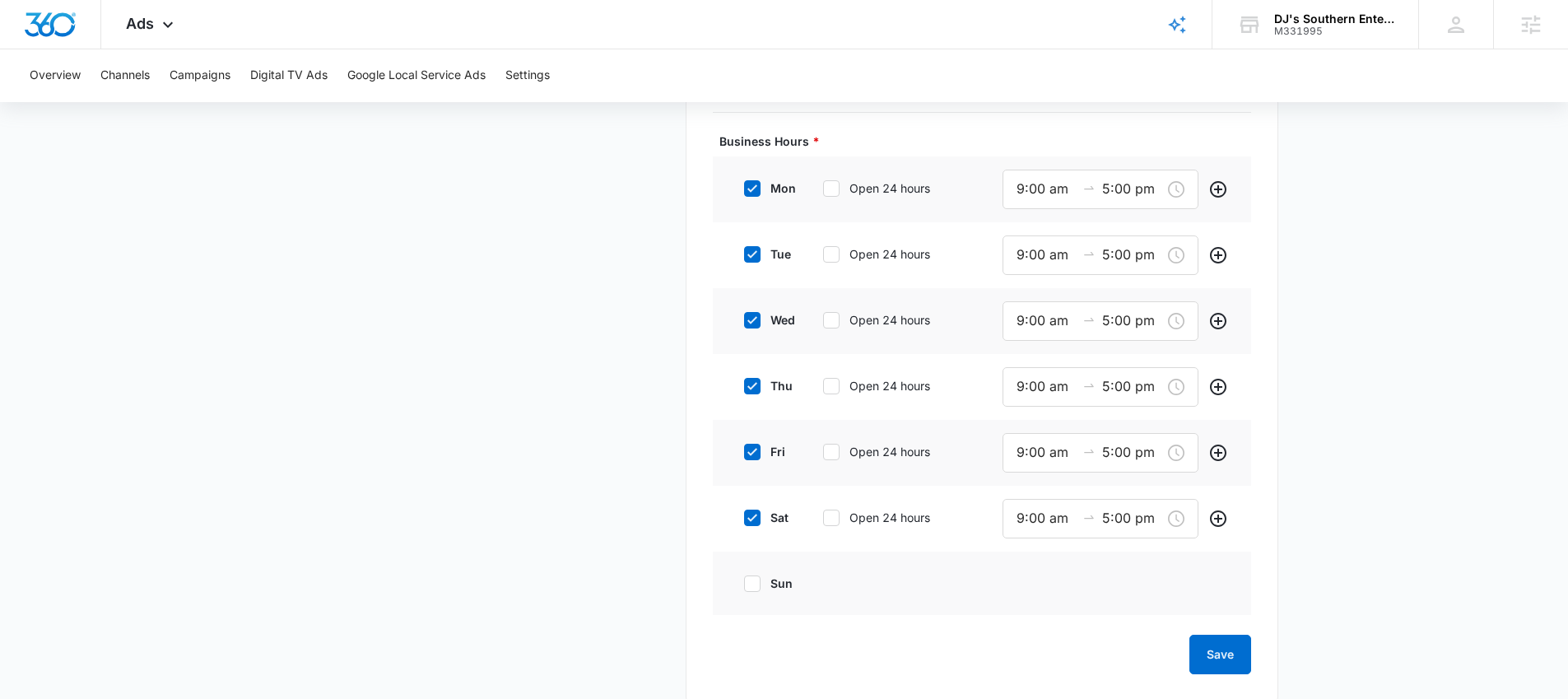
scroll to position [956, 0]
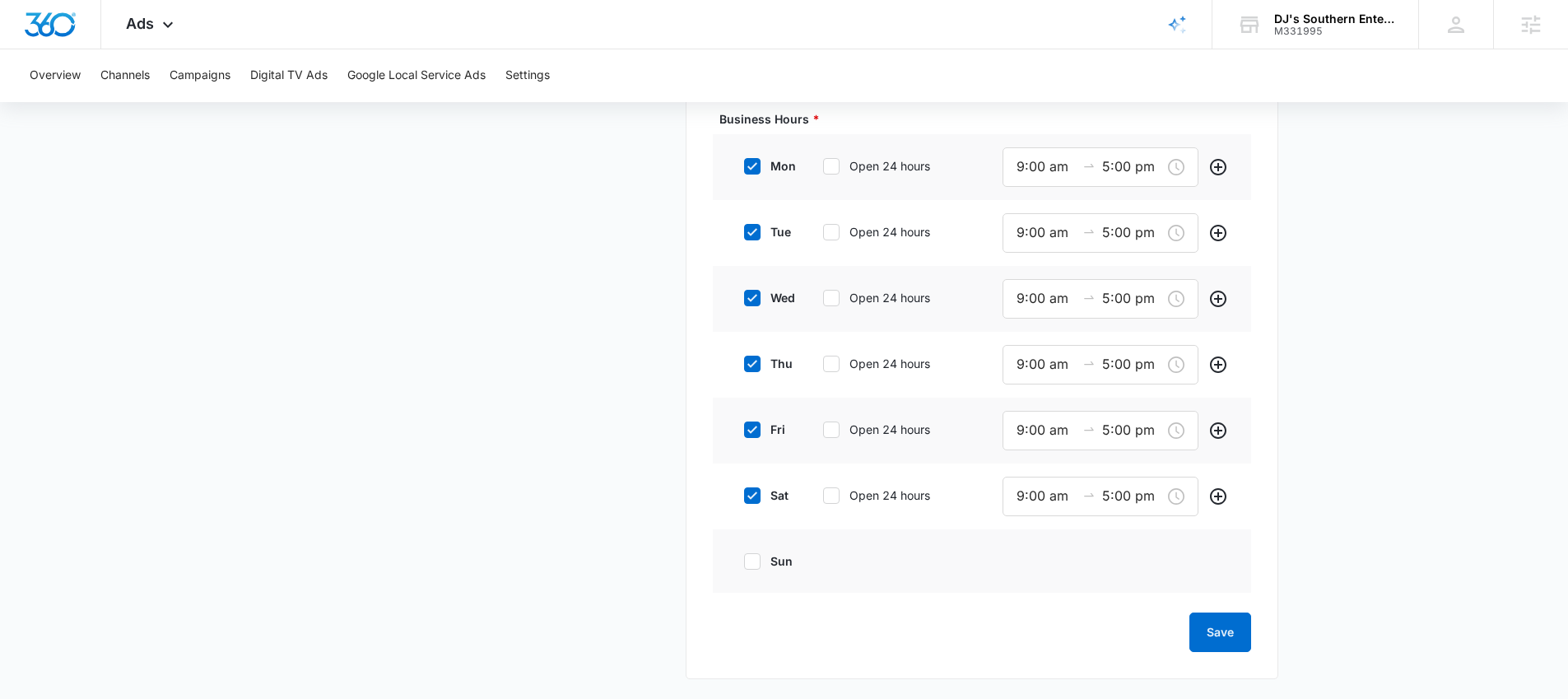
click at [753, 493] on icon at bounding box center [752, 495] width 15 height 15
click at [744, 493] on input "sat" at bounding box center [738, 495] width 12 height 12
checkbox input "false"
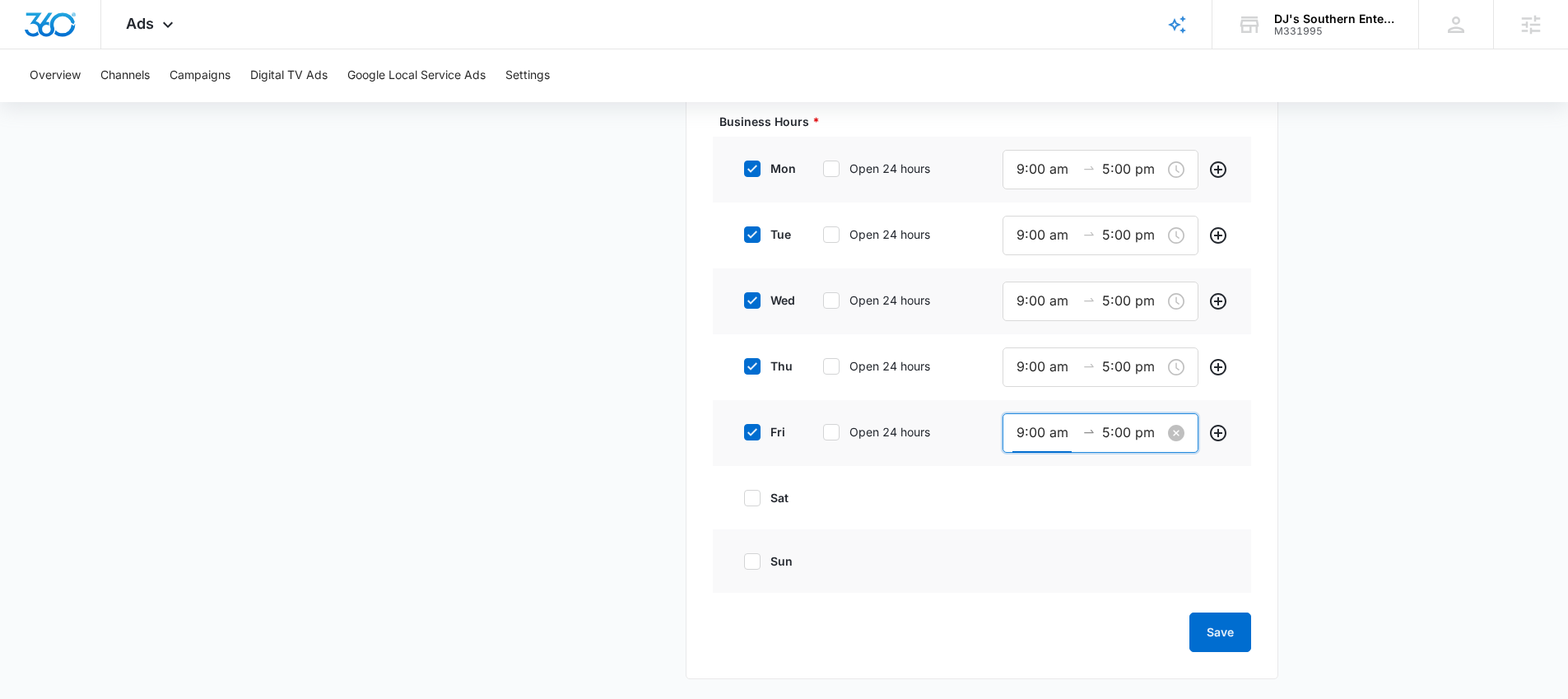
click at [1038, 428] on input "9:00 am" at bounding box center [1046, 432] width 60 height 20
click at [1021, 479] on div "08" at bounding box center [1024, 483] width 46 height 23
type input "9:00 am"
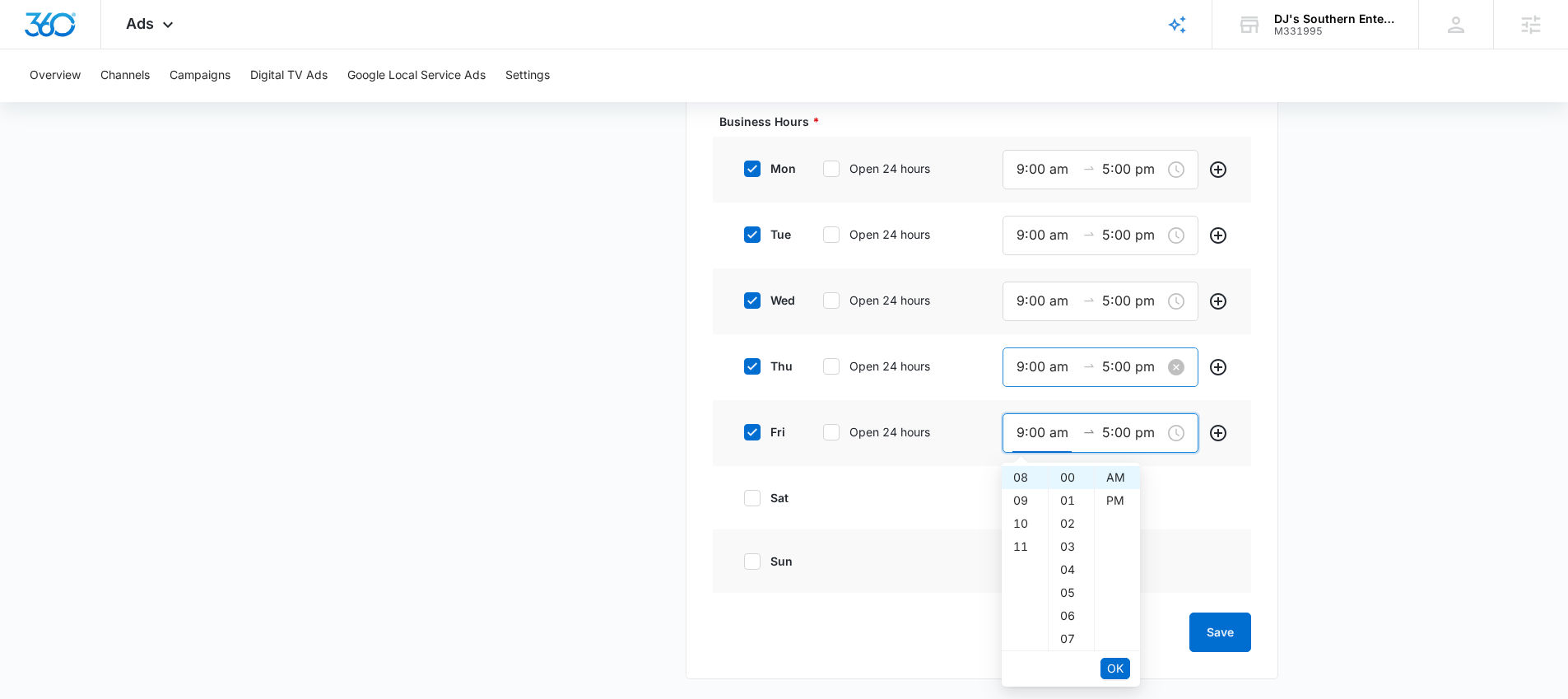
click at [1032, 368] on input "9:00 am" at bounding box center [1046, 367] width 60 height 20
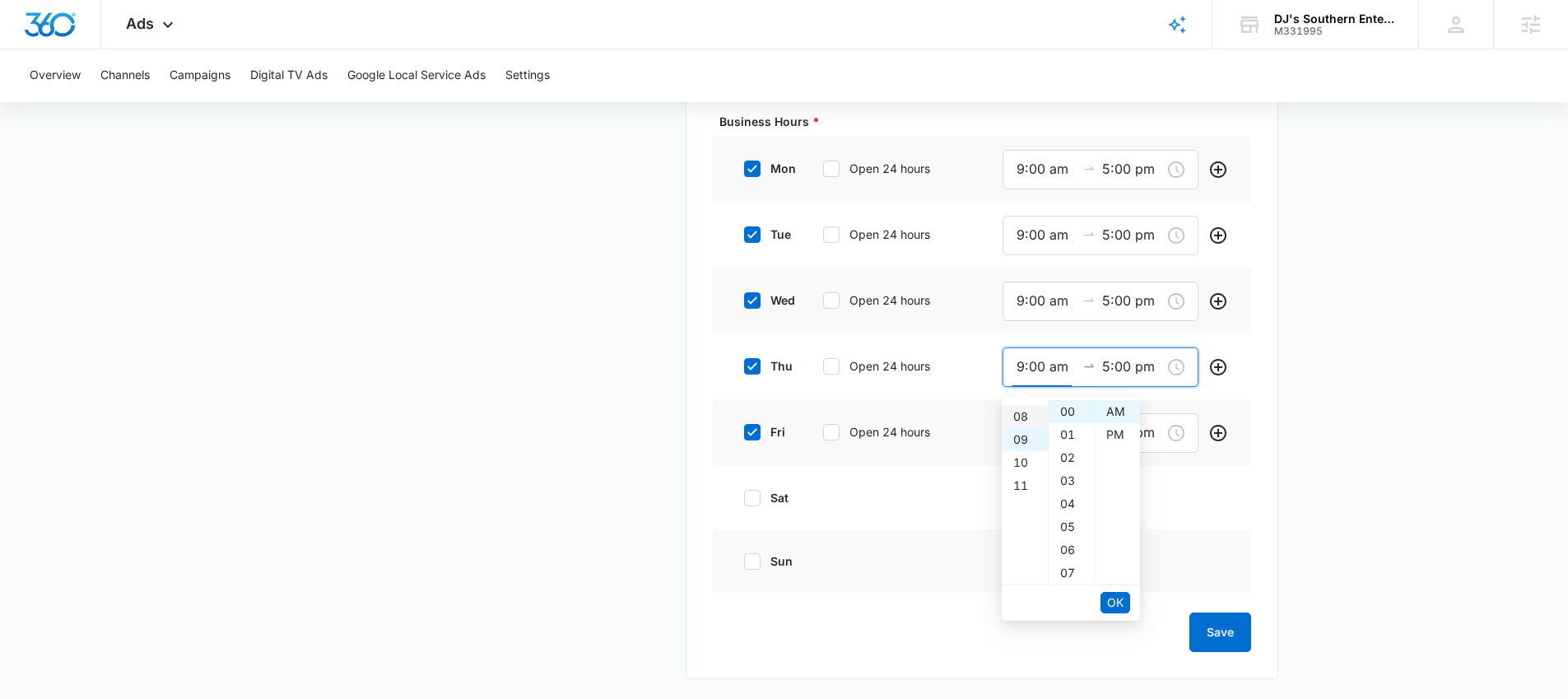
click at [1019, 414] on div "08" at bounding box center [1024, 416] width 46 height 23
type input "8:00 am"
click at [1128, 604] on button "OK" at bounding box center [1115, 602] width 29 height 21
click at [1115, 600] on span "OK" at bounding box center [1115, 603] width 17 height 18
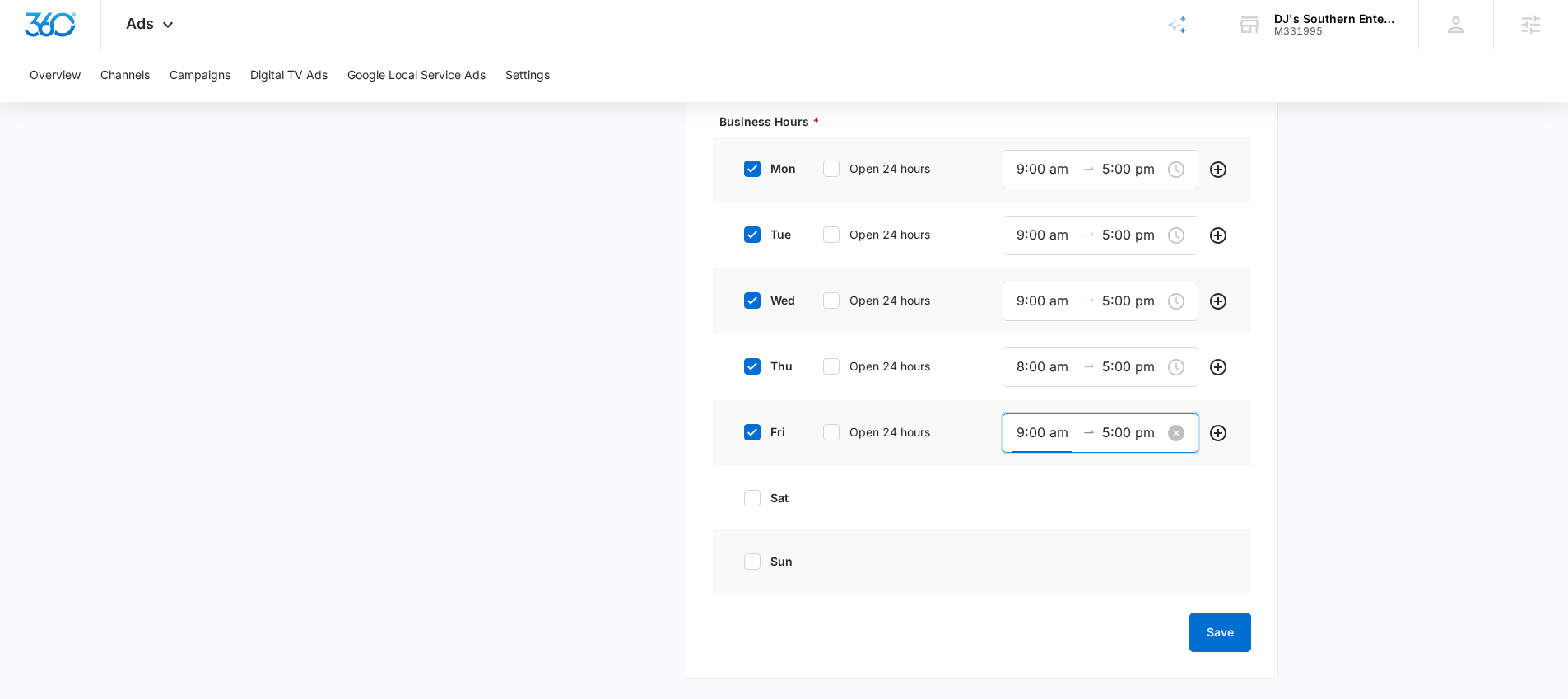
click at [1024, 432] on input "9:00 am" at bounding box center [1046, 432] width 60 height 20
click at [1019, 471] on div "08" at bounding box center [1024, 475] width 46 height 23
type input "8:00 am"
click at [1110, 663] on span "OK" at bounding box center [1115, 669] width 17 height 18
click at [1111, 666] on span "OK" at bounding box center [1115, 669] width 17 height 18
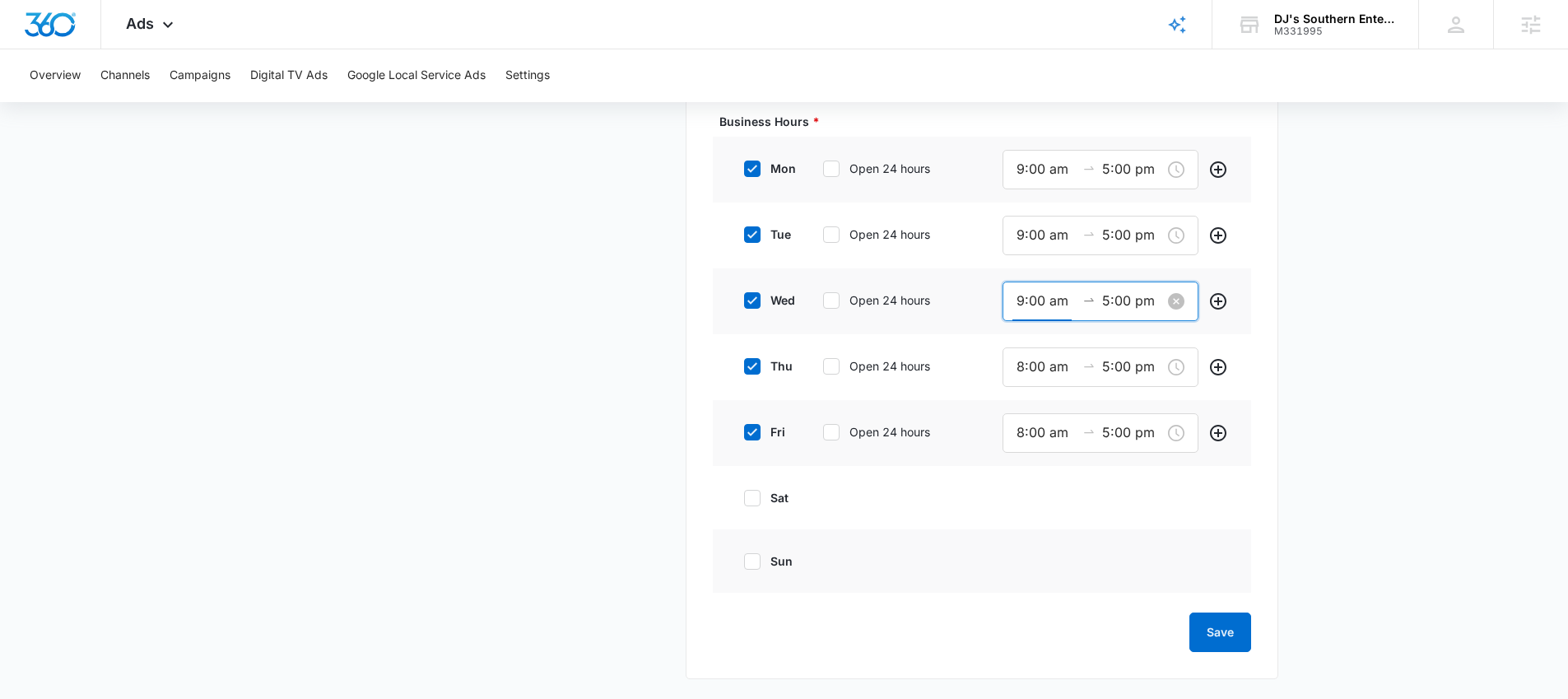
click at [1034, 294] on input "9:00 am" at bounding box center [1046, 301] width 60 height 20
click at [1019, 335] on div "08" at bounding box center [1024, 337] width 46 height 23
type input "8:00 am"
click at [1118, 534] on span "OK" at bounding box center [1115, 537] width 17 height 18
click at [1117, 535] on span "OK" at bounding box center [1115, 537] width 17 height 18
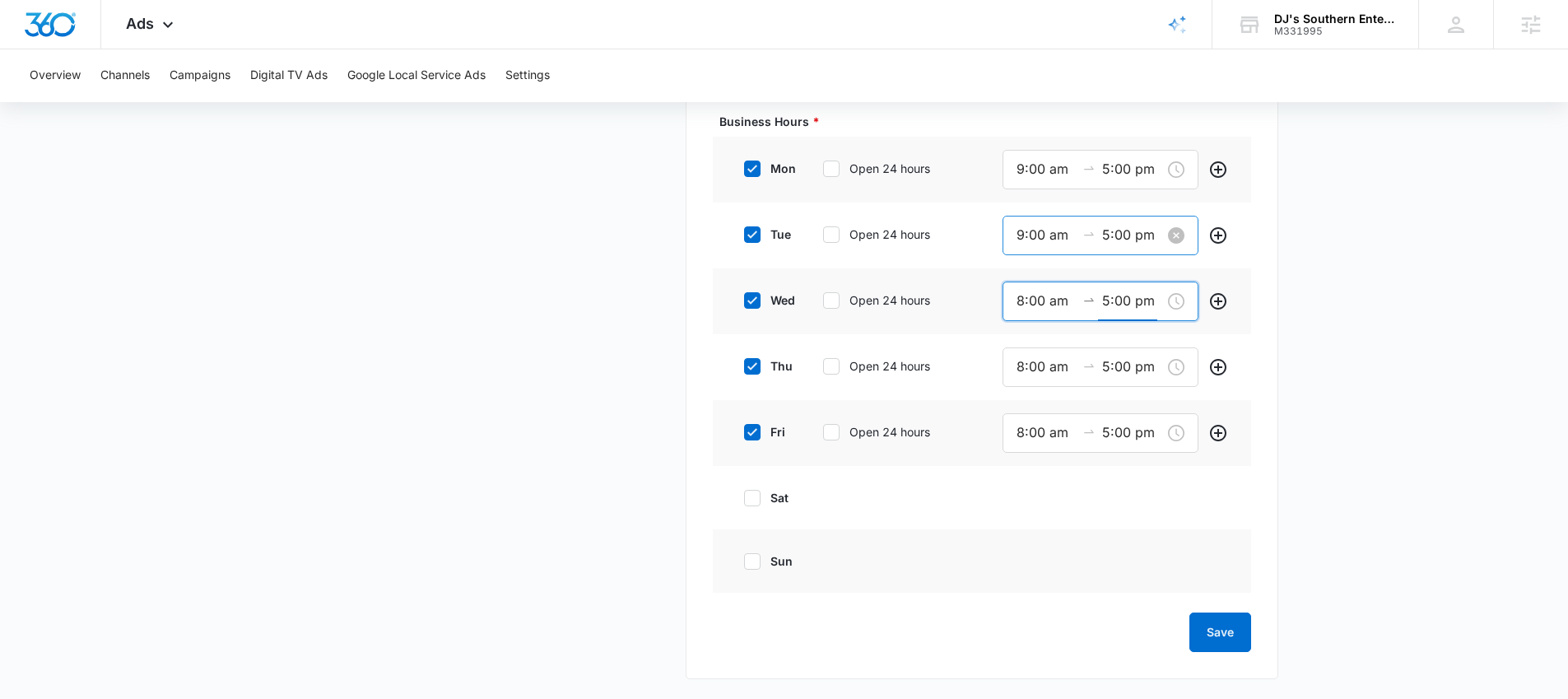
click at [1042, 229] on input "9:00 am" at bounding box center [1046, 235] width 60 height 20
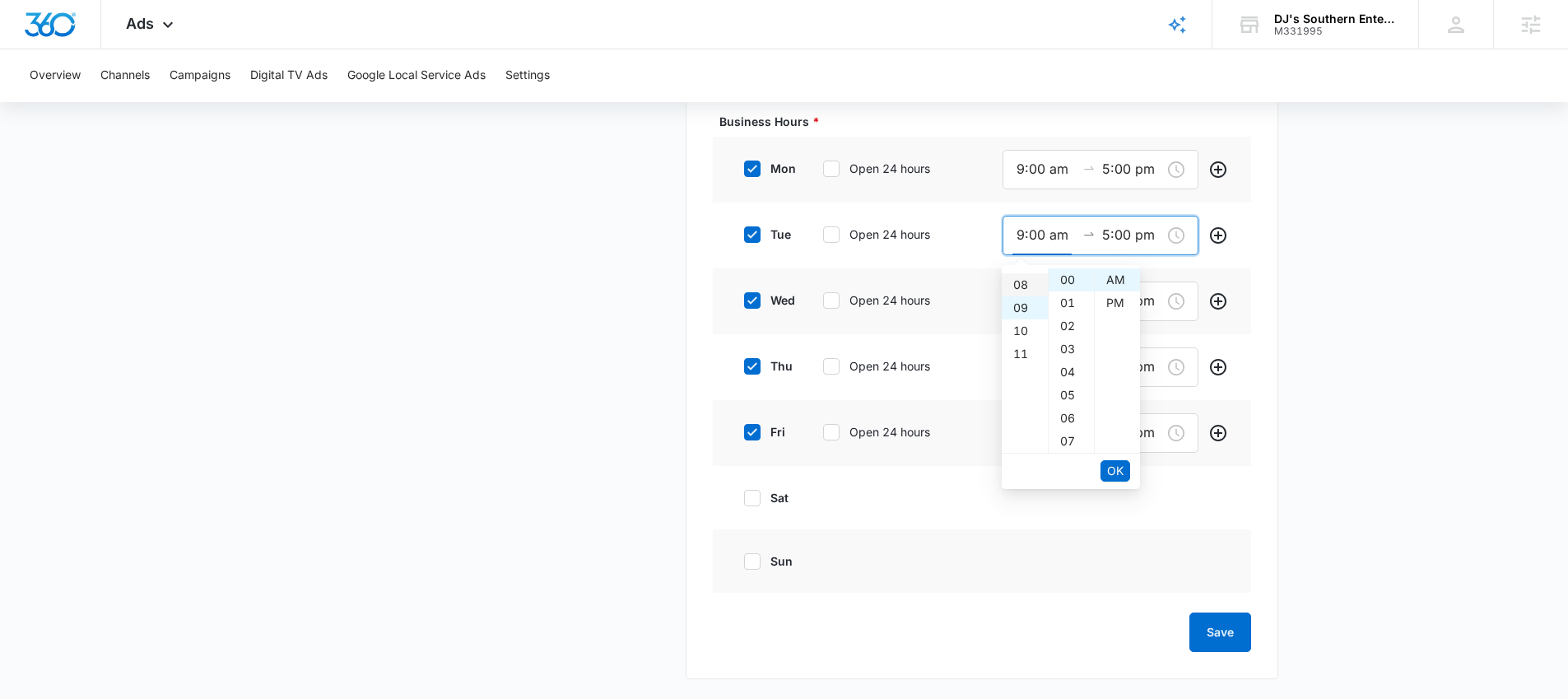
click at [1017, 282] on div "08" at bounding box center [1024, 284] width 46 height 23
type input "8:00 am"
click at [1111, 473] on span "OK" at bounding box center [1115, 472] width 17 height 18
click at [1111, 472] on span "OK" at bounding box center [1115, 472] width 17 height 18
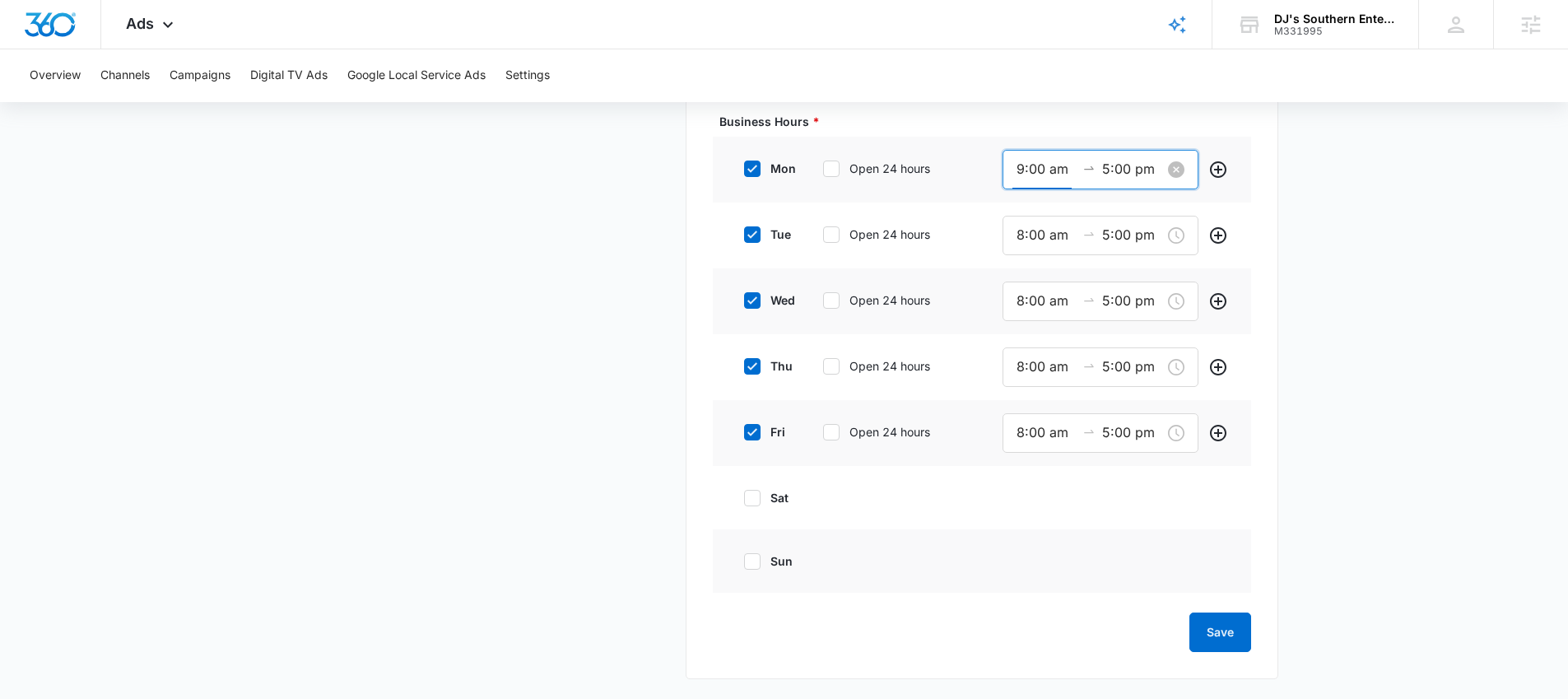
click at [1030, 168] on input "9:00 am" at bounding box center [1046, 169] width 60 height 20
click at [1019, 221] on div "08" at bounding box center [1024, 224] width 46 height 23
type input "8:00 am"
click at [1113, 404] on span "OK" at bounding box center [1115, 405] width 17 height 18
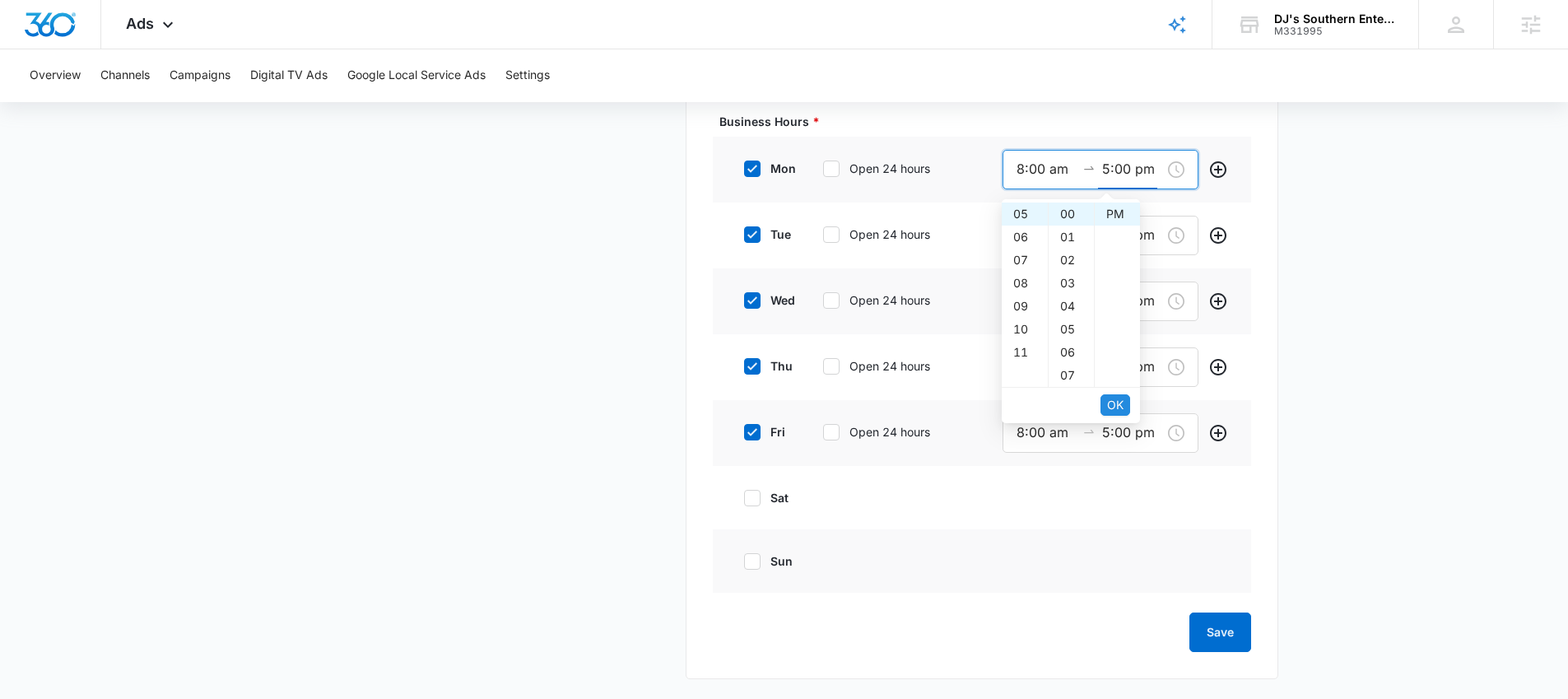
click at [1113, 404] on span "OK" at bounding box center [1115, 405] width 17 height 18
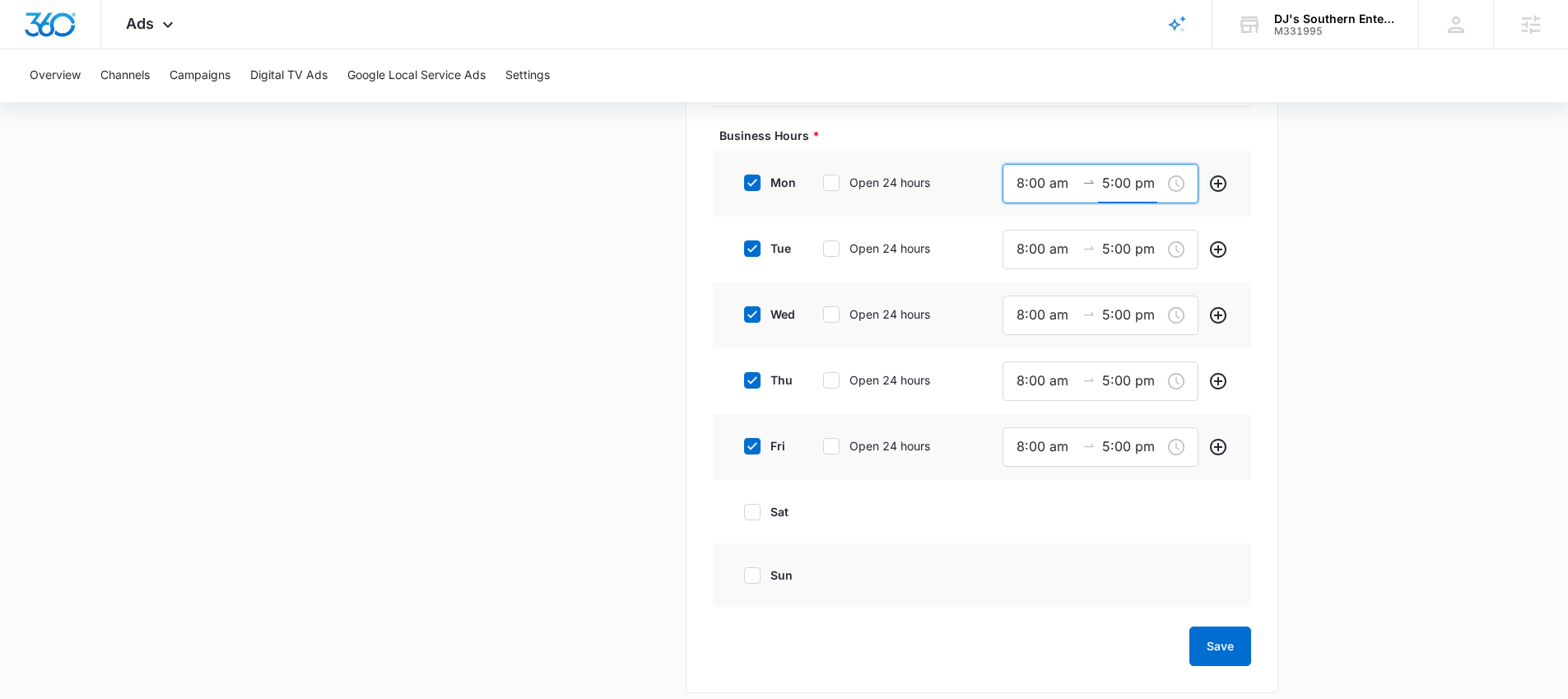
scroll to position [953, 0]
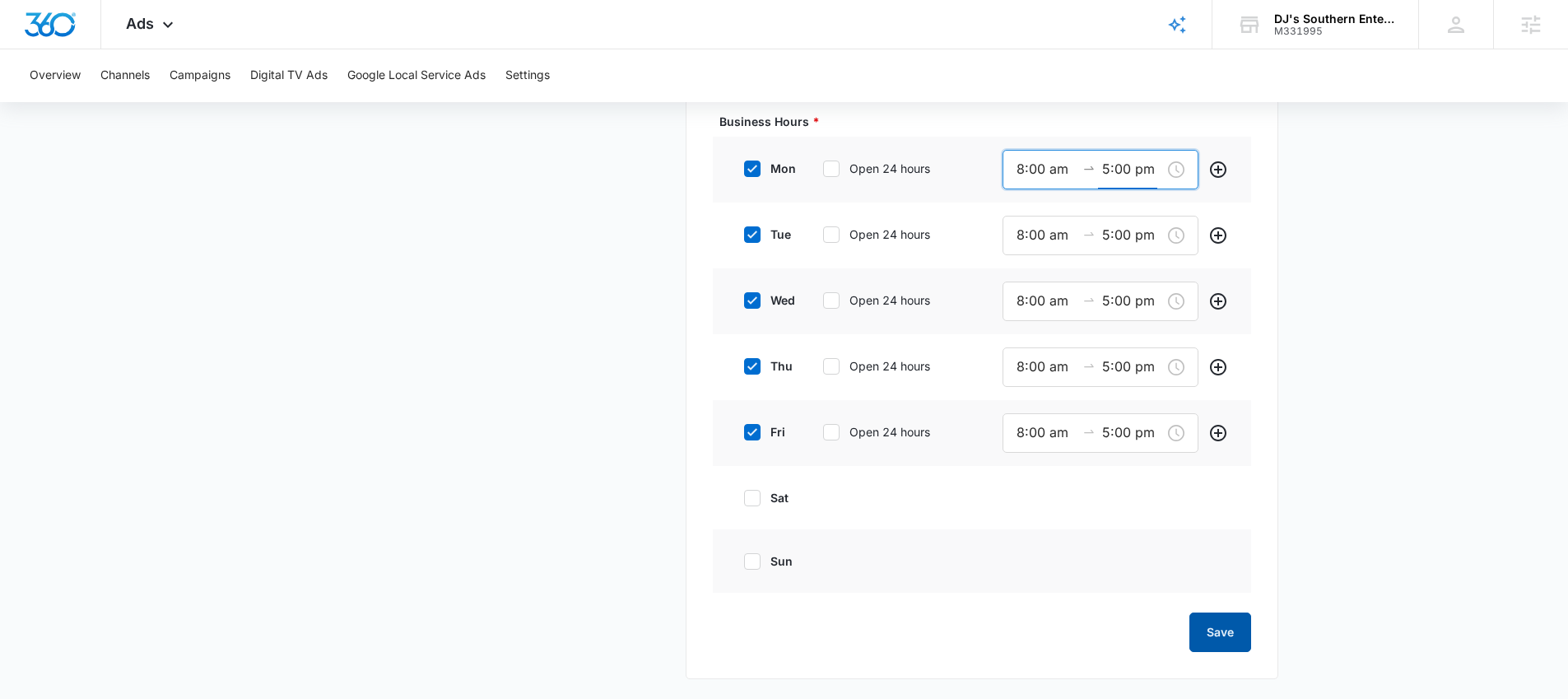
click at [1224, 627] on button "Save" at bounding box center [1220, 632] width 61 height 39
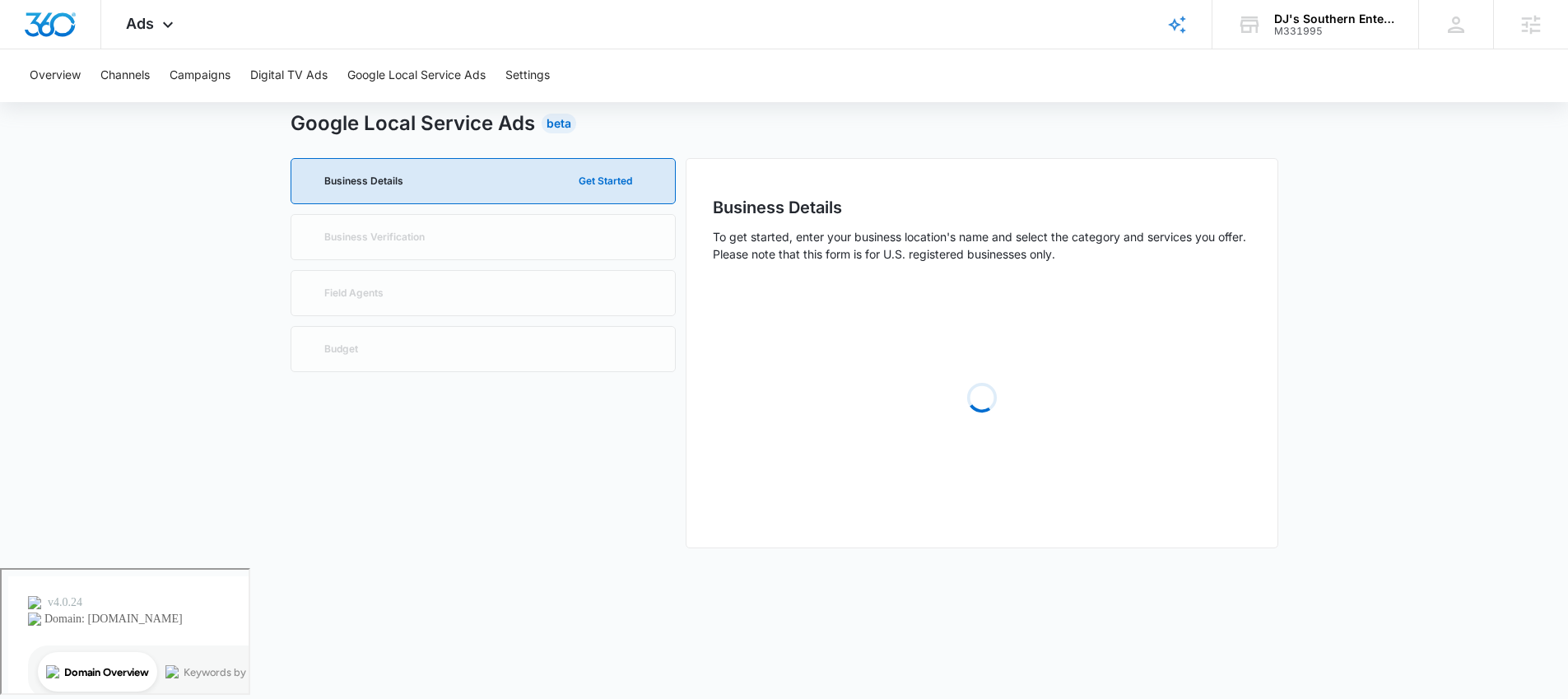
scroll to position [0, 0]
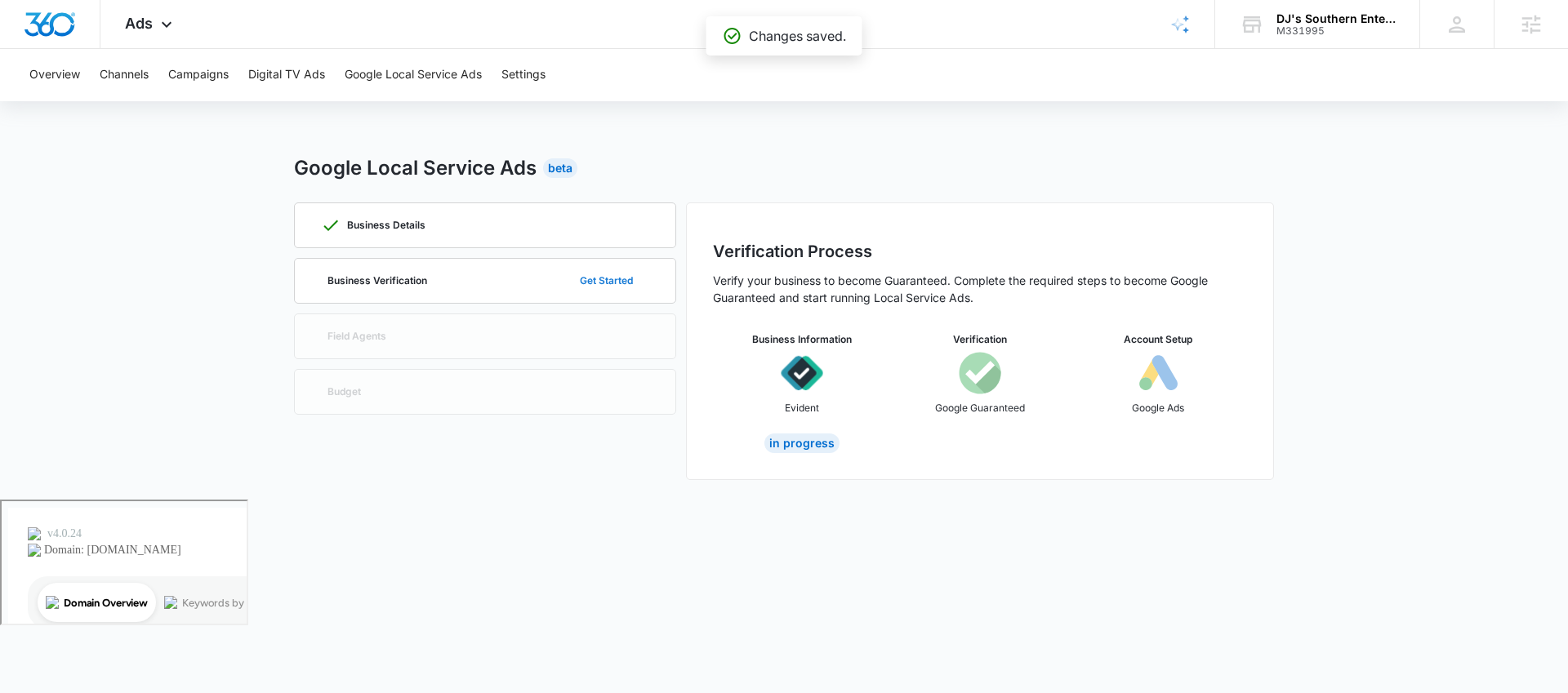
click at [607, 278] on button "Get Started" at bounding box center [606, 280] width 86 height 39
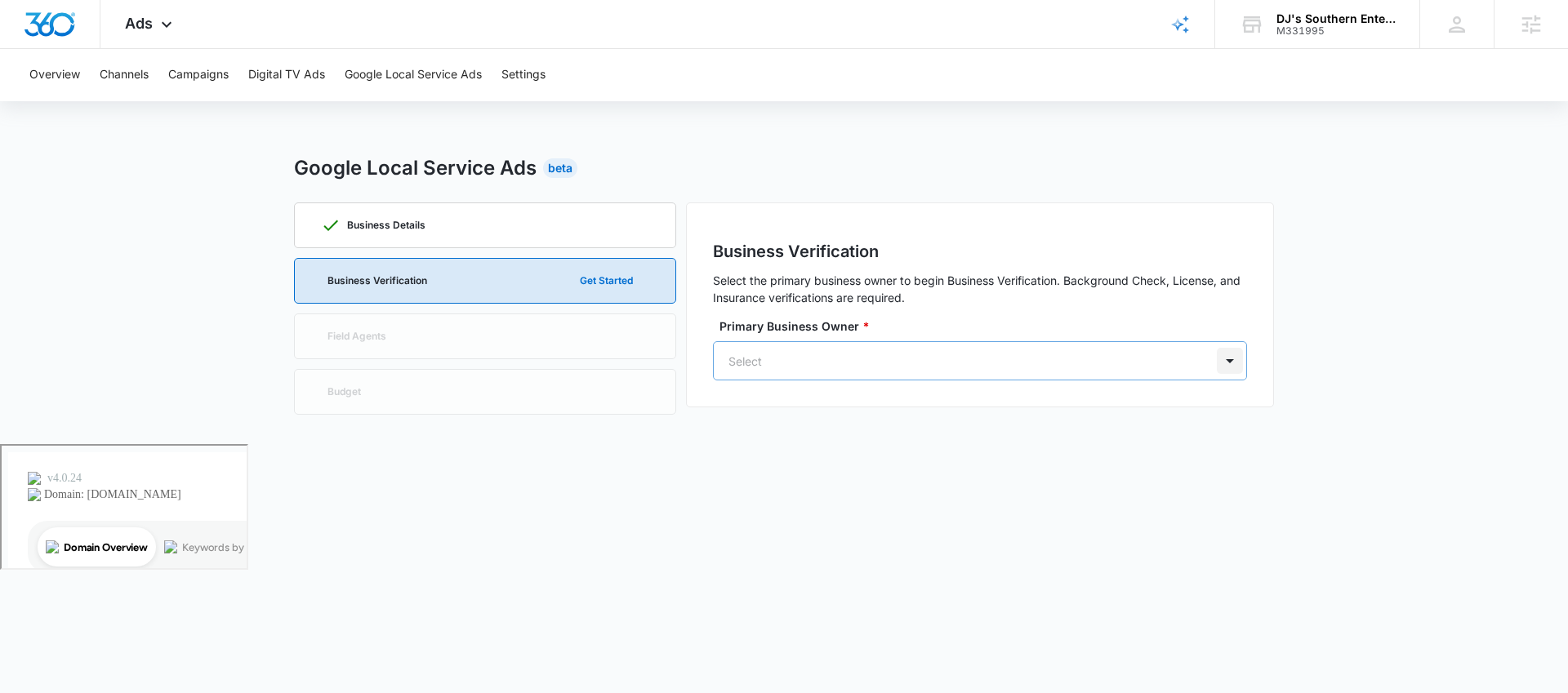
click at [1231, 357] on div at bounding box center [1229, 360] width 26 height 26
click at [1006, 427] on div "JS John Serrentino Djssouthern@gmail.com" at bounding box center [978, 434] width 491 height 43
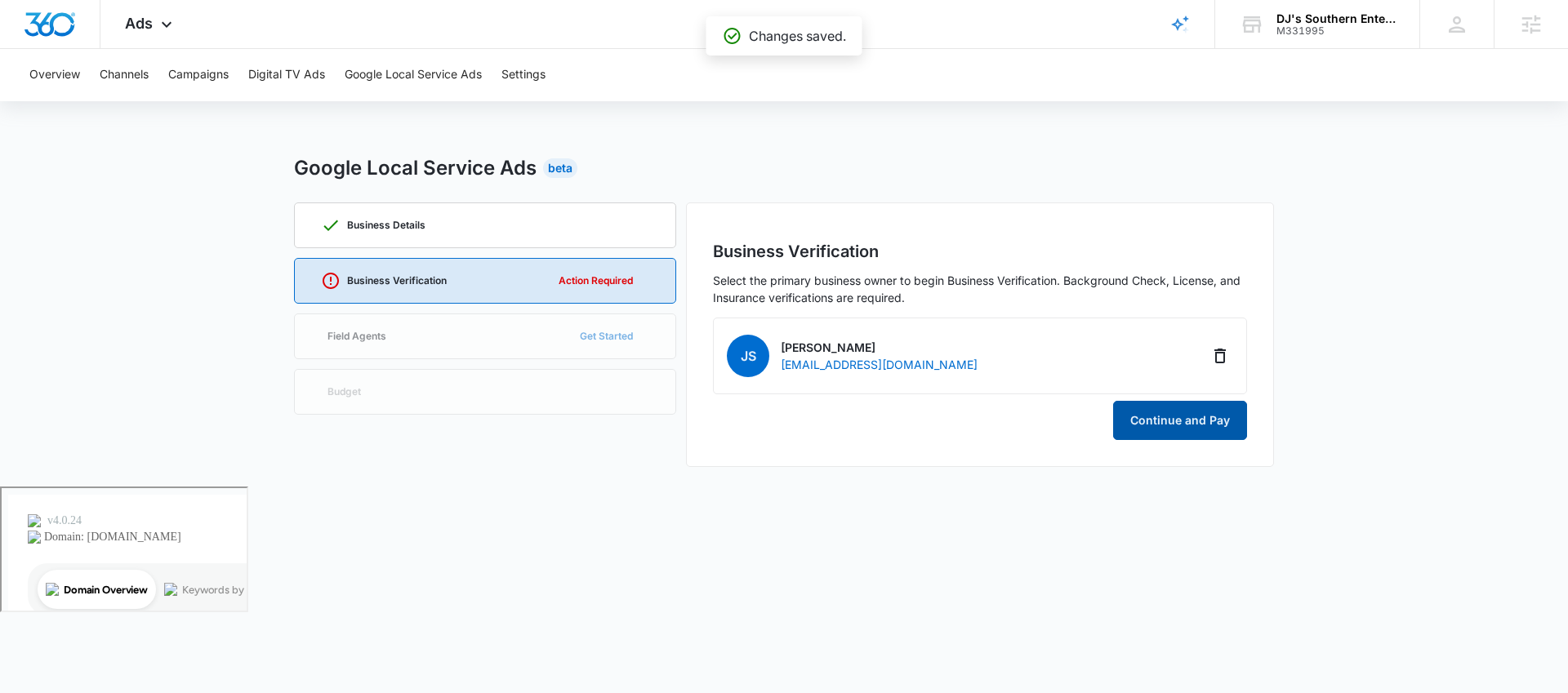
click at [1158, 420] on button "Continue and Pay" at bounding box center [1179, 420] width 134 height 39
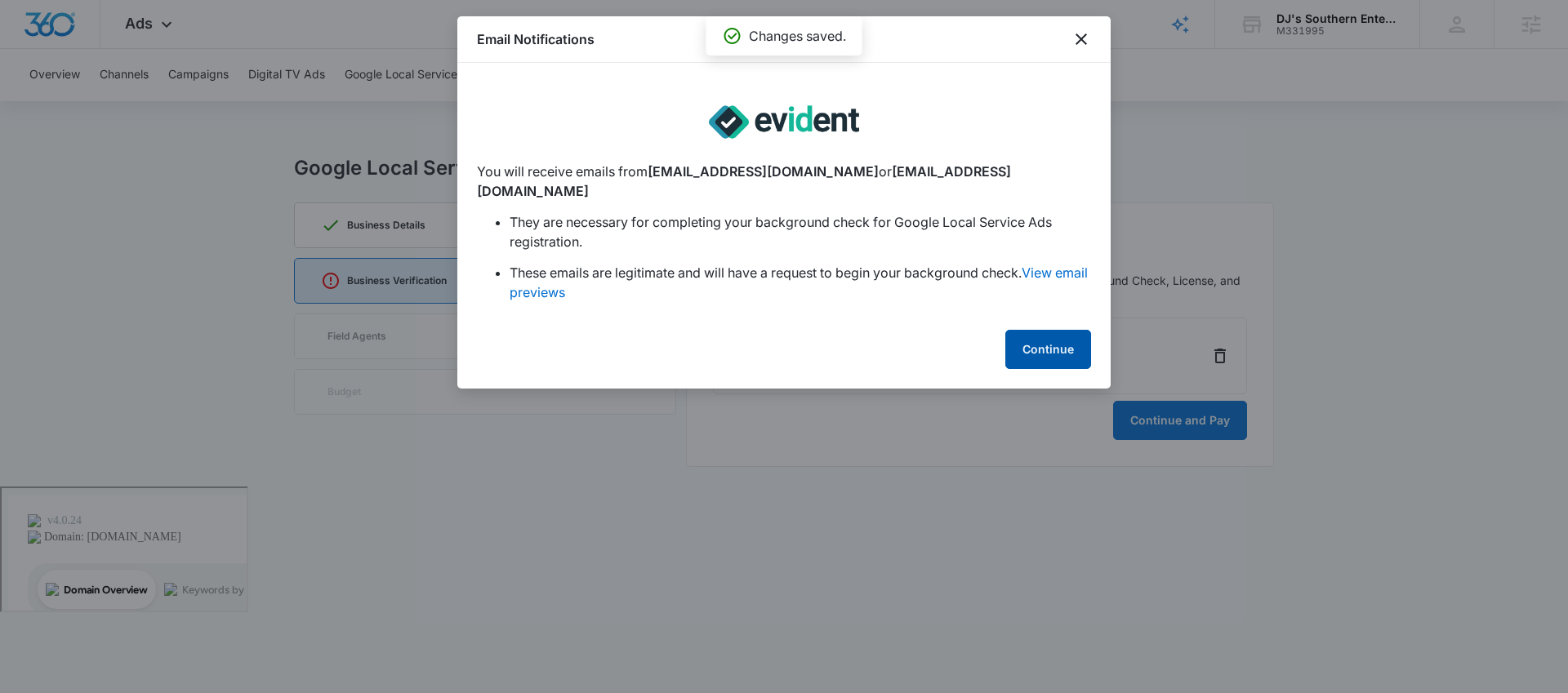
click at [1047, 331] on button "Continue" at bounding box center [1048, 349] width 86 height 39
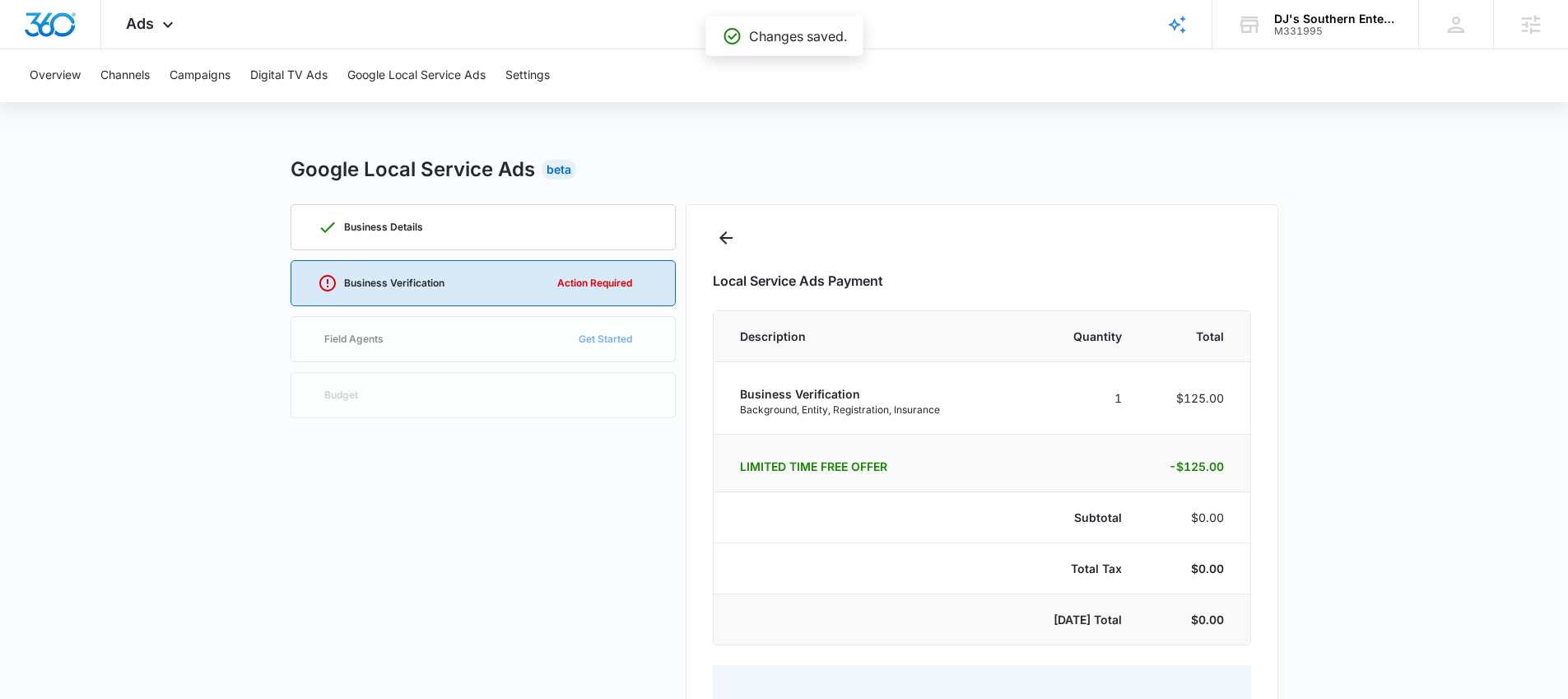
select select "pm_1RWiITA4n8RTgNjULXe7tBxO"
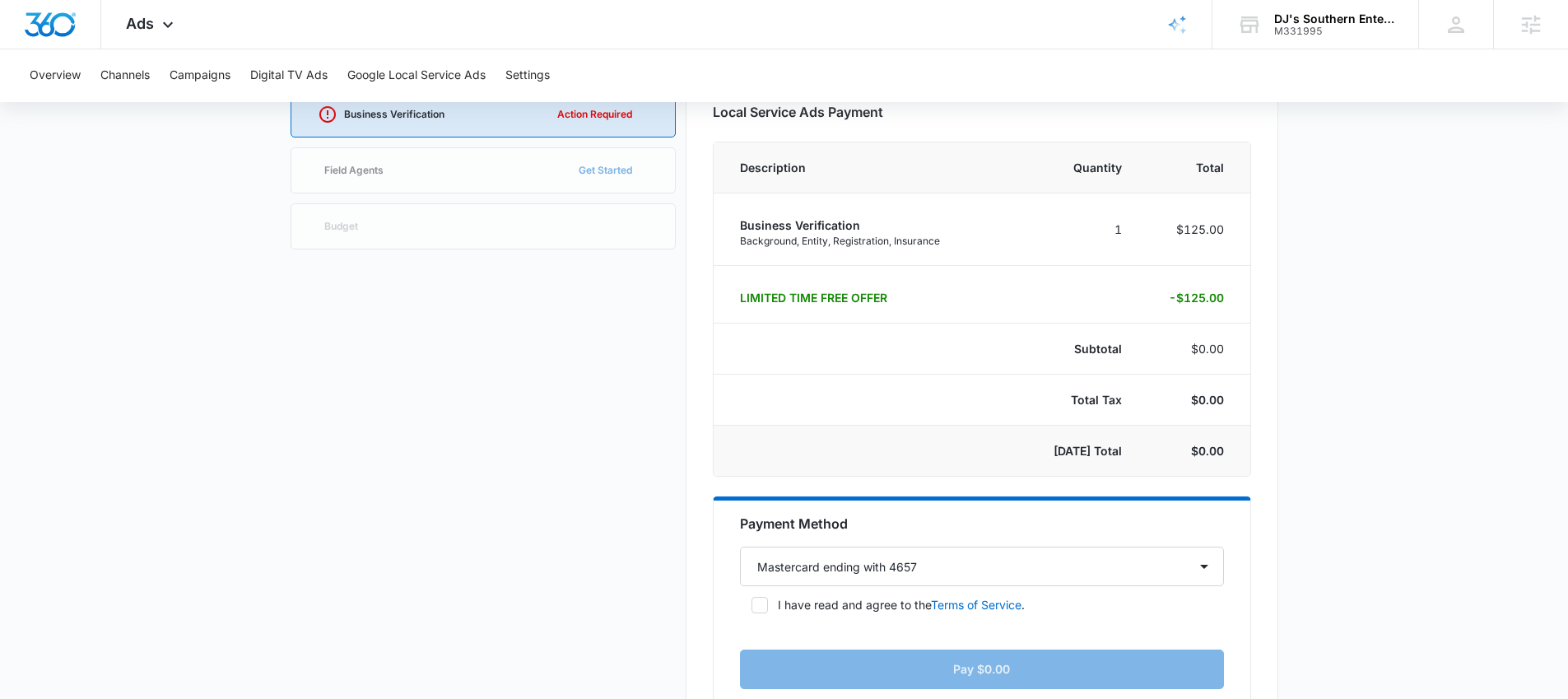
scroll to position [300, 0]
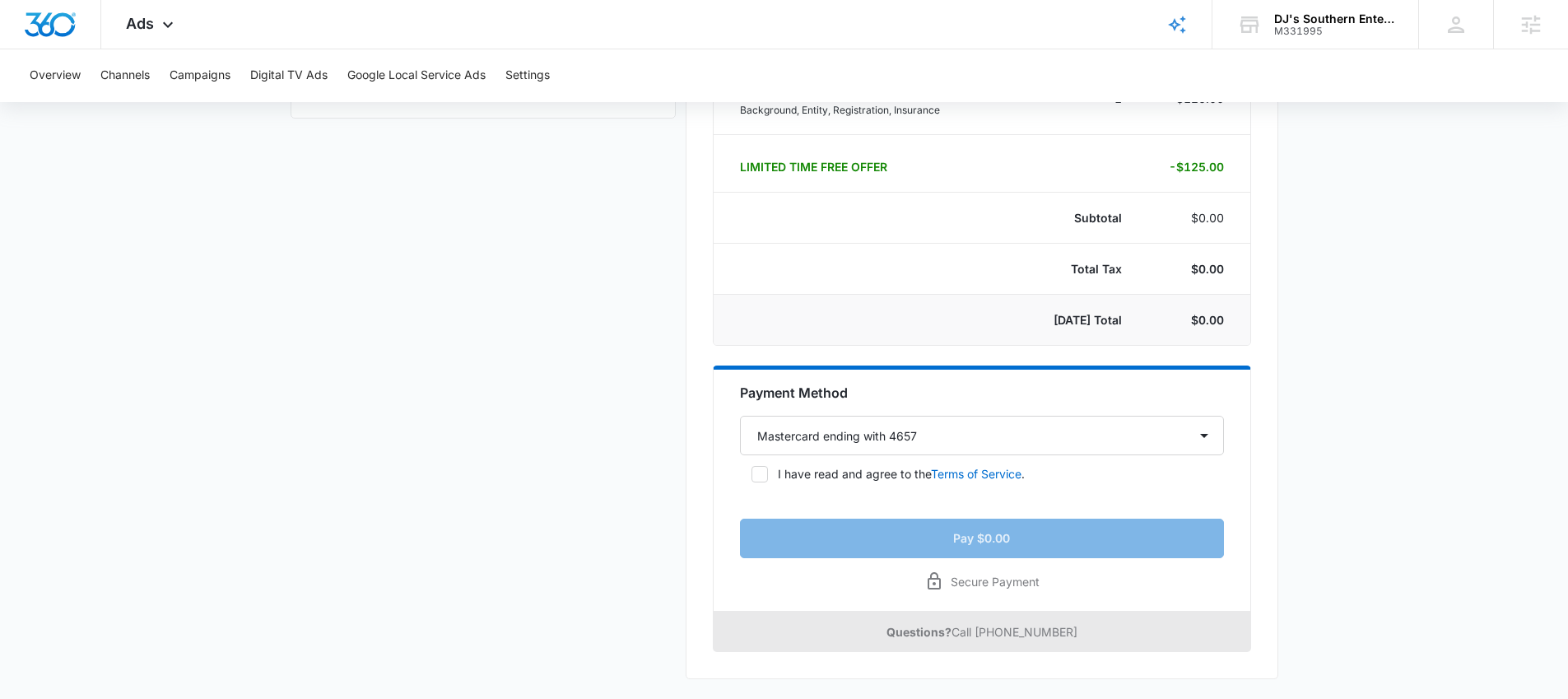
click at [756, 469] on icon at bounding box center [759, 474] width 15 height 15
click at [752, 469] on input "I have read and agree to the Terms of Service ." at bounding box center [745, 474] width 12 height 12
checkbox input "true"
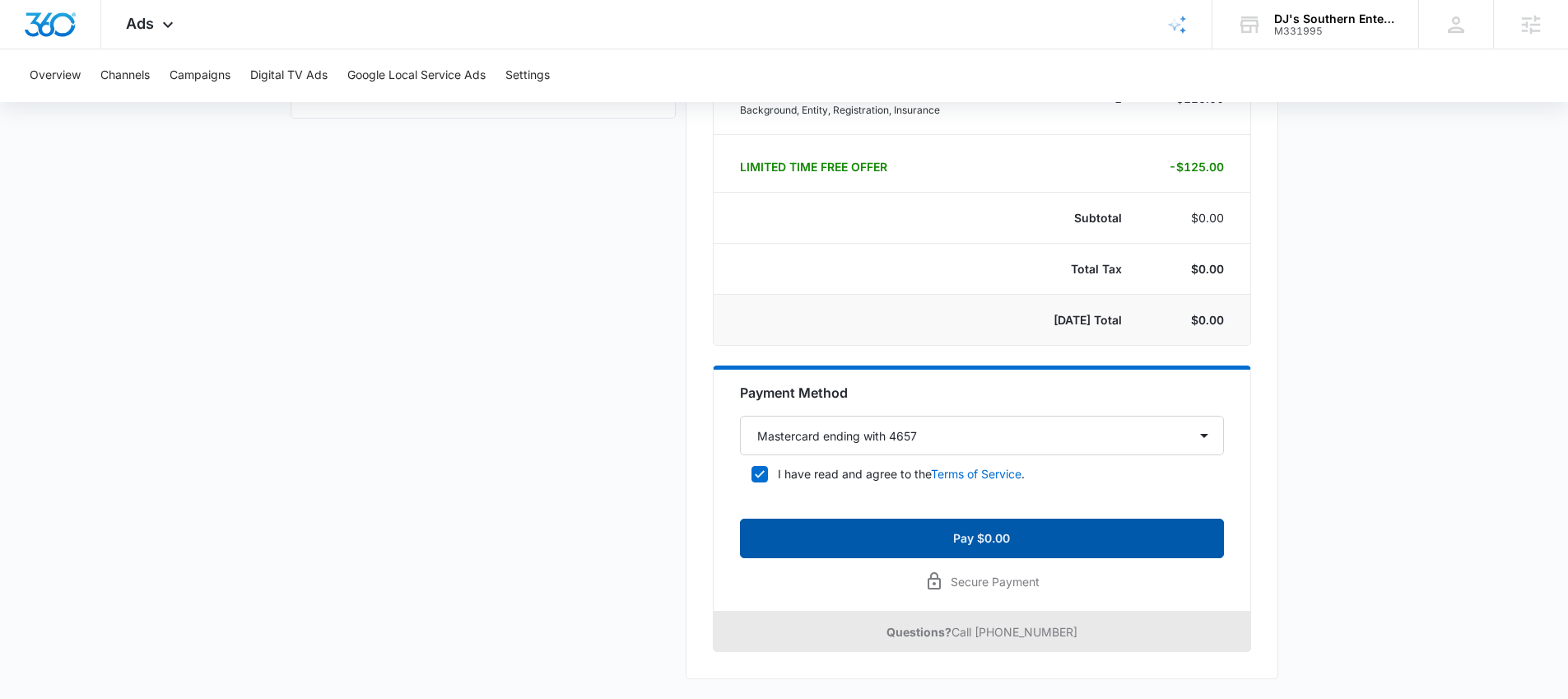
click at [1074, 535] on button "Pay $0.00" at bounding box center [982, 538] width 484 height 39
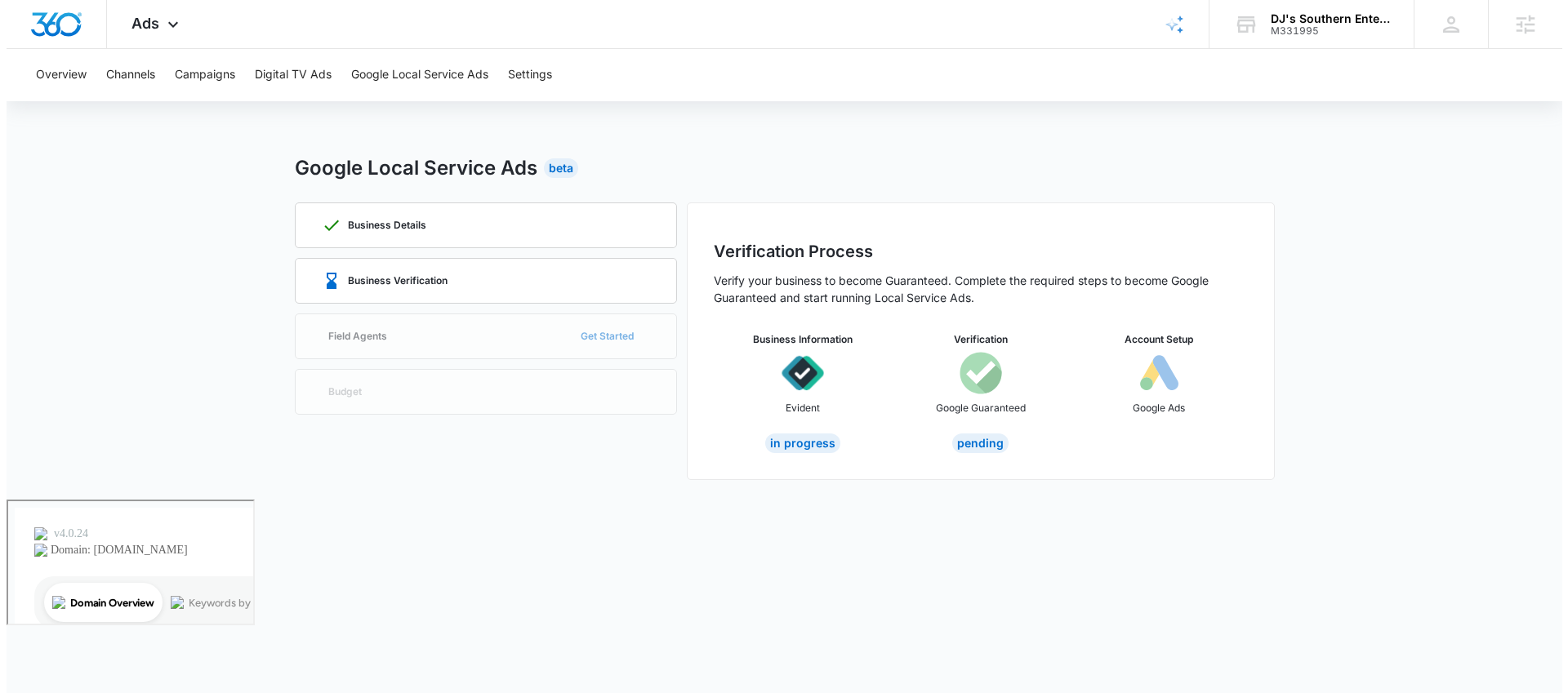
scroll to position [0, 0]
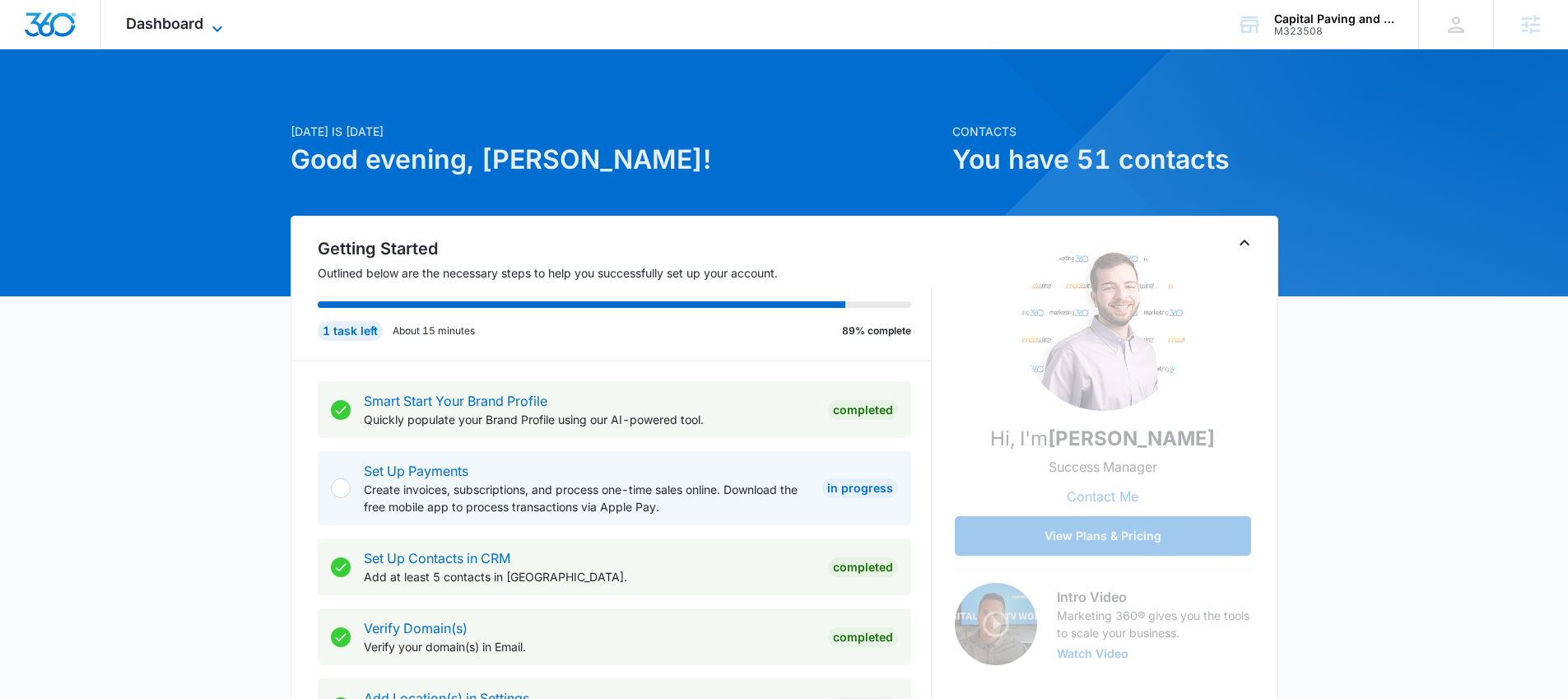
click at [201, 26] on span "Dashboard" at bounding box center [164, 23] width 77 height 17
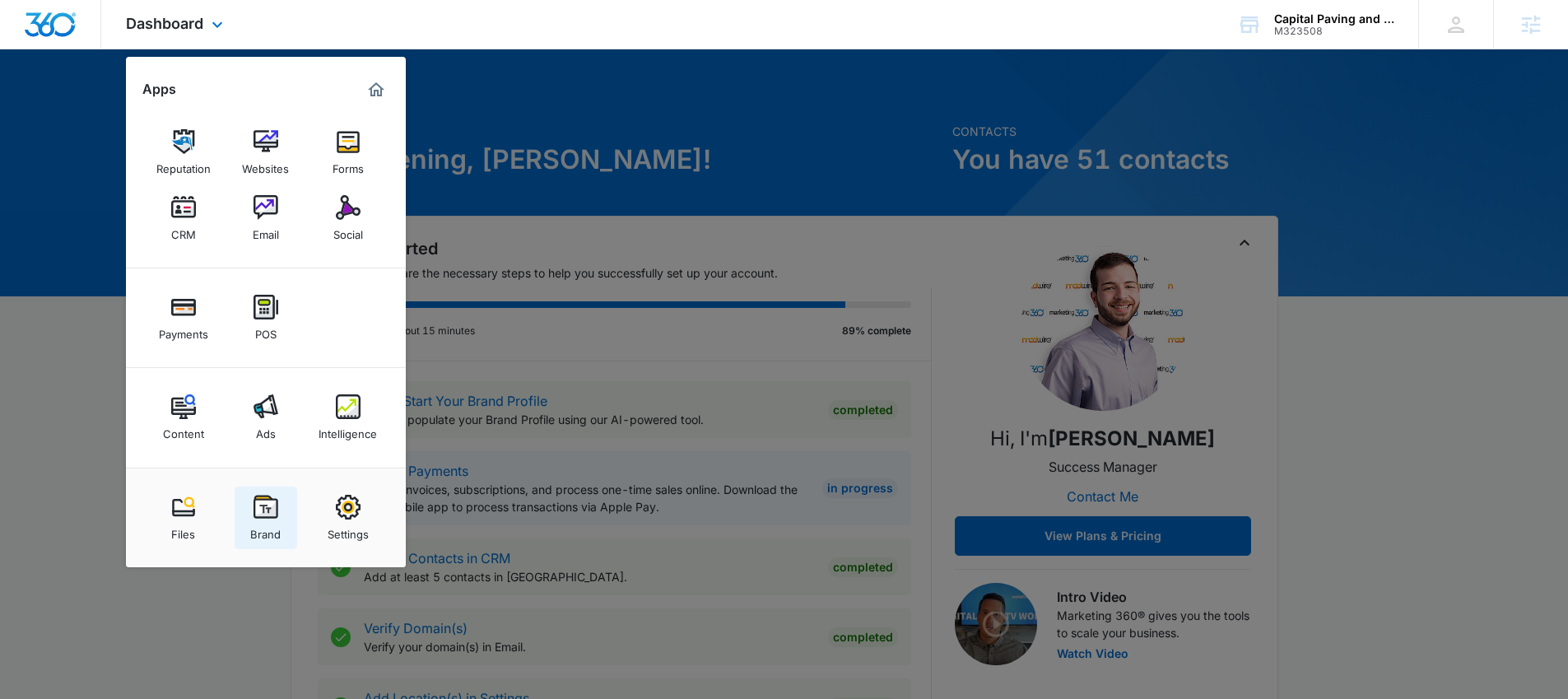
click at [257, 519] on div "Brand" at bounding box center [265, 529] width 30 height 21
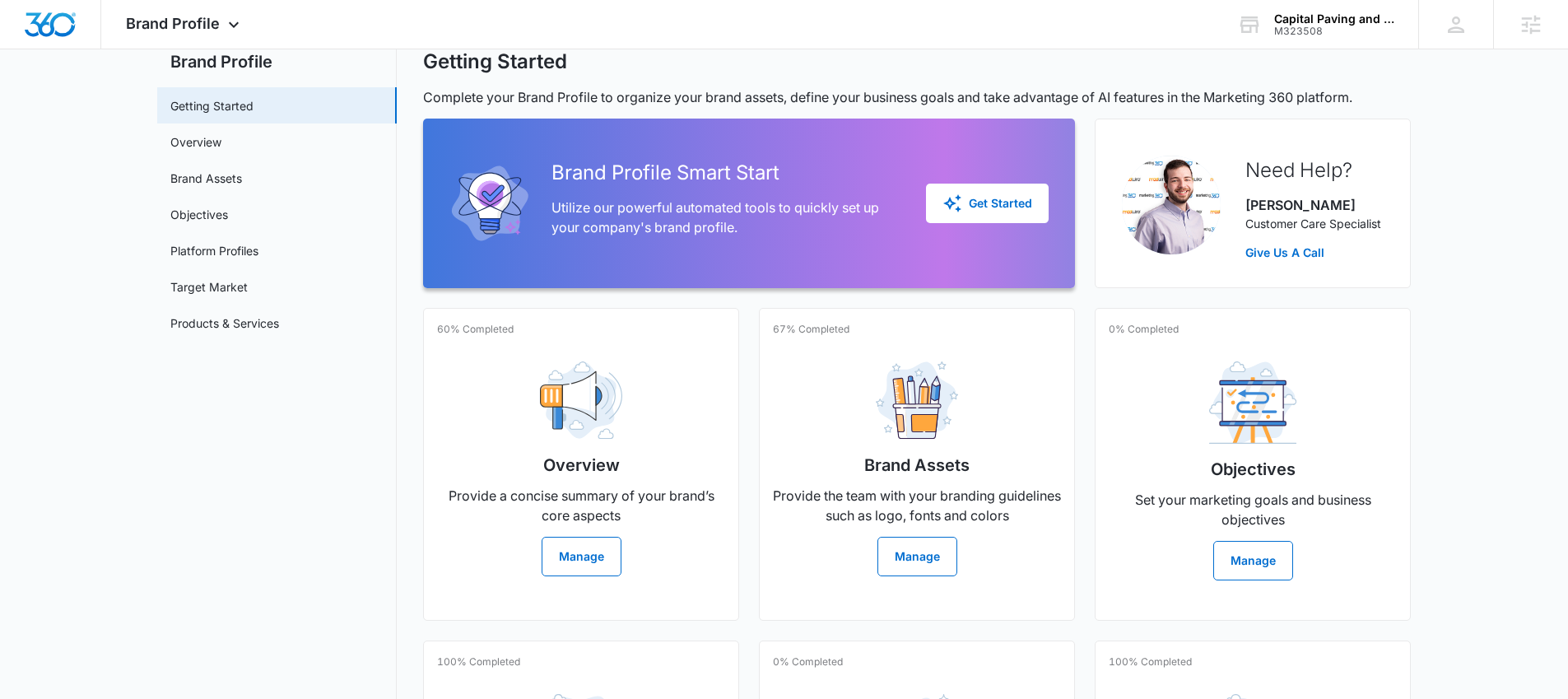
scroll to position [69, 0]
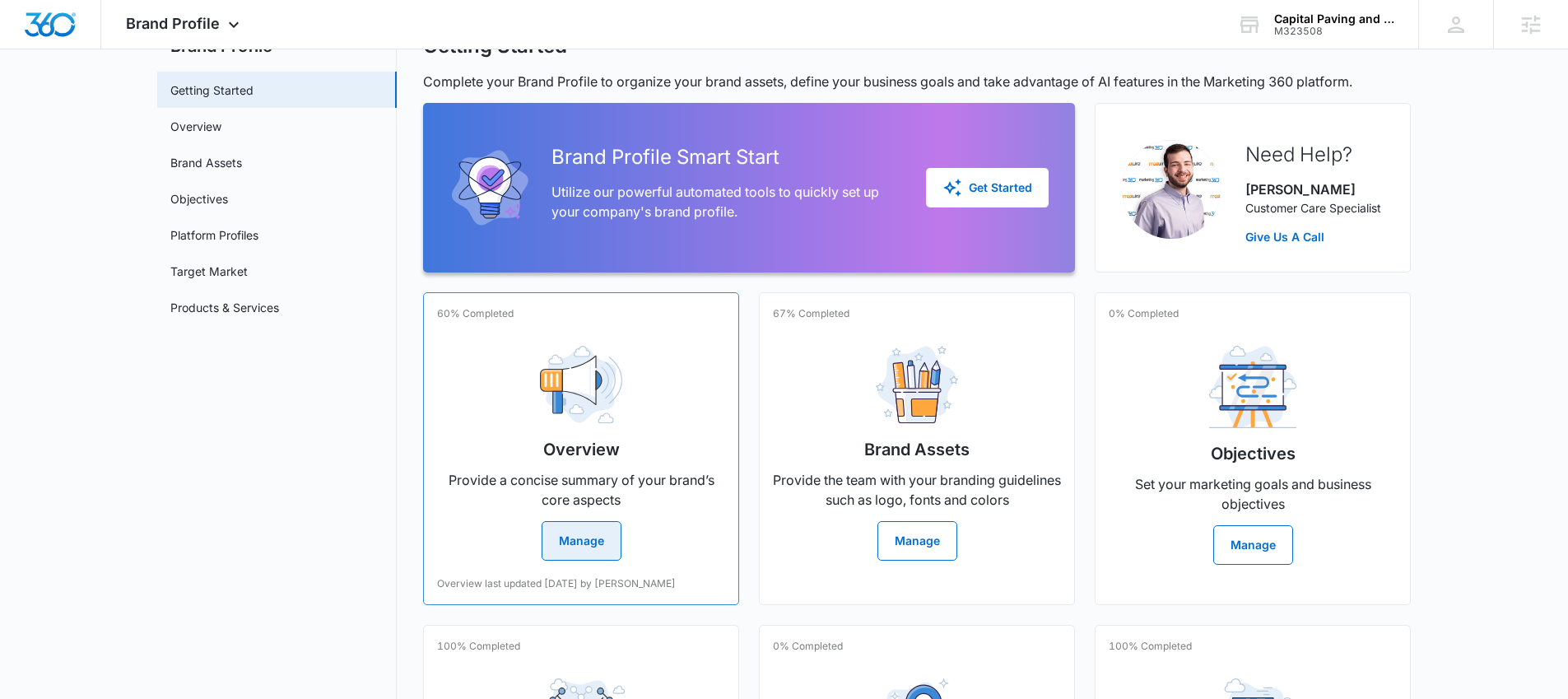
click at [592, 536] on button "Manage" at bounding box center [581, 540] width 80 height 39
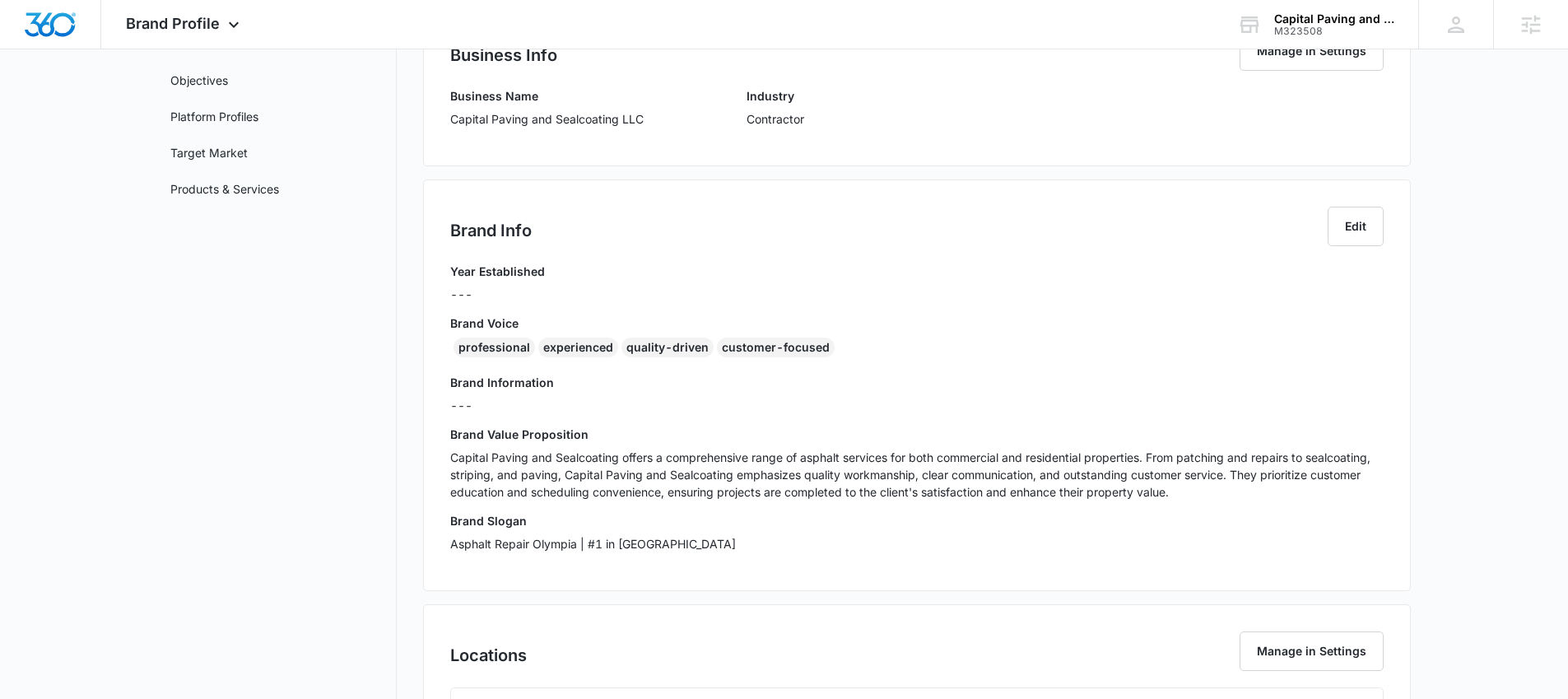
scroll to position [340, 0]
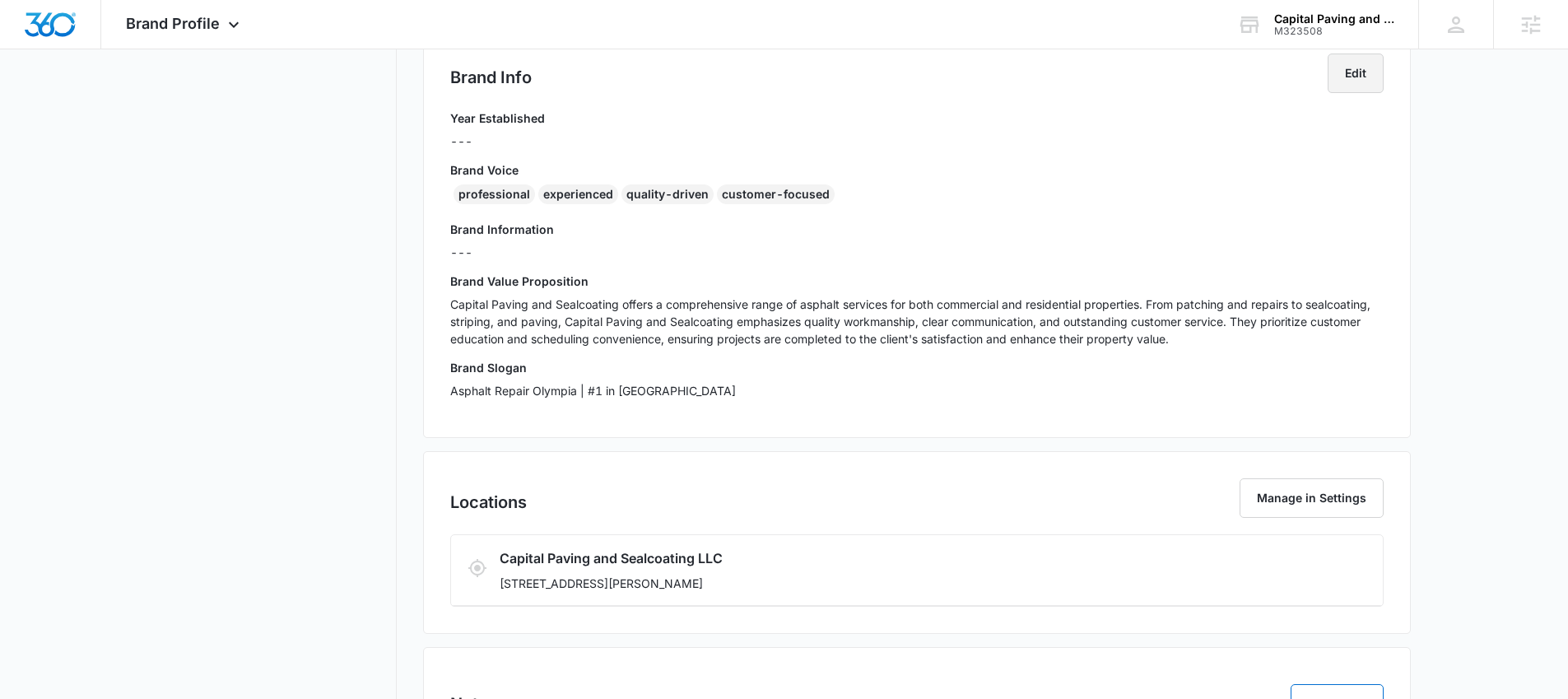
click at [1354, 74] on button "Edit" at bounding box center [1355, 72] width 56 height 39
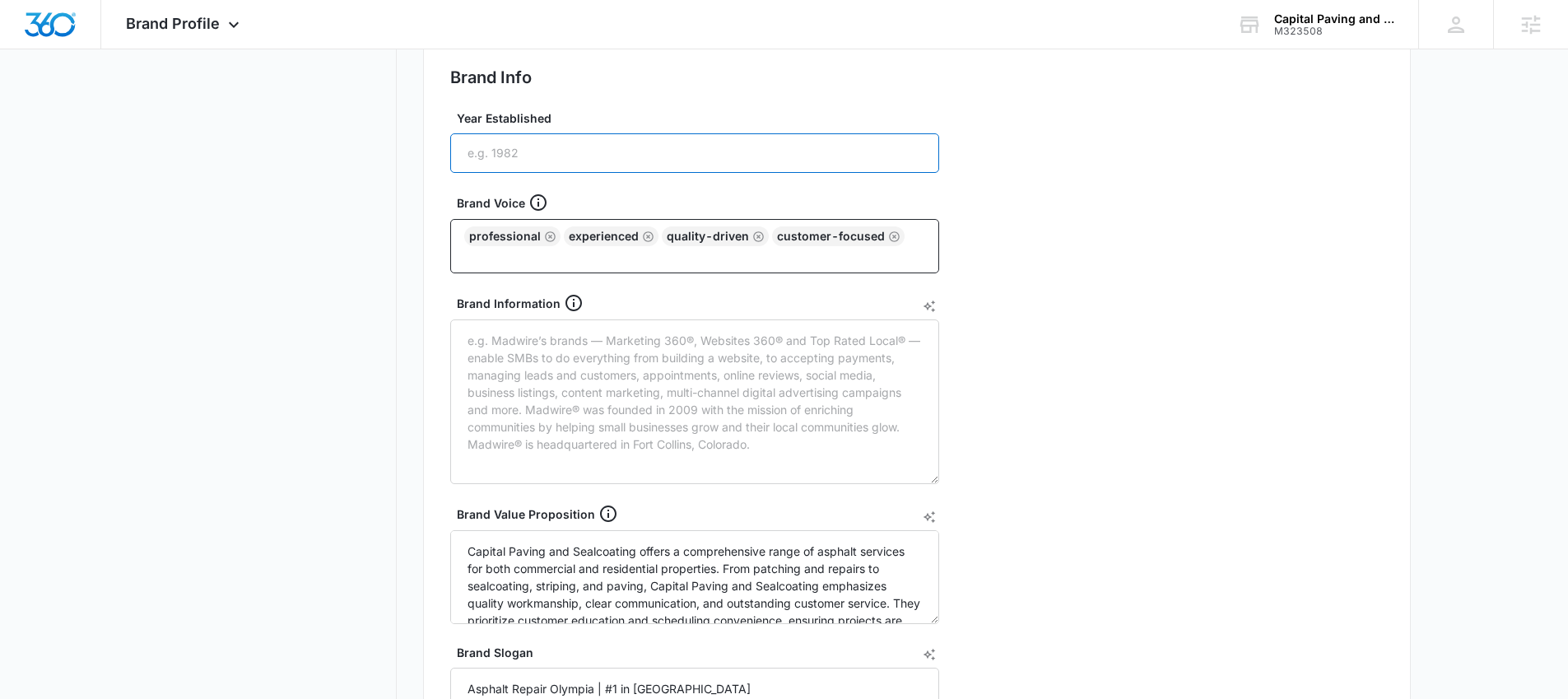
click at [507, 151] on input "Year Established" at bounding box center [694, 152] width 489 height 39
type input "2024"
click at [1165, 149] on div "Brand Info Edit Year Established 2024 Brand Voice professional experienced qual…" at bounding box center [916, 438] width 988 height 825
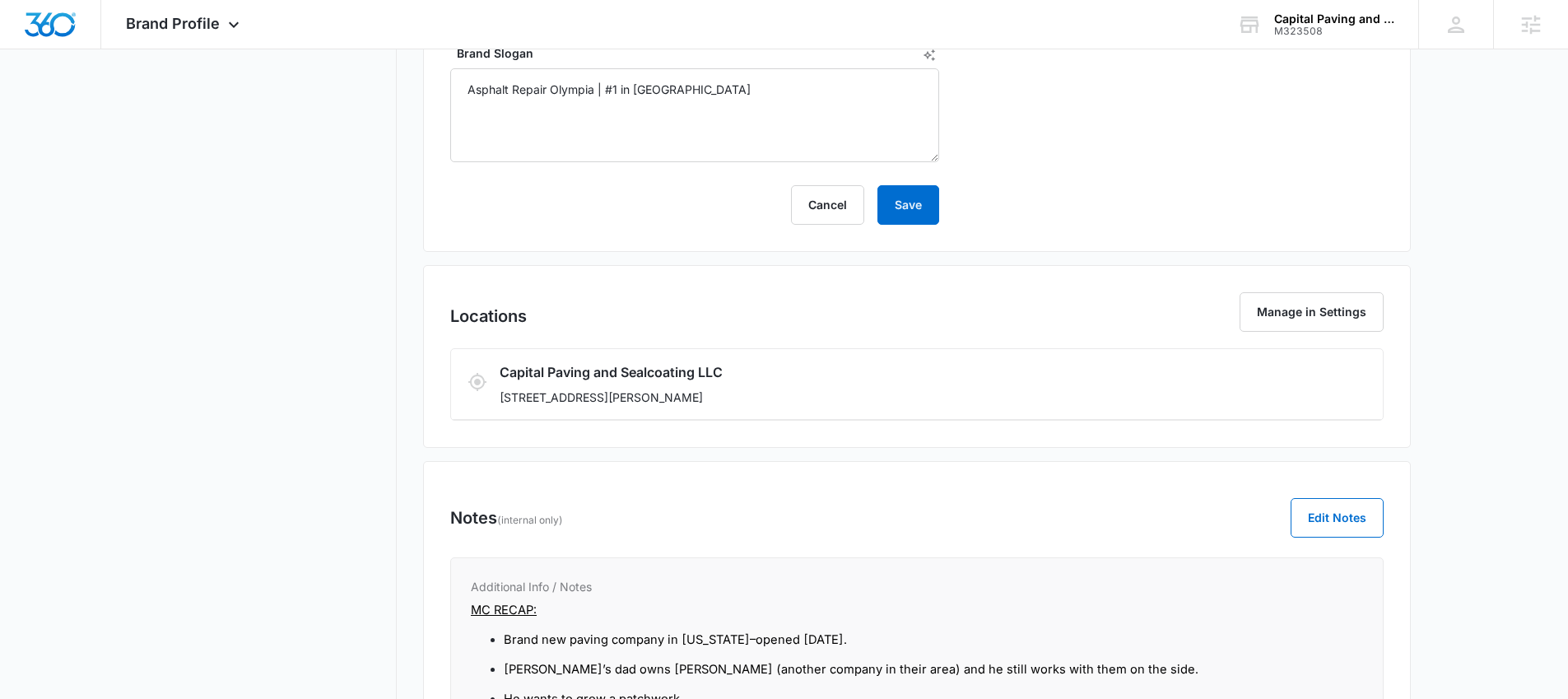
scroll to position [766, 0]
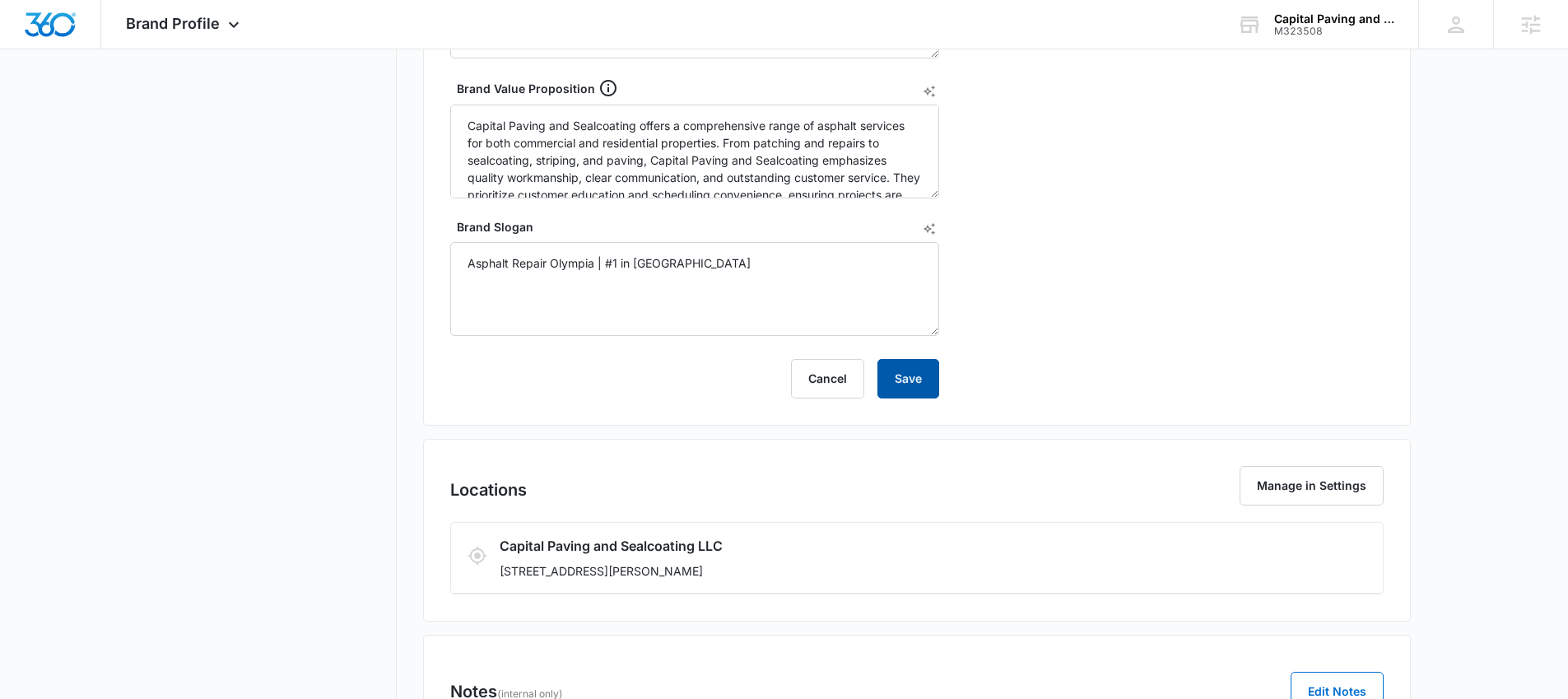
click at [920, 376] on button "Save" at bounding box center [908, 378] width 61 height 39
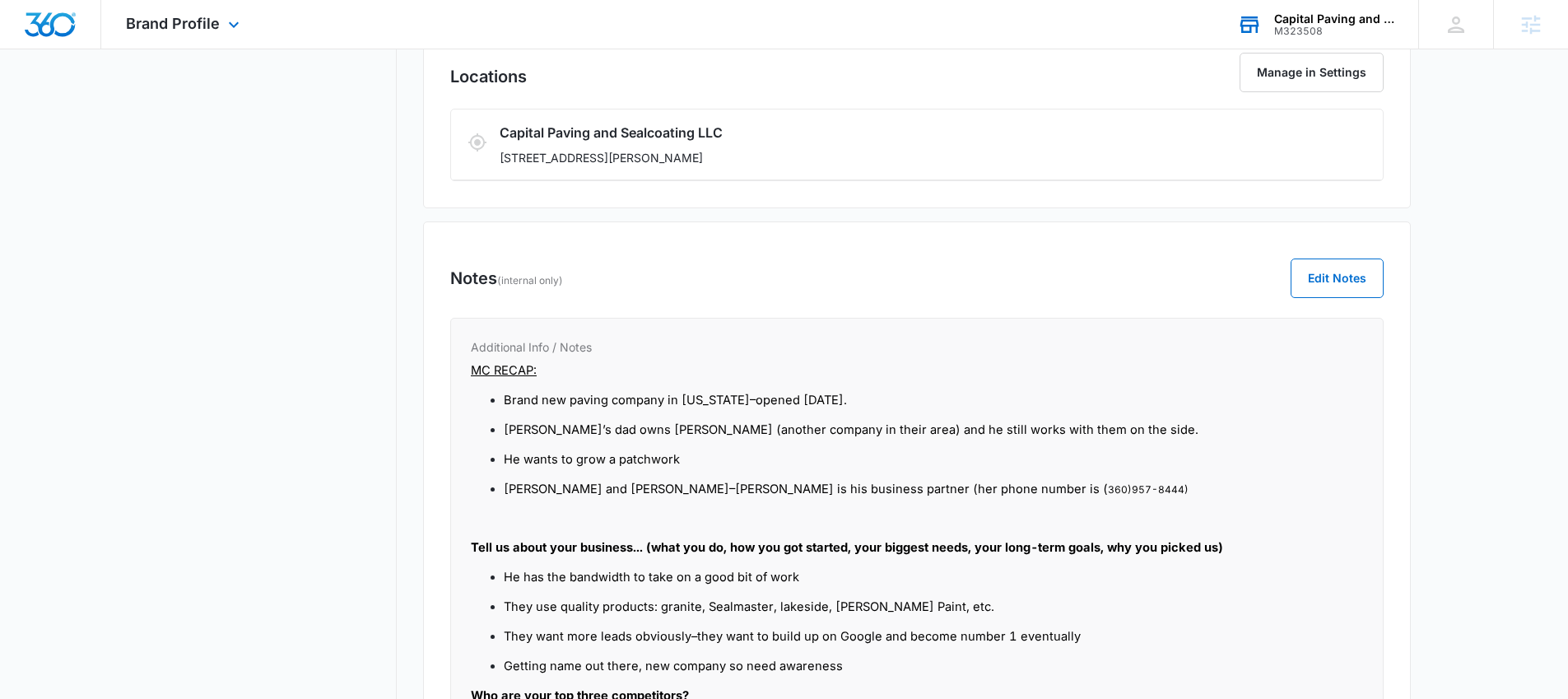
click at [1286, 14] on div "Capital Paving and Sealcoating LLC" at bounding box center [1334, 18] width 120 height 13
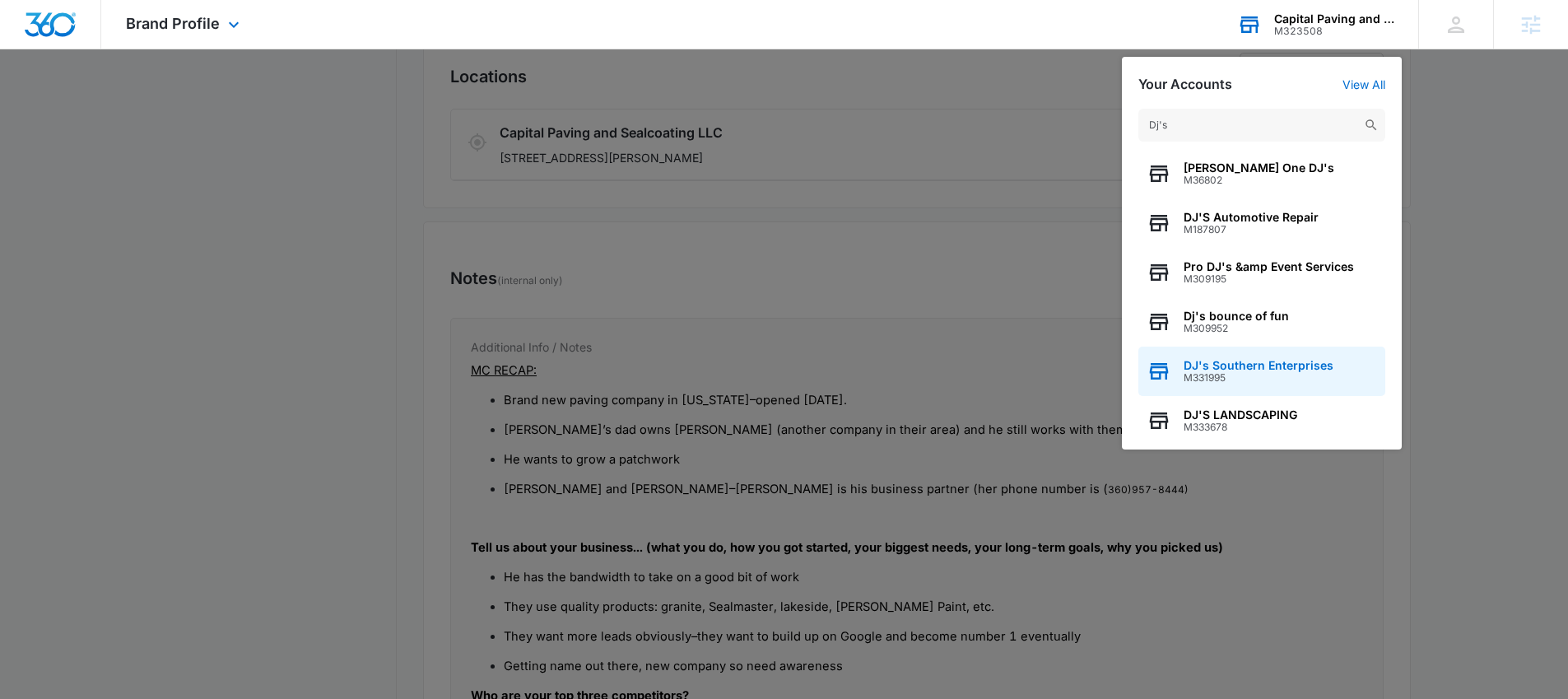
scroll to position [0, 0]
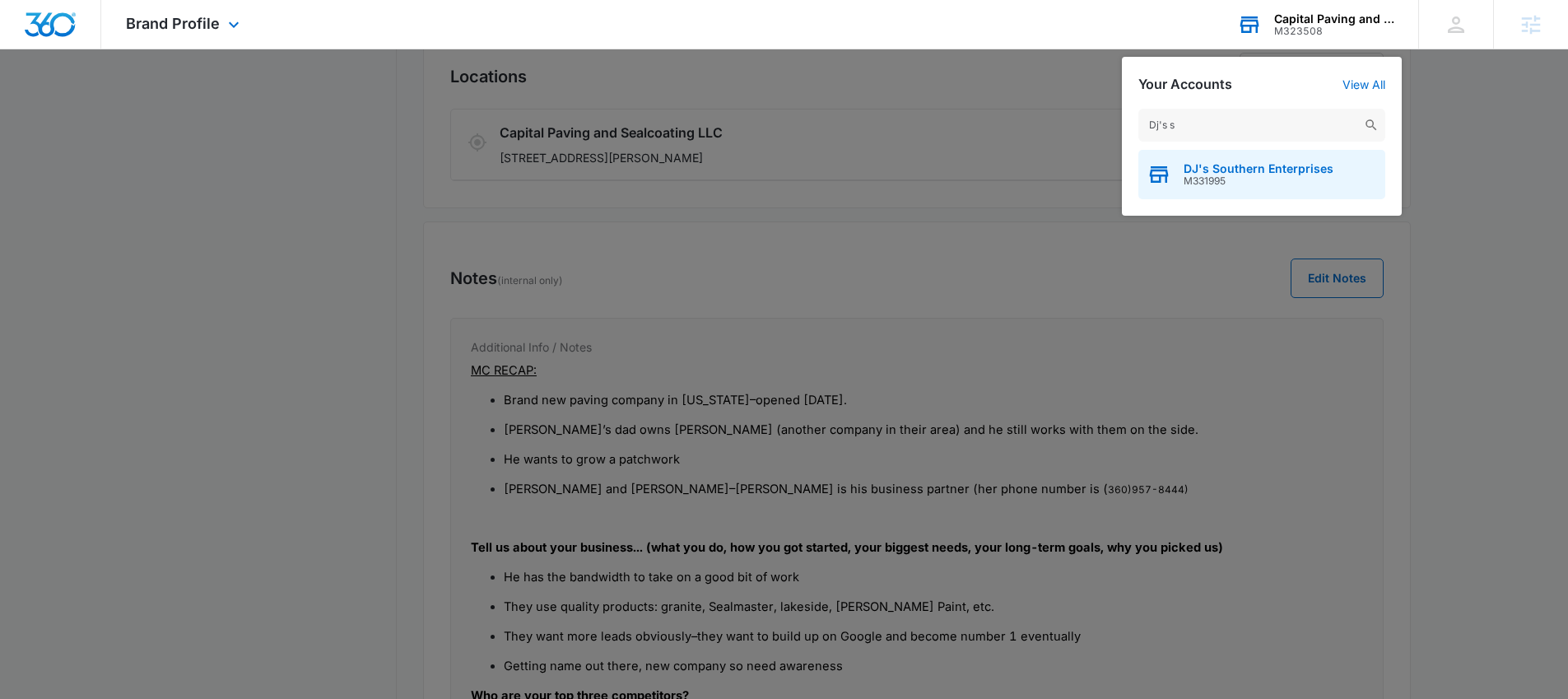
type input "Dj's s"
click at [1194, 166] on span "DJ's Southern Enterprises" at bounding box center [1258, 169] width 149 height 13
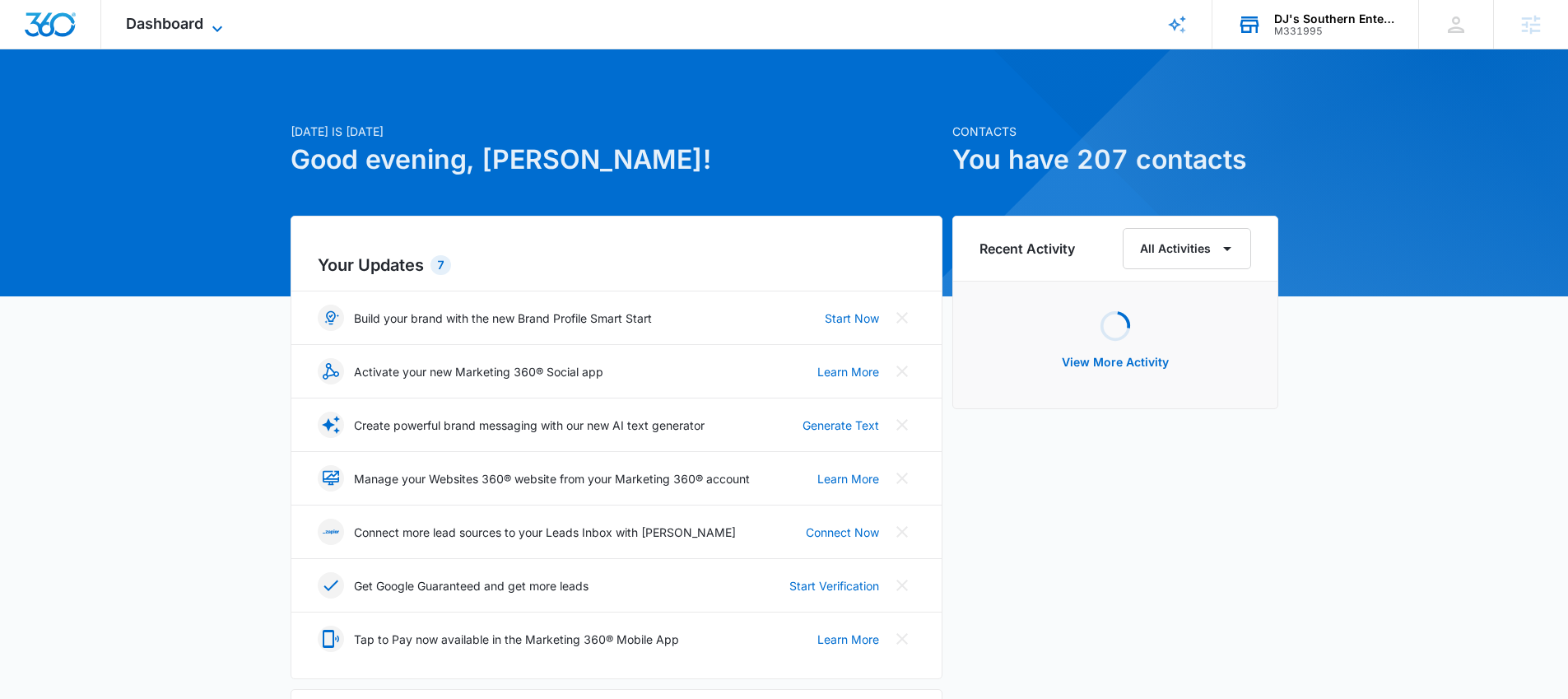
click at [158, 20] on span "Dashboard" at bounding box center [164, 23] width 77 height 17
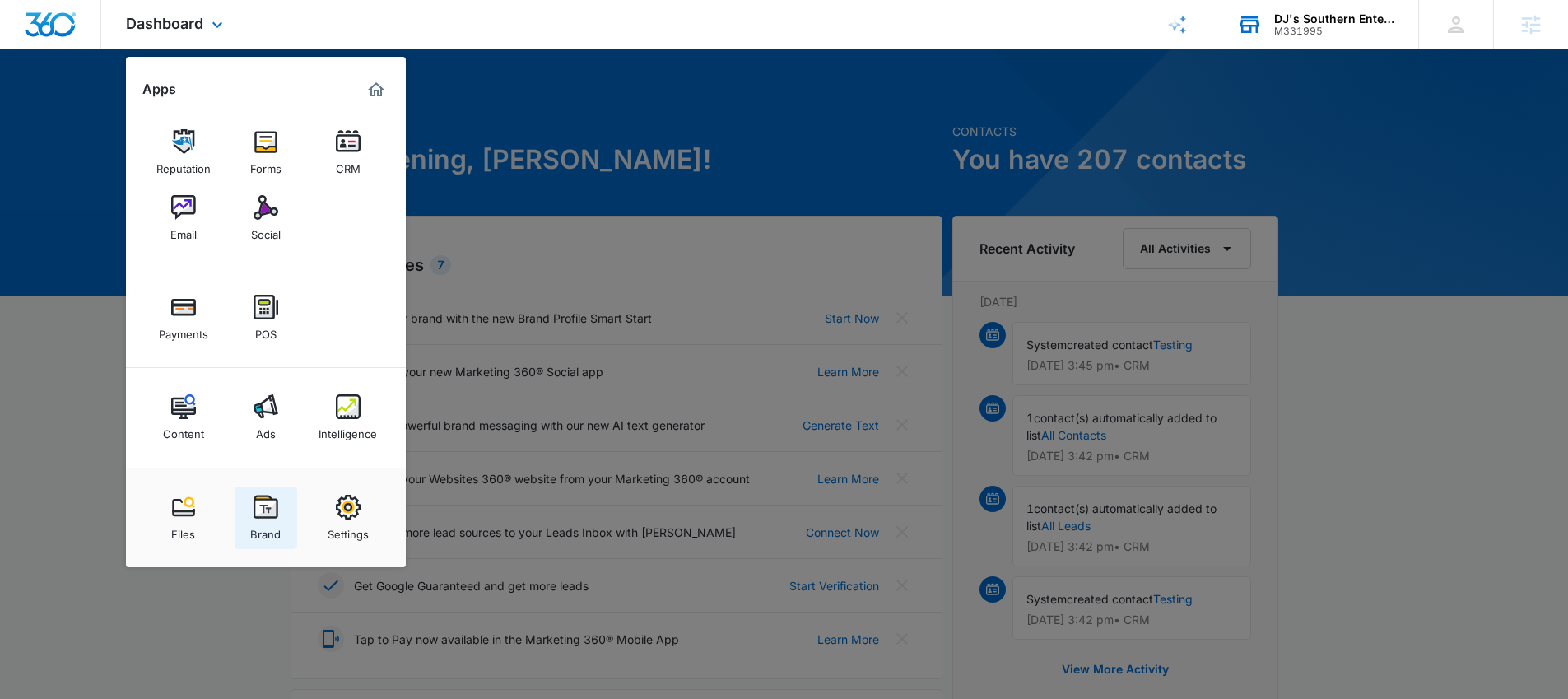
click at [262, 494] on link "Brand" at bounding box center [266, 517] width 62 height 62
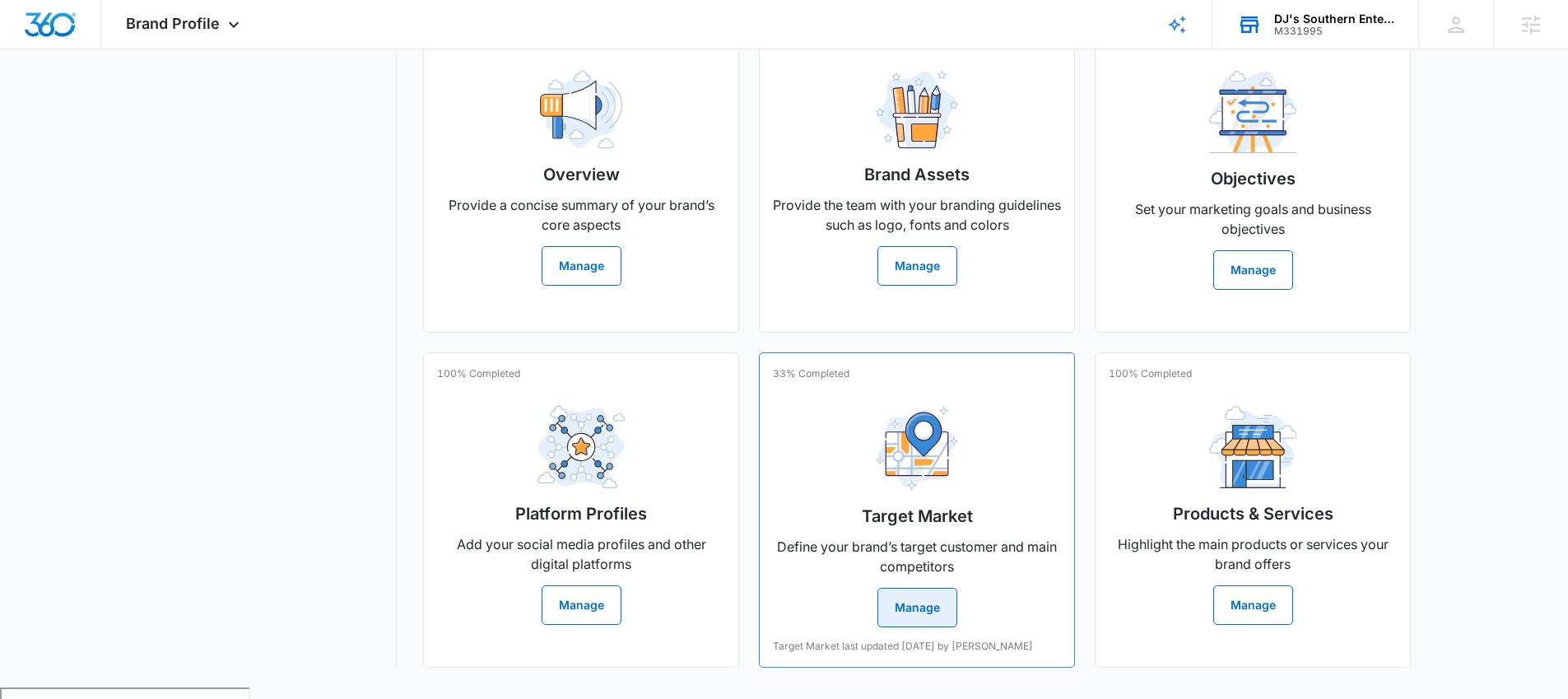
scroll to position [357, 0]
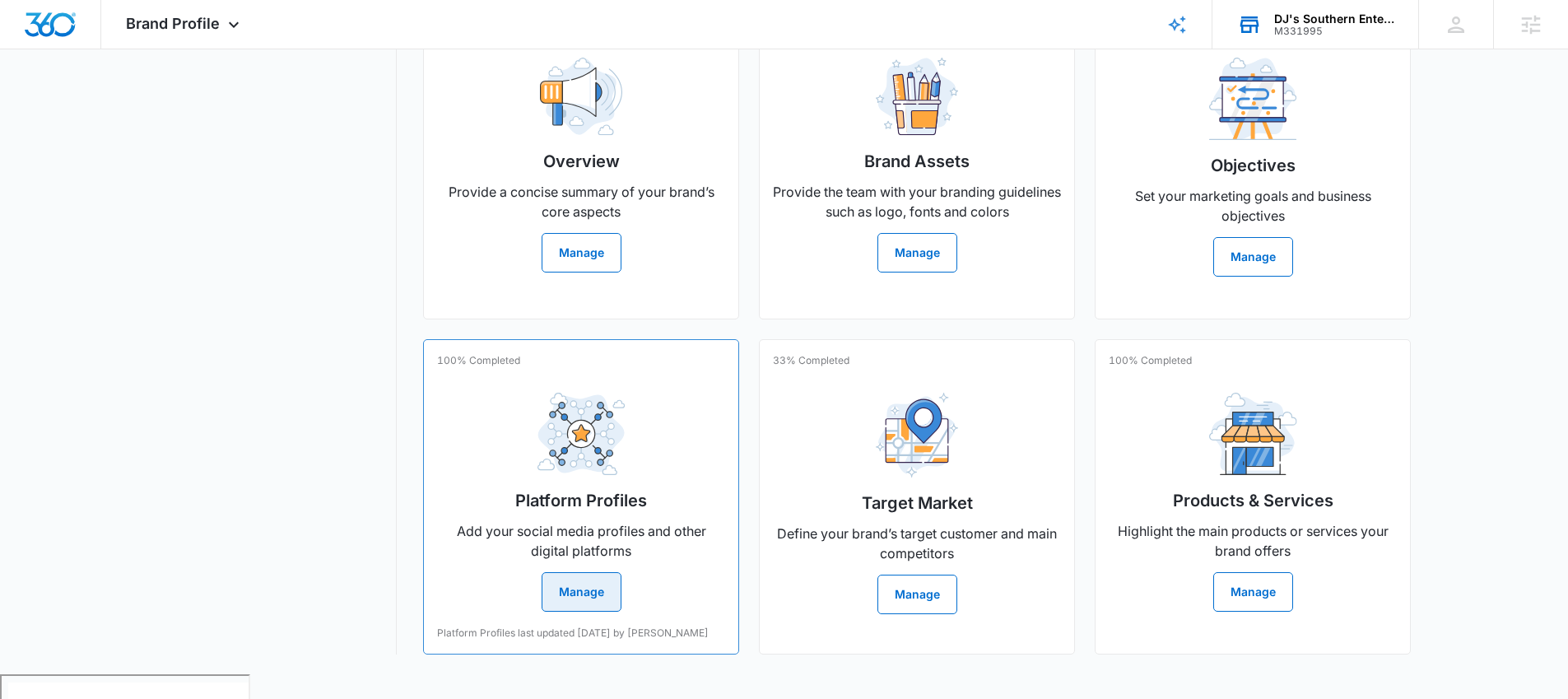
click at [578, 605] on button "Manage" at bounding box center [581, 592] width 80 height 39
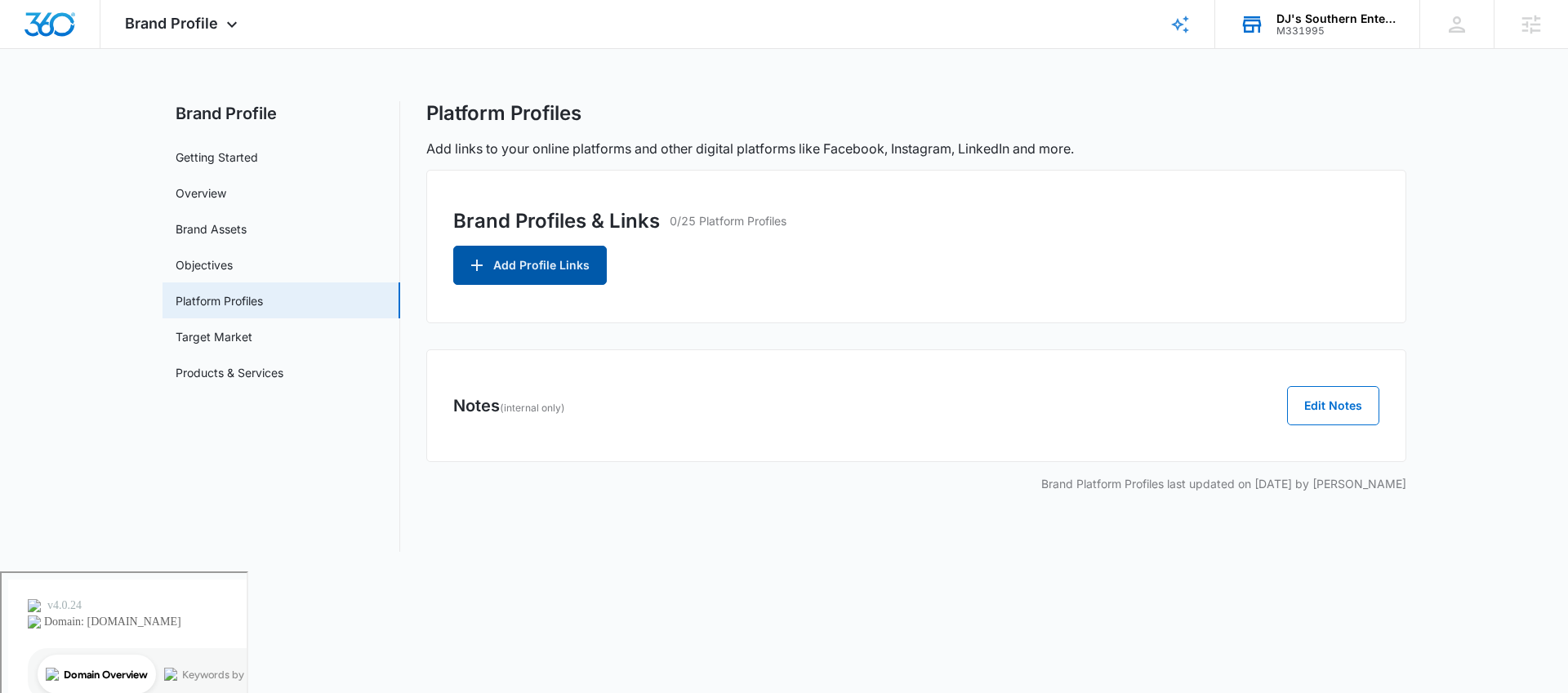
click at [527, 269] on button "Add Profile Links" at bounding box center [530, 265] width 154 height 39
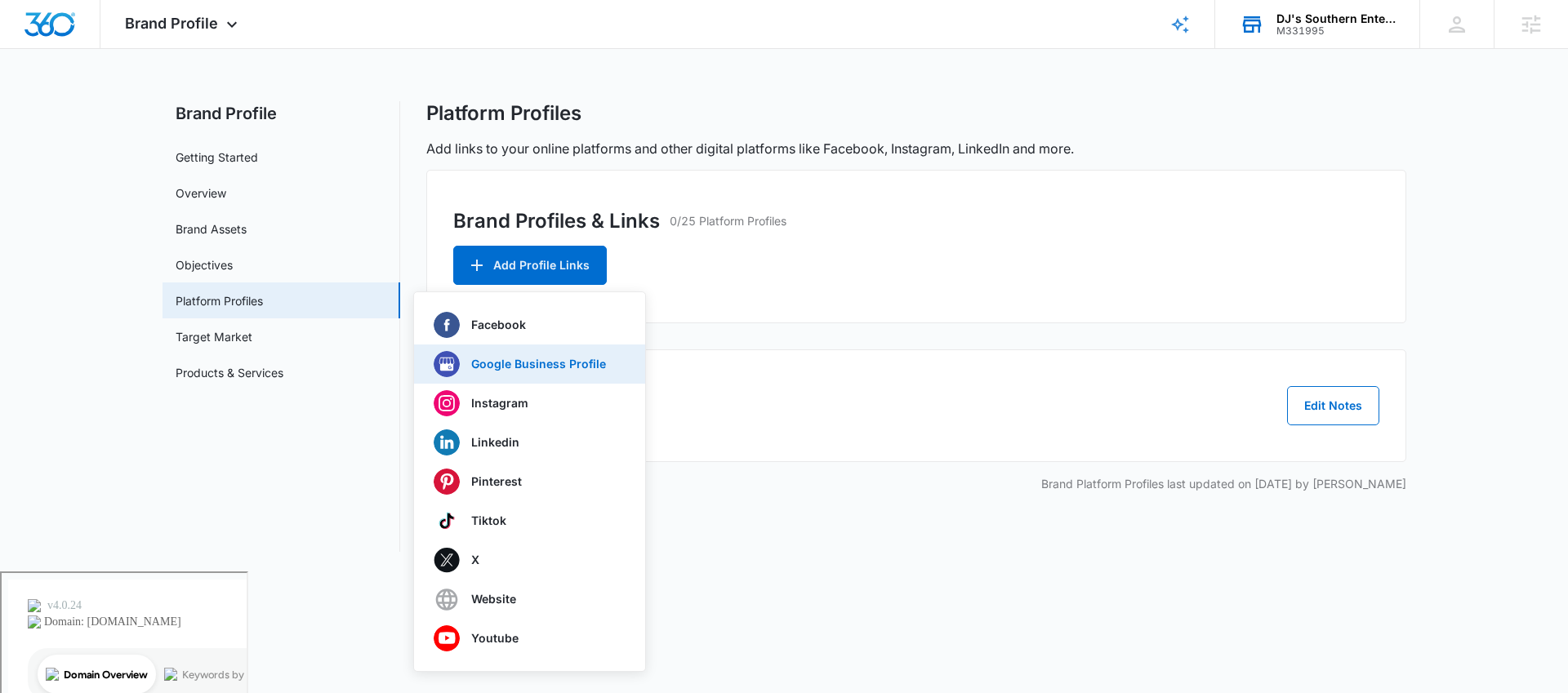
click at [525, 363] on p "Google Business Profile" at bounding box center [539, 364] width 135 height 12
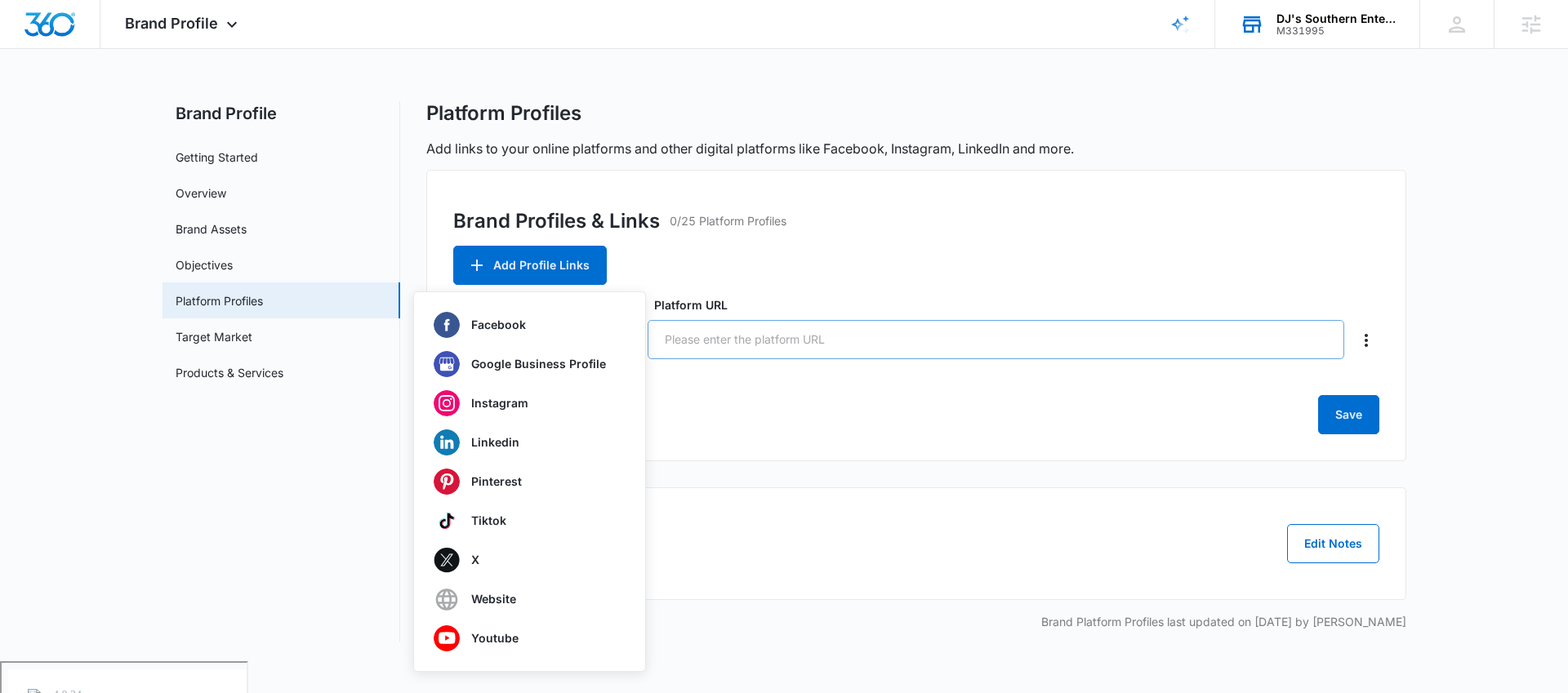
click at [754, 342] on input "Platform URL" at bounding box center [996, 339] width 698 height 39
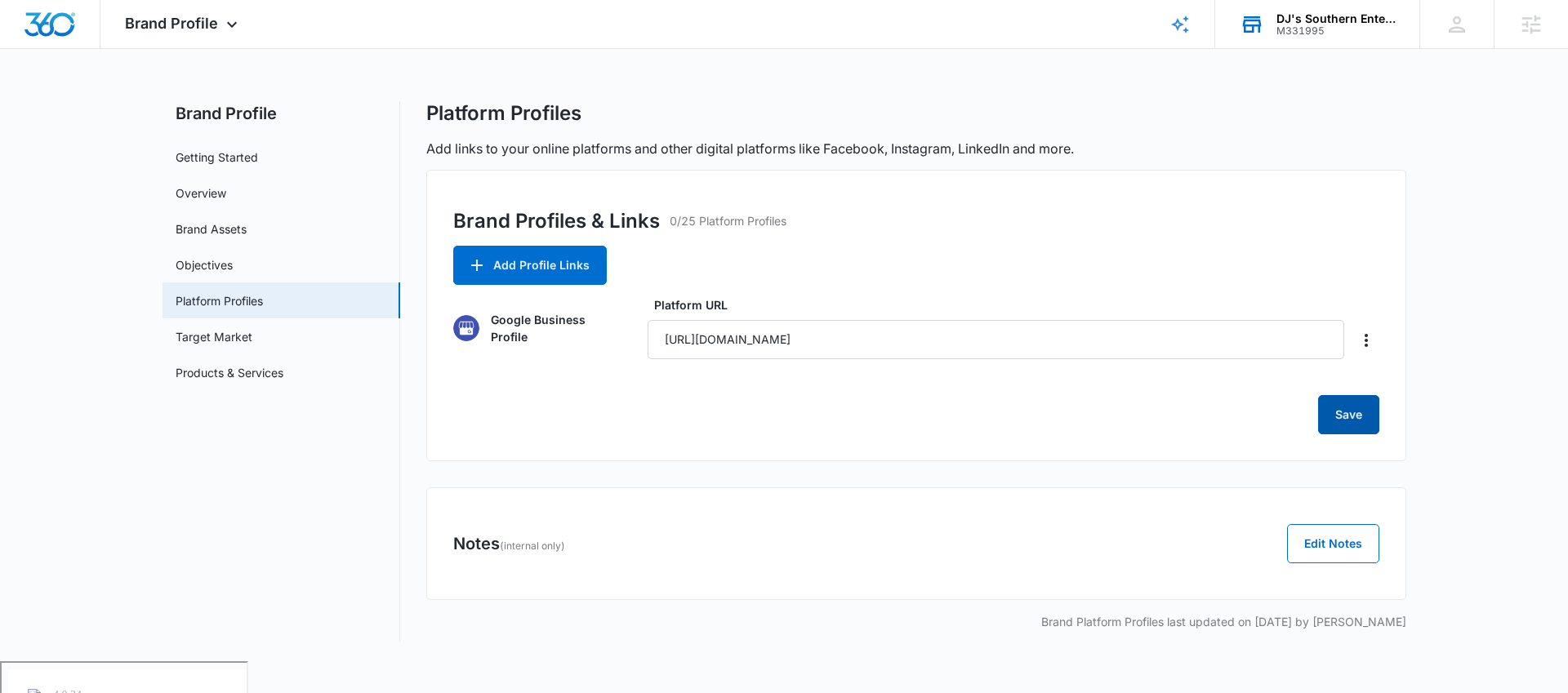
type input "https://share.google/6FOIRzUrOghMGrhZd"
click at [1352, 418] on button "Save" at bounding box center [1349, 414] width 61 height 39
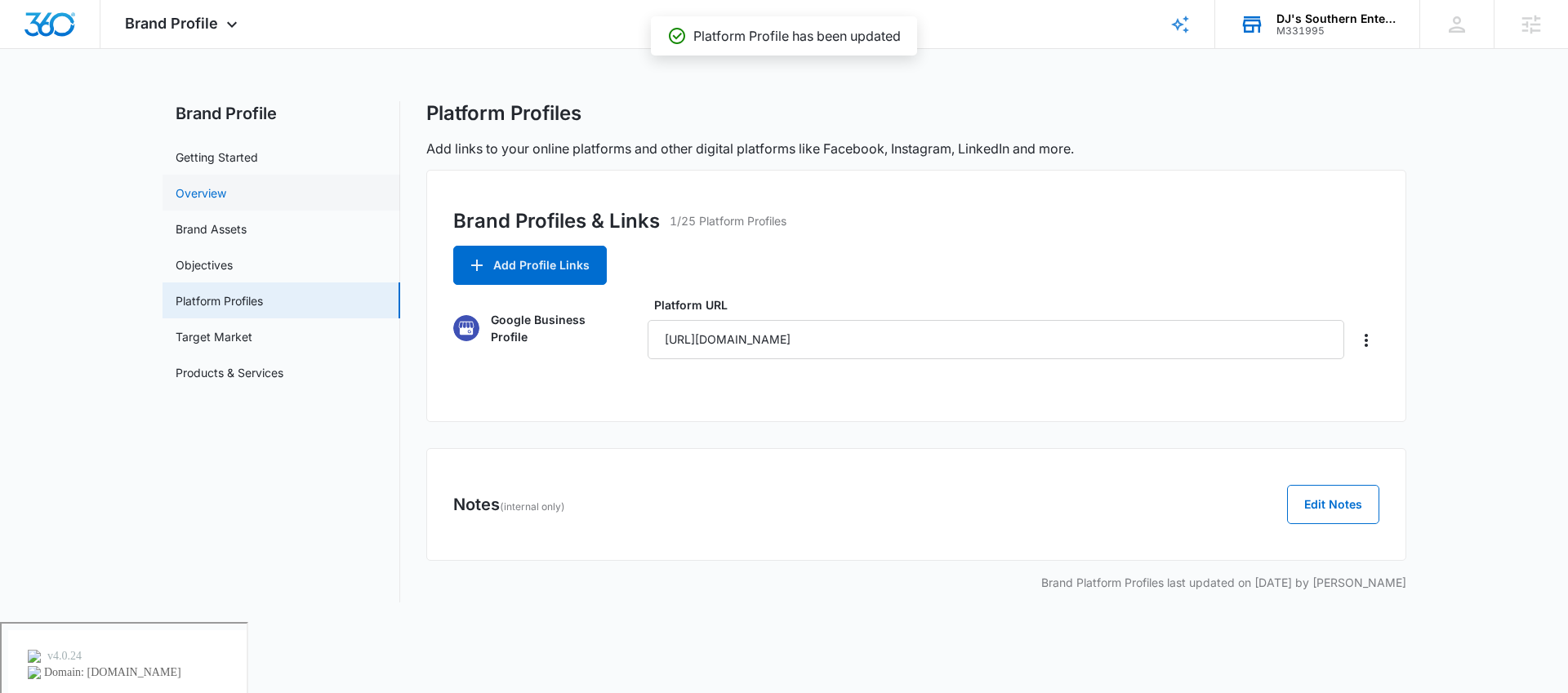
click at [227, 202] on link "Overview" at bounding box center [201, 193] width 51 height 17
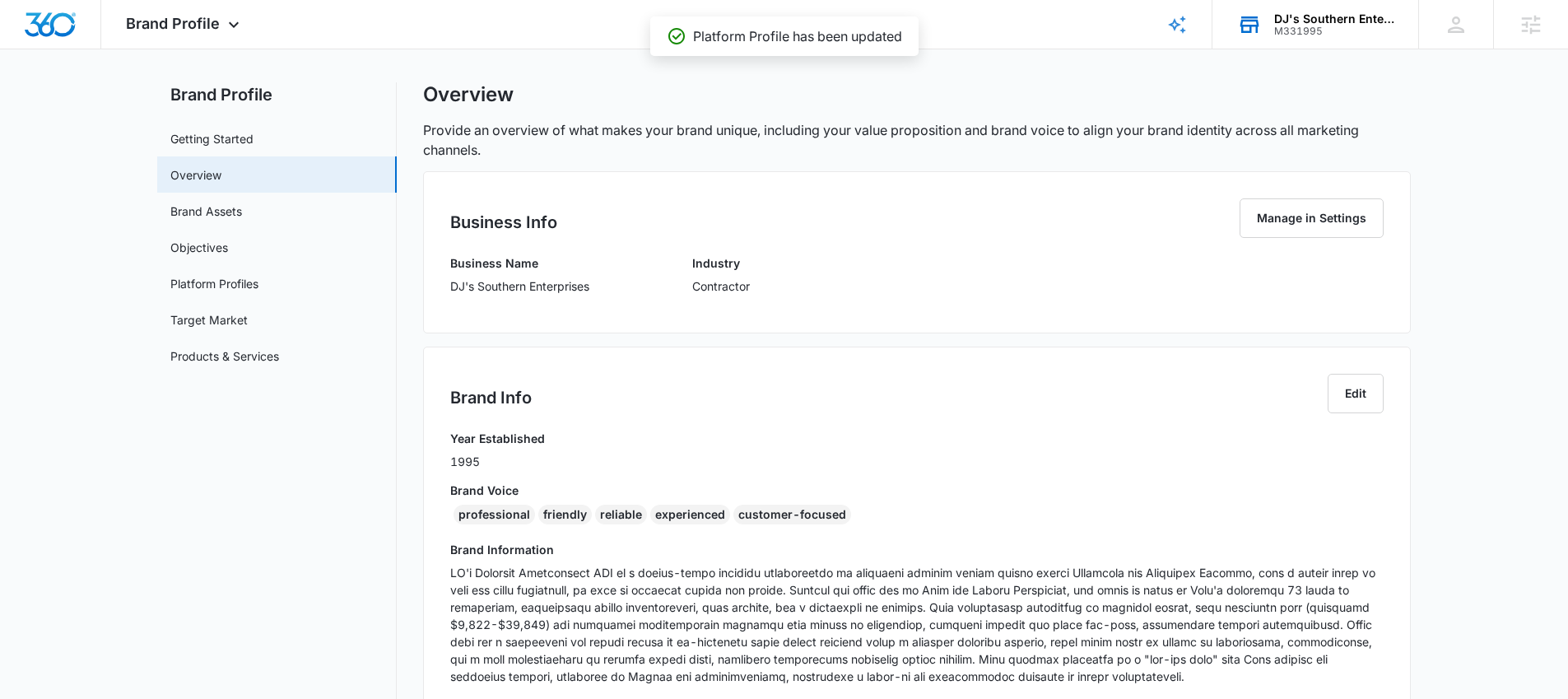
scroll to position [30, 0]
